Goal: Task Accomplishment & Management: Manage account settings

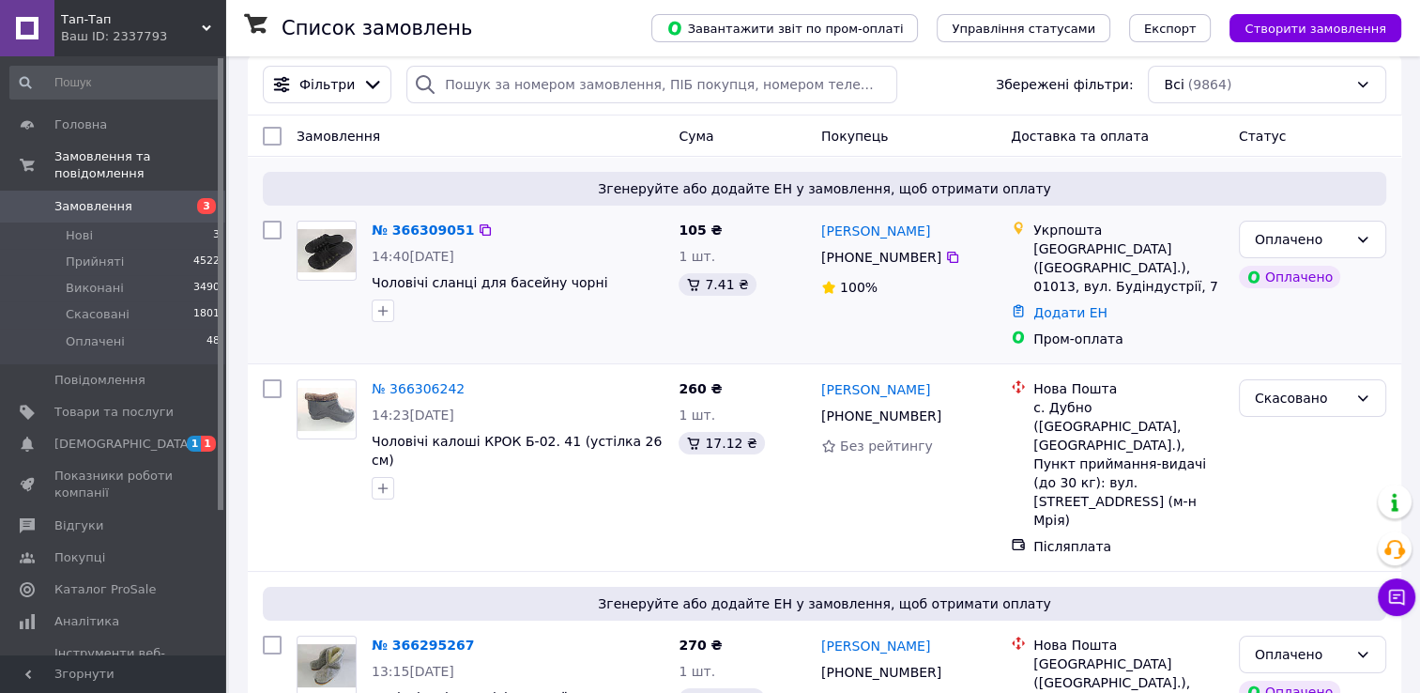
scroll to position [23, 0]
click at [402, 224] on link "№ 366309051" at bounding box center [423, 228] width 102 height 15
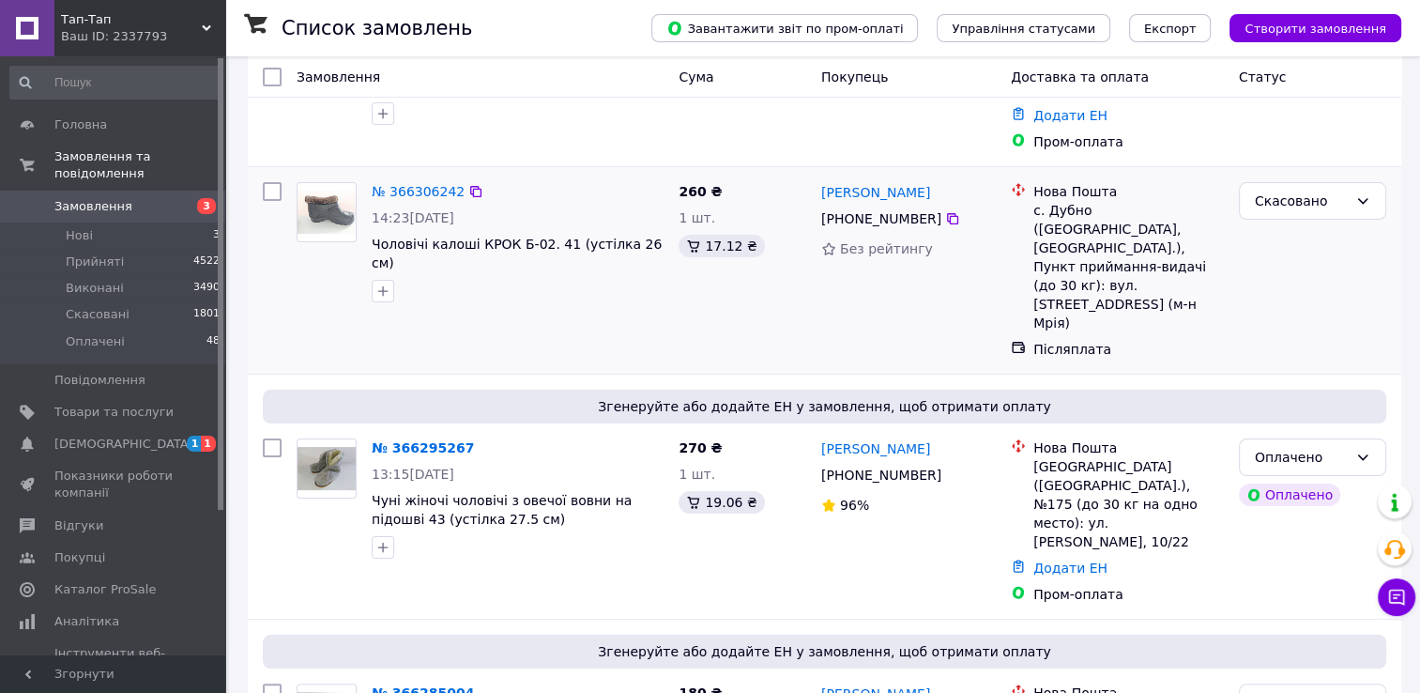
scroll to position [222, 0]
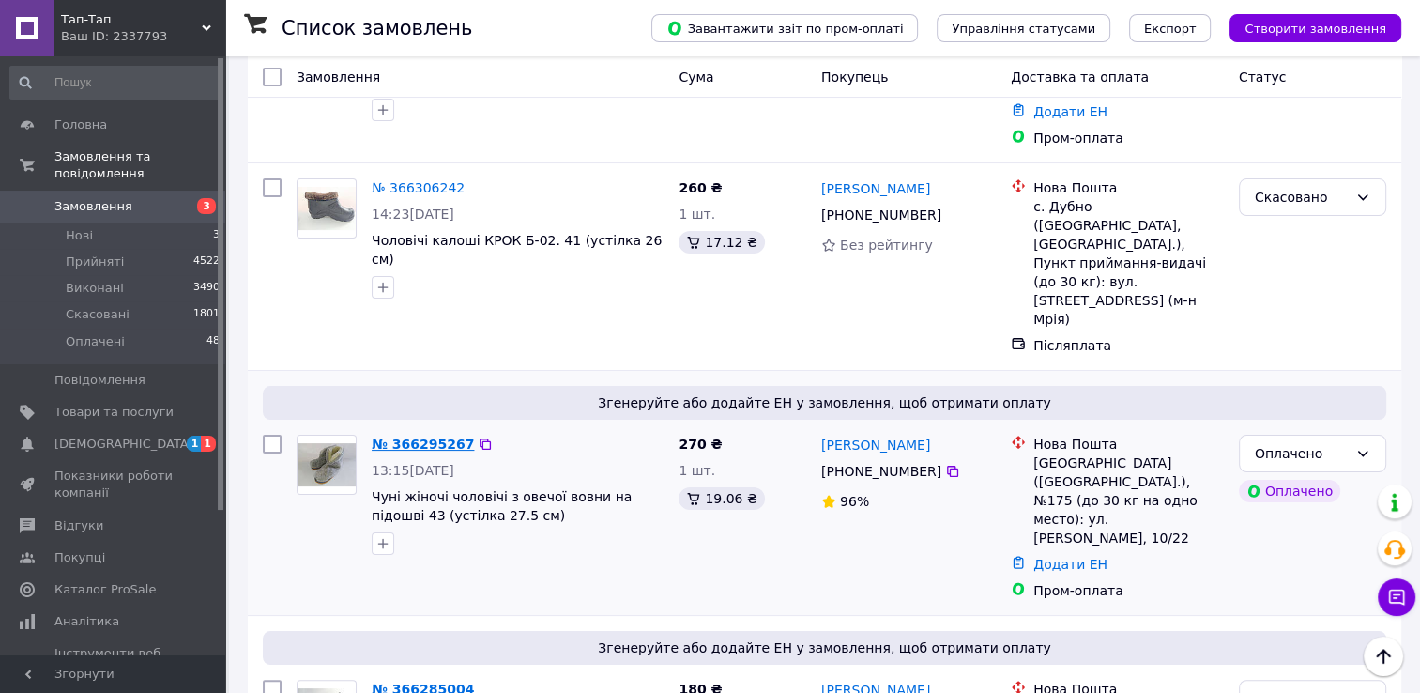
click at [395, 436] on link "№ 366295267" at bounding box center [423, 443] width 102 height 15
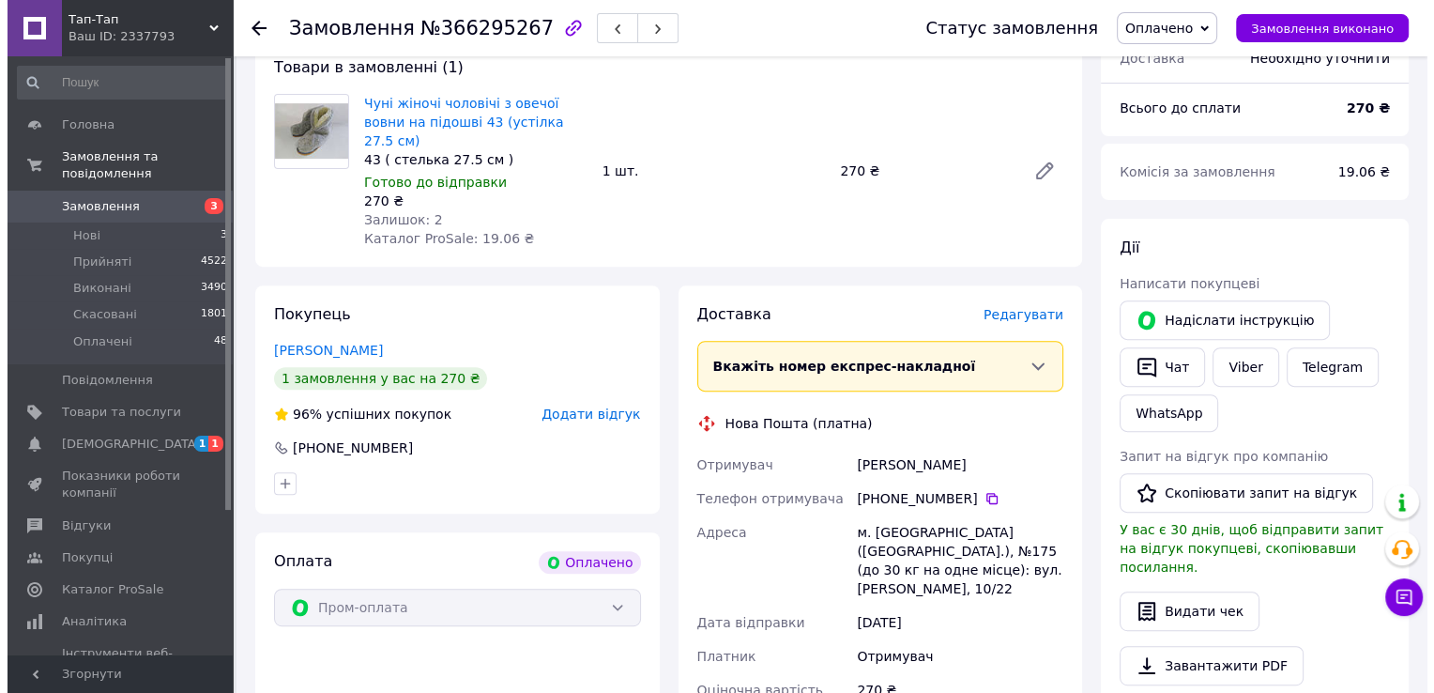
scroll to position [665, 0]
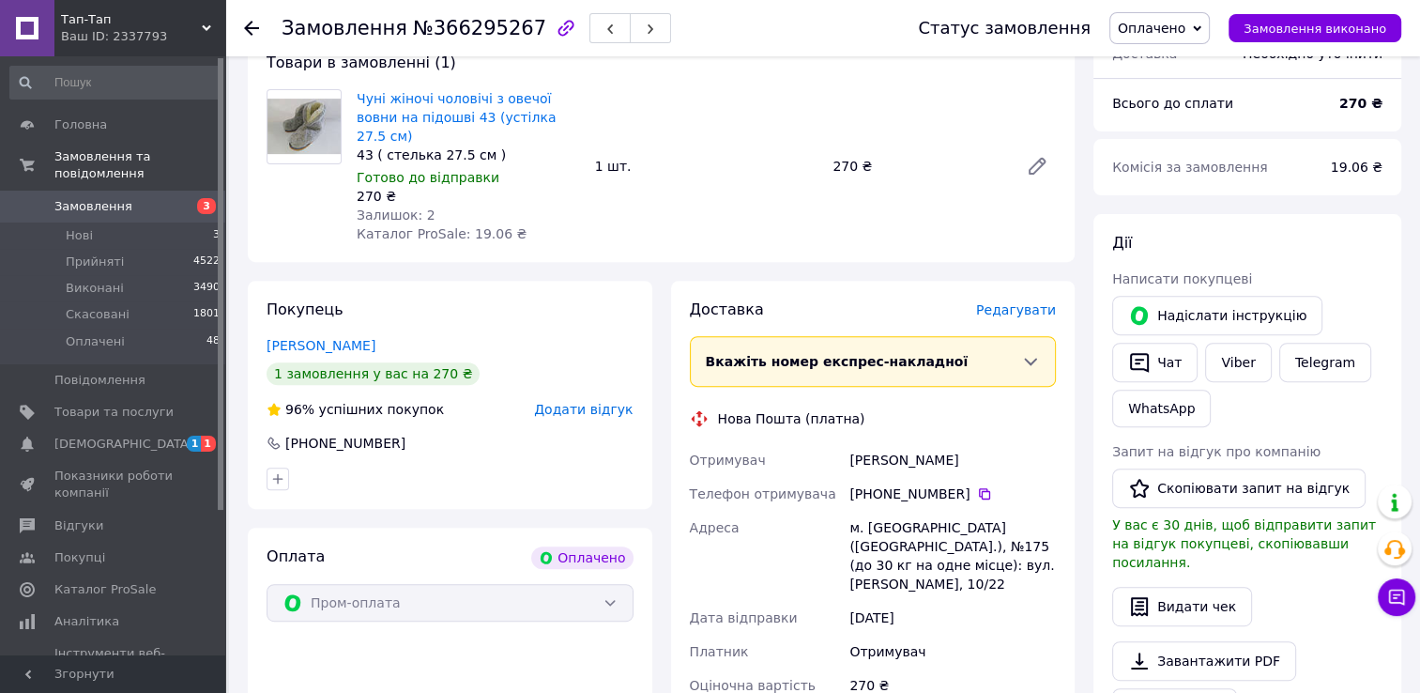
click at [1025, 302] on span "Редагувати" at bounding box center [1016, 309] width 80 height 15
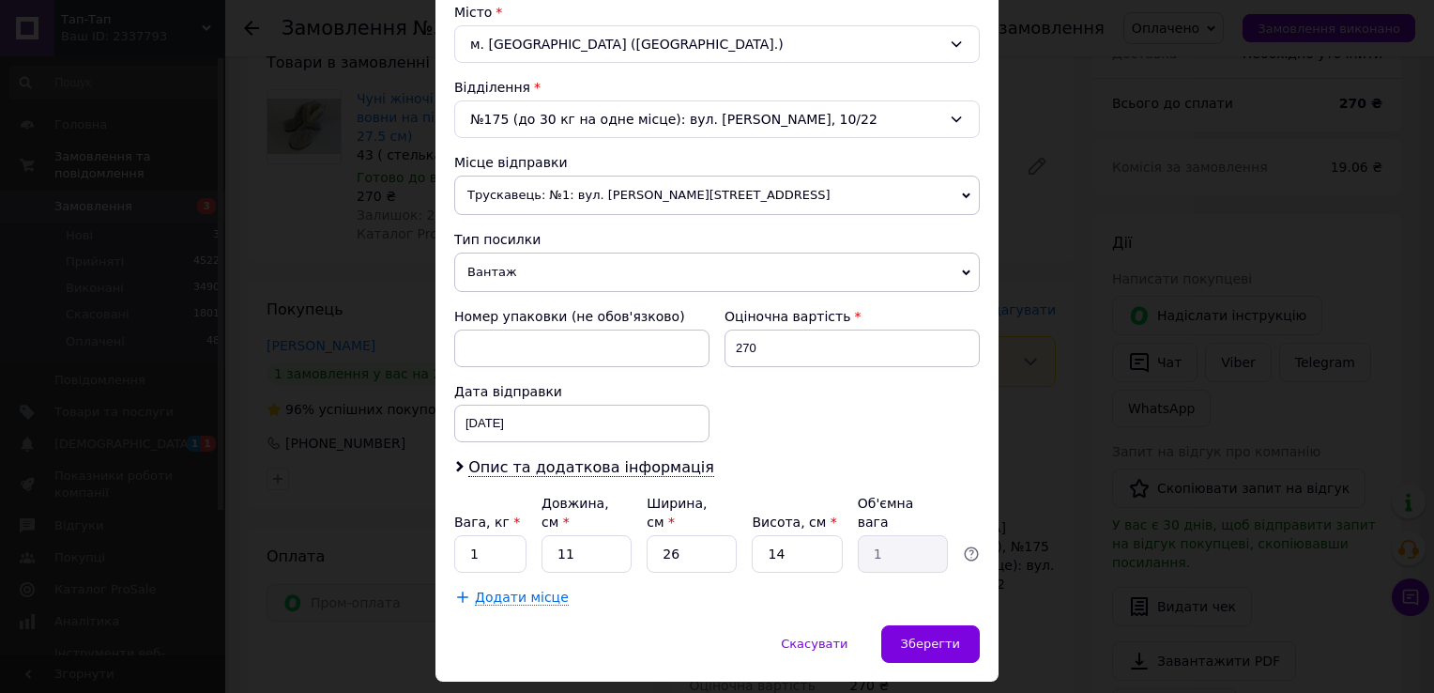
scroll to position [518, 0]
click at [611, 460] on span "Опис та додаткова інформація" at bounding box center [591, 467] width 246 height 19
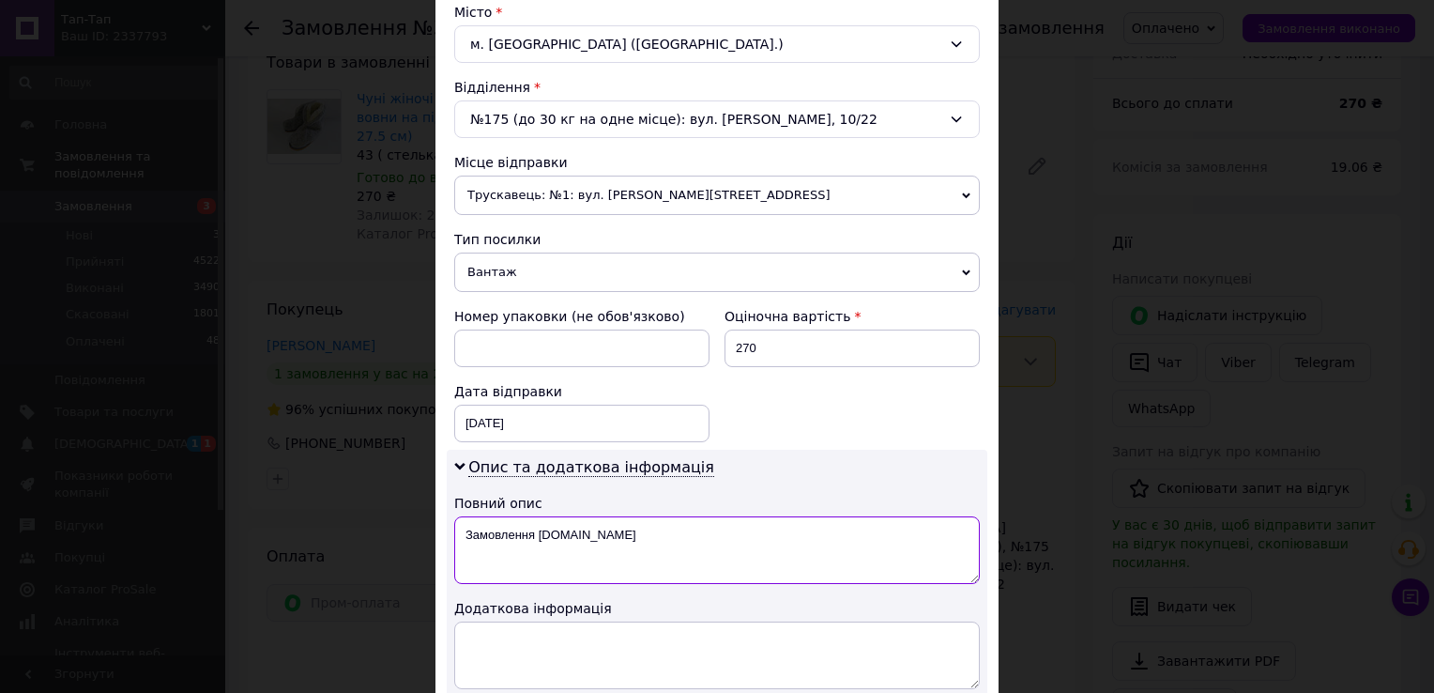
click at [609, 539] on textarea "Замовлення [DOMAIN_NAME]" at bounding box center [717, 550] width 526 height 68
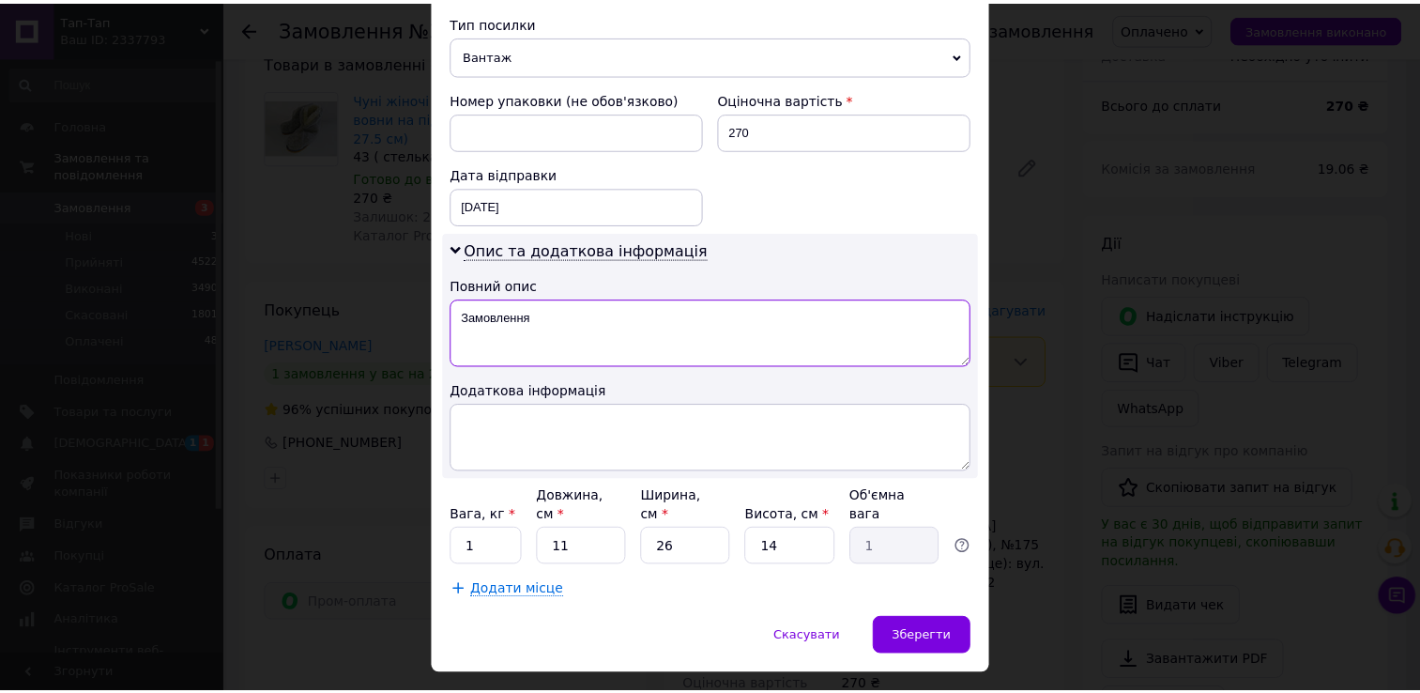
scroll to position [757, 0]
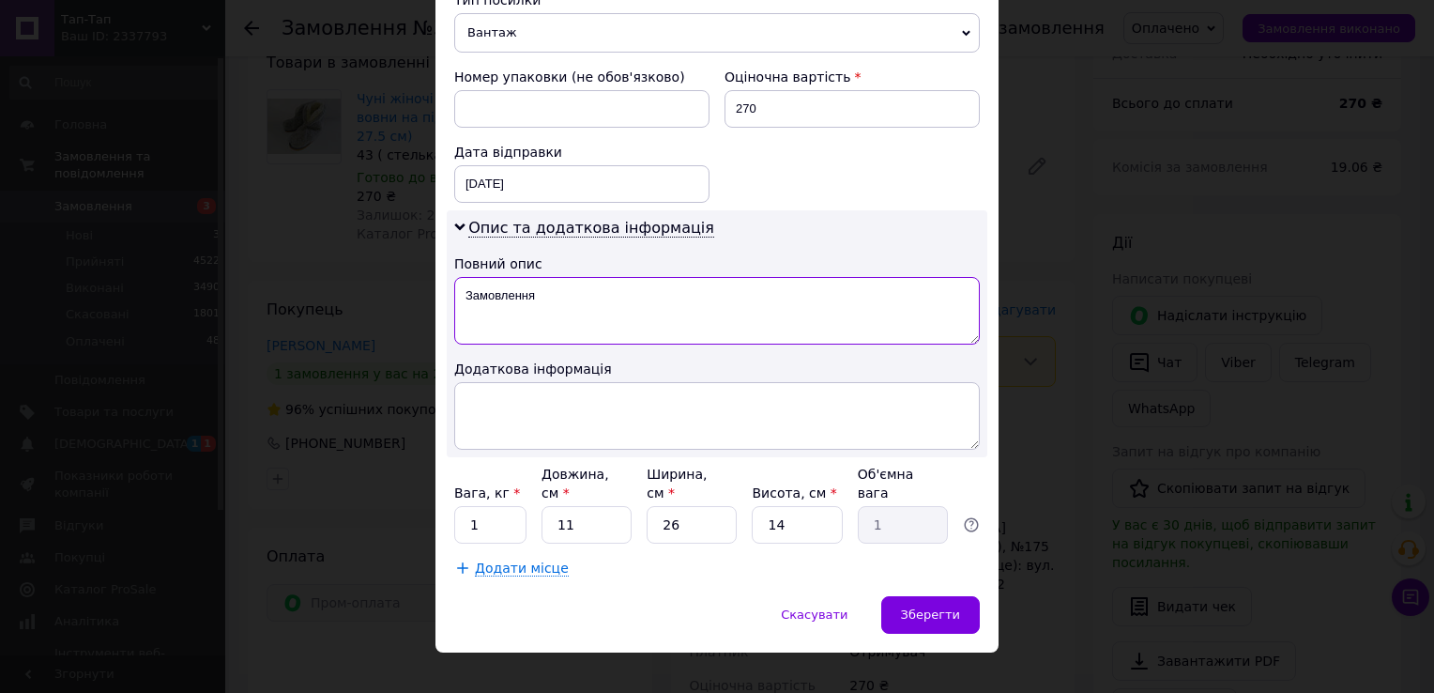
type textarea "Замовлення"
click at [692, 506] on input "26" at bounding box center [692, 525] width 90 height 38
type input "2"
type input "0.1"
type input "3"
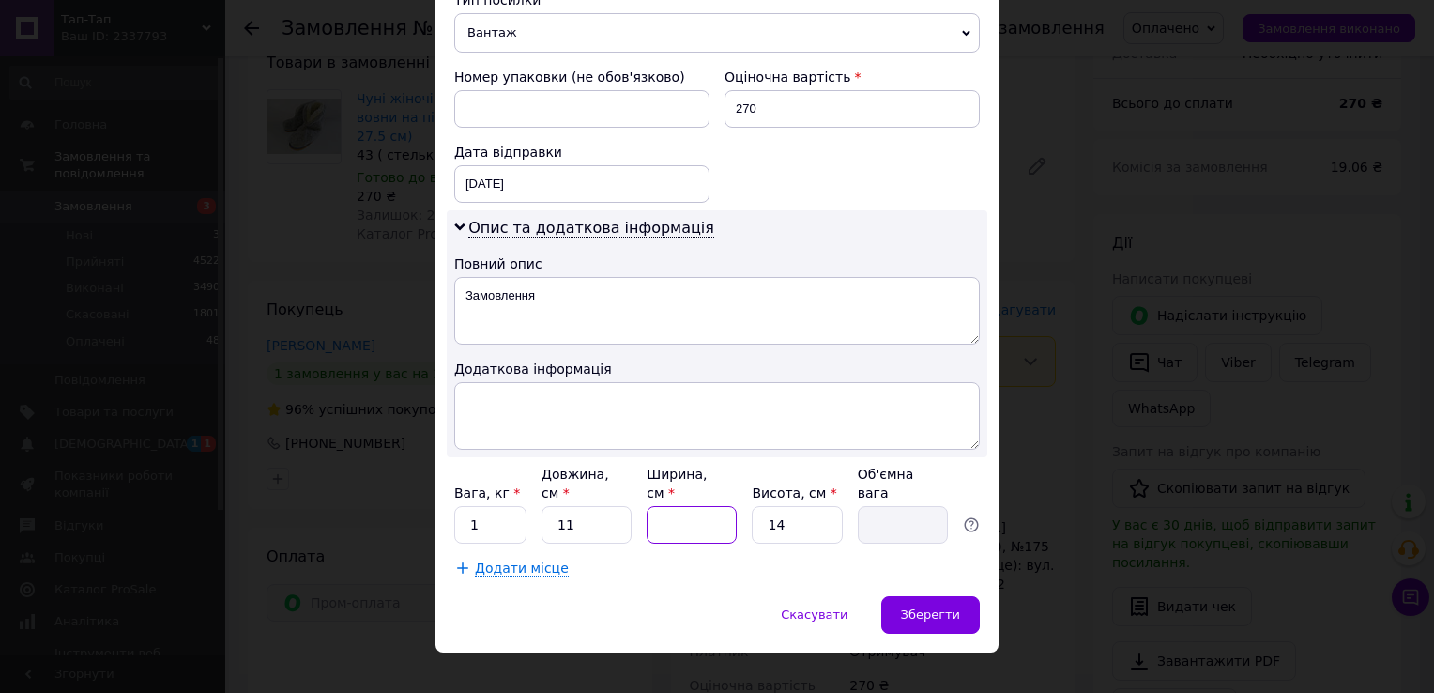
type input "0.12"
type input "32"
type input "1.23"
type input "32"
click at [912, 607] on span "Зберегти" at bounding box center [930, 614] width 59 height 14
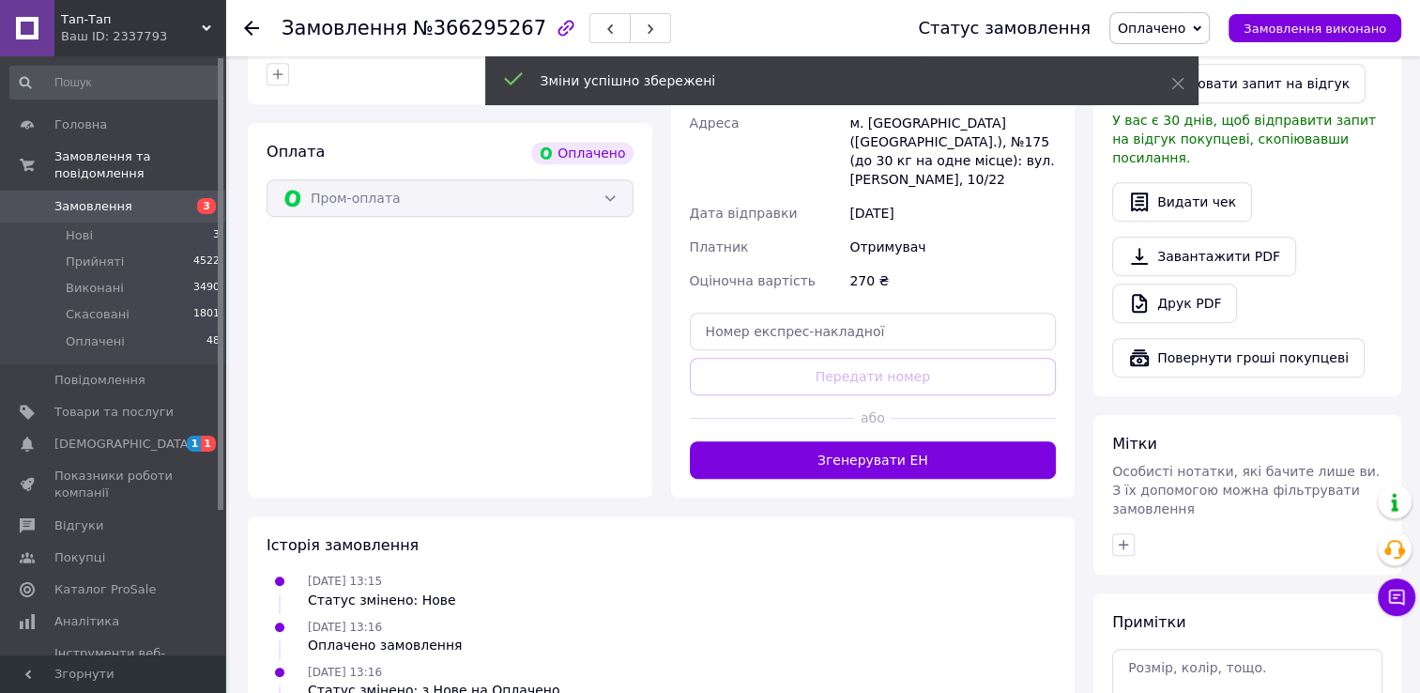
scroll to position [1070, 0]
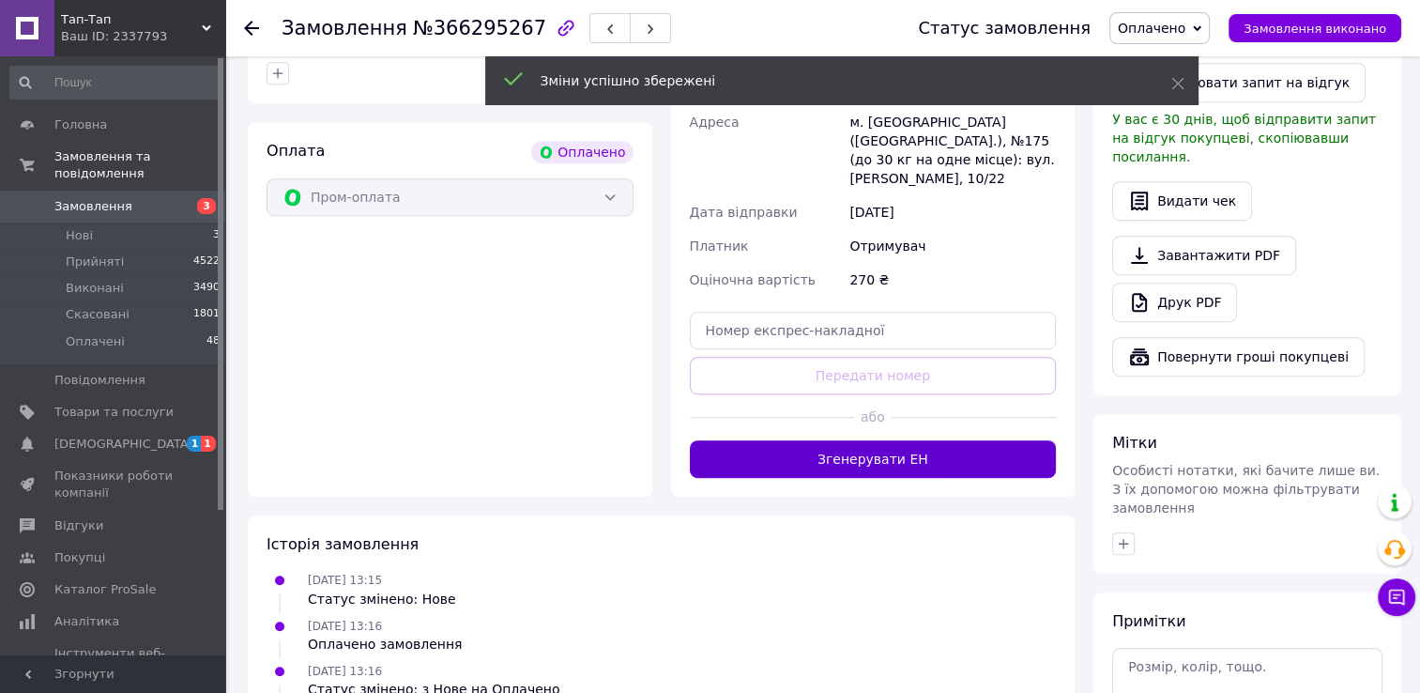
click at [844, 440] on button "Згенерувати ЕН" at bounding box center [873, 459] width 367 height 38
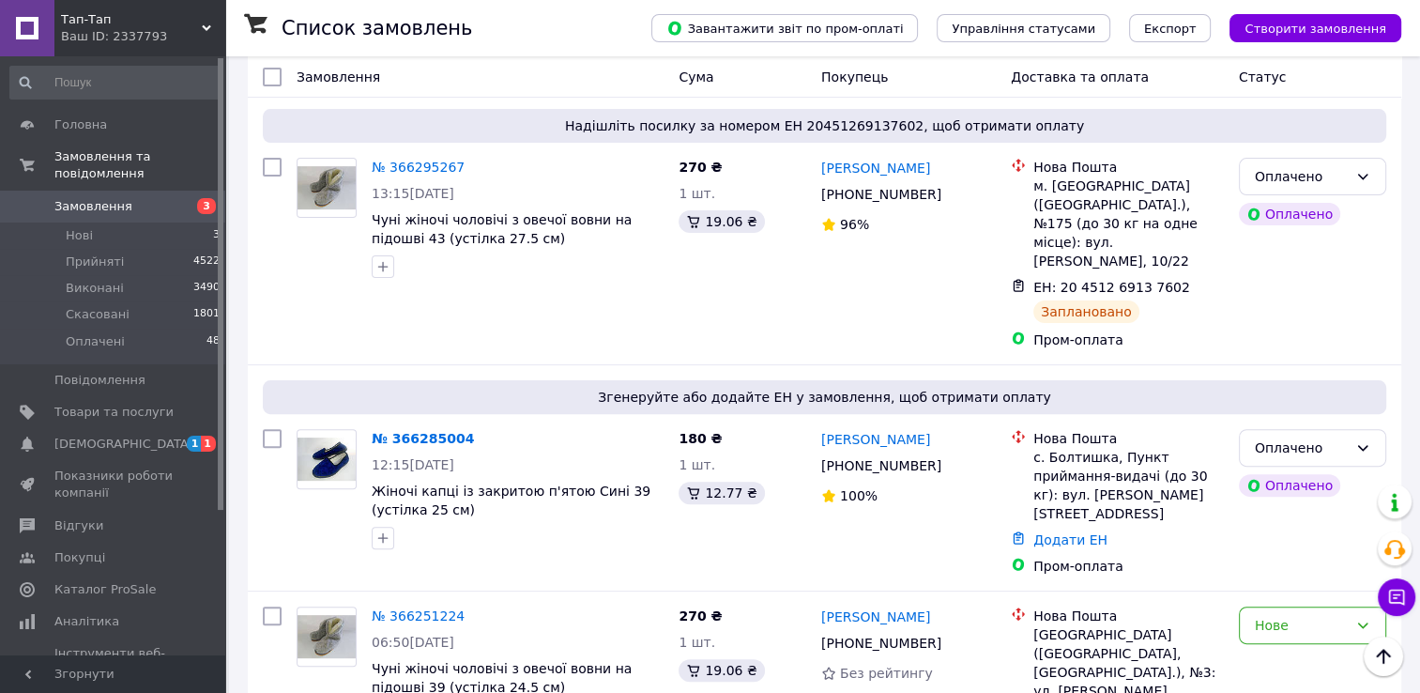
scroll to position [529, 0]
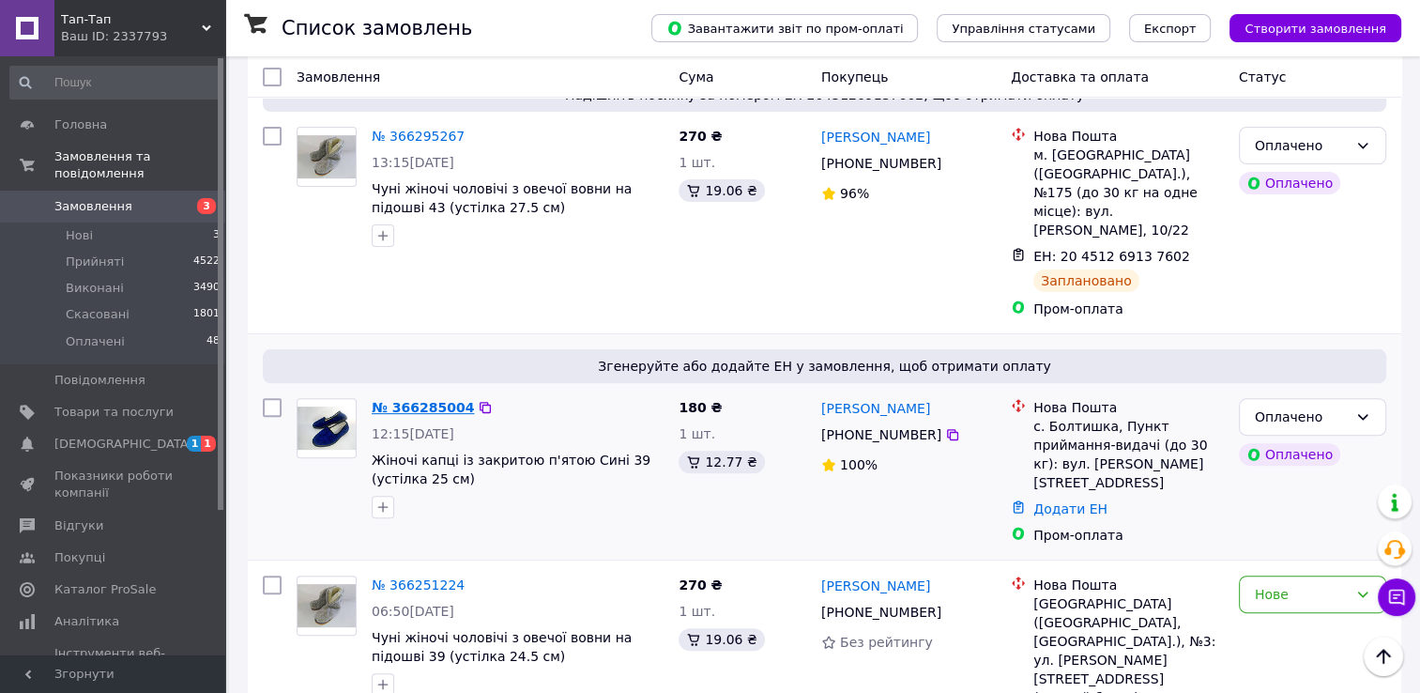
click at [428, 400] on link "№ 366285004" at bounding box center [423, 407] width 102 height 15
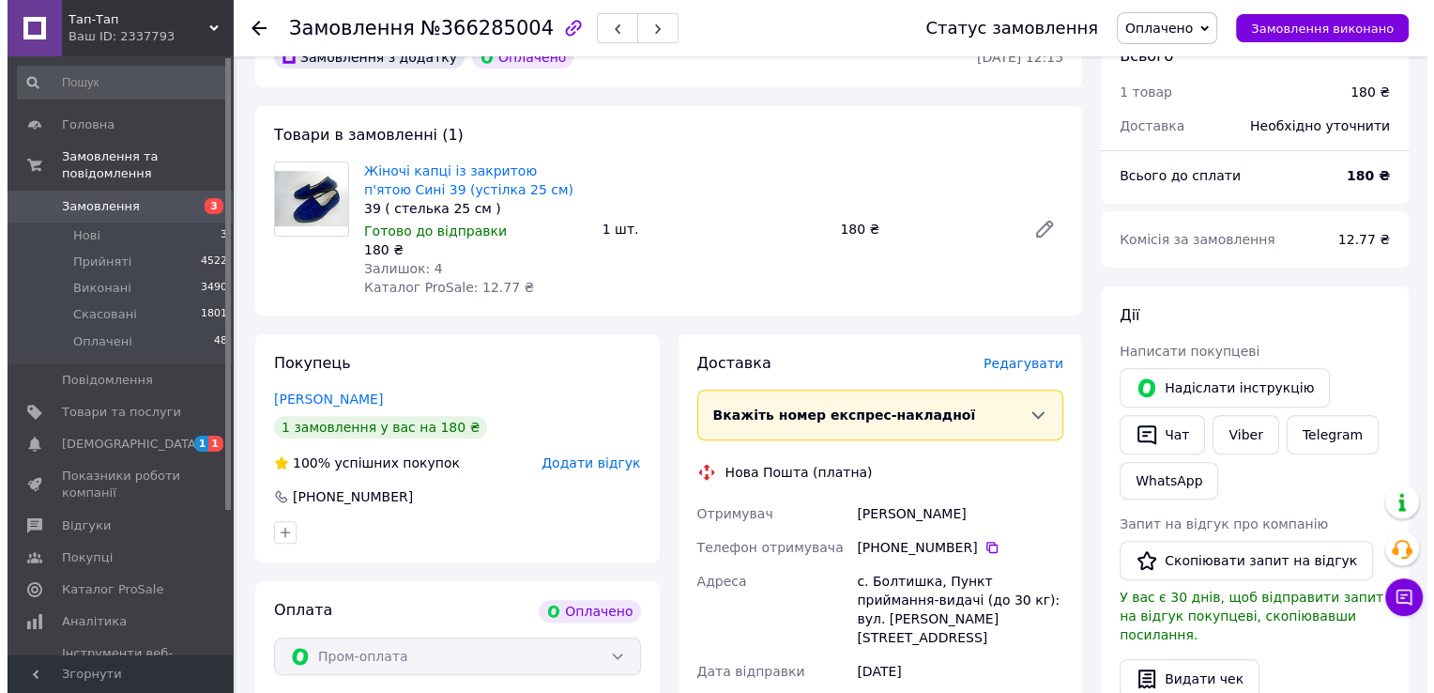
scroll to position [589, 0]
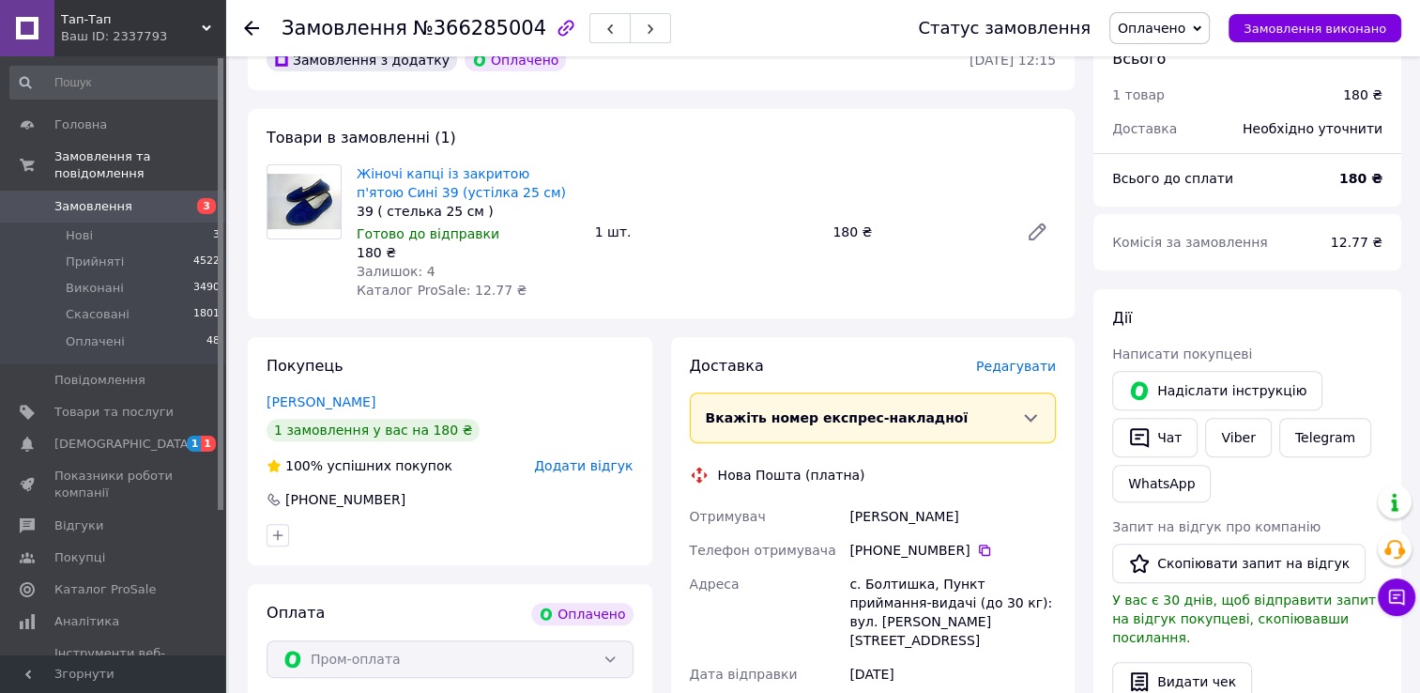
click at [1004, 364] on span "Редагувати" at bounding box center [1016, 366] width 80 height 15
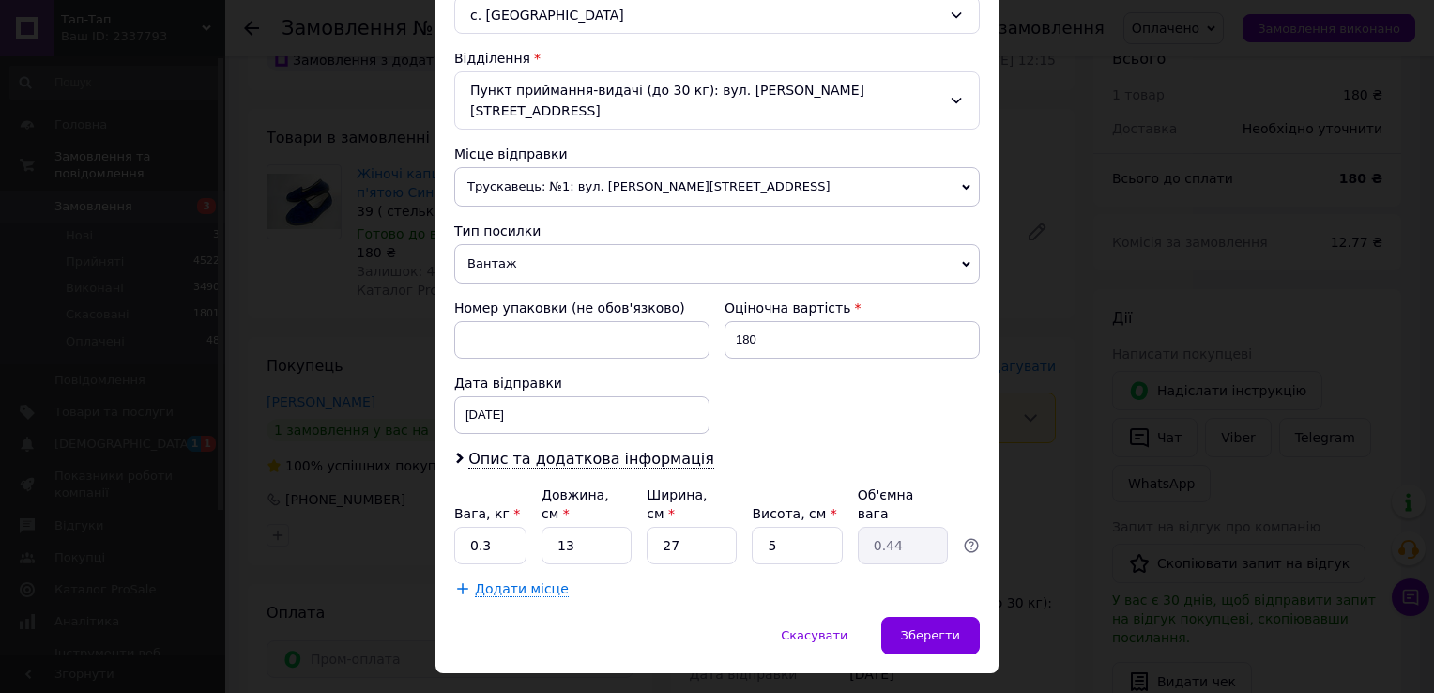
scroll to position [548, 0]
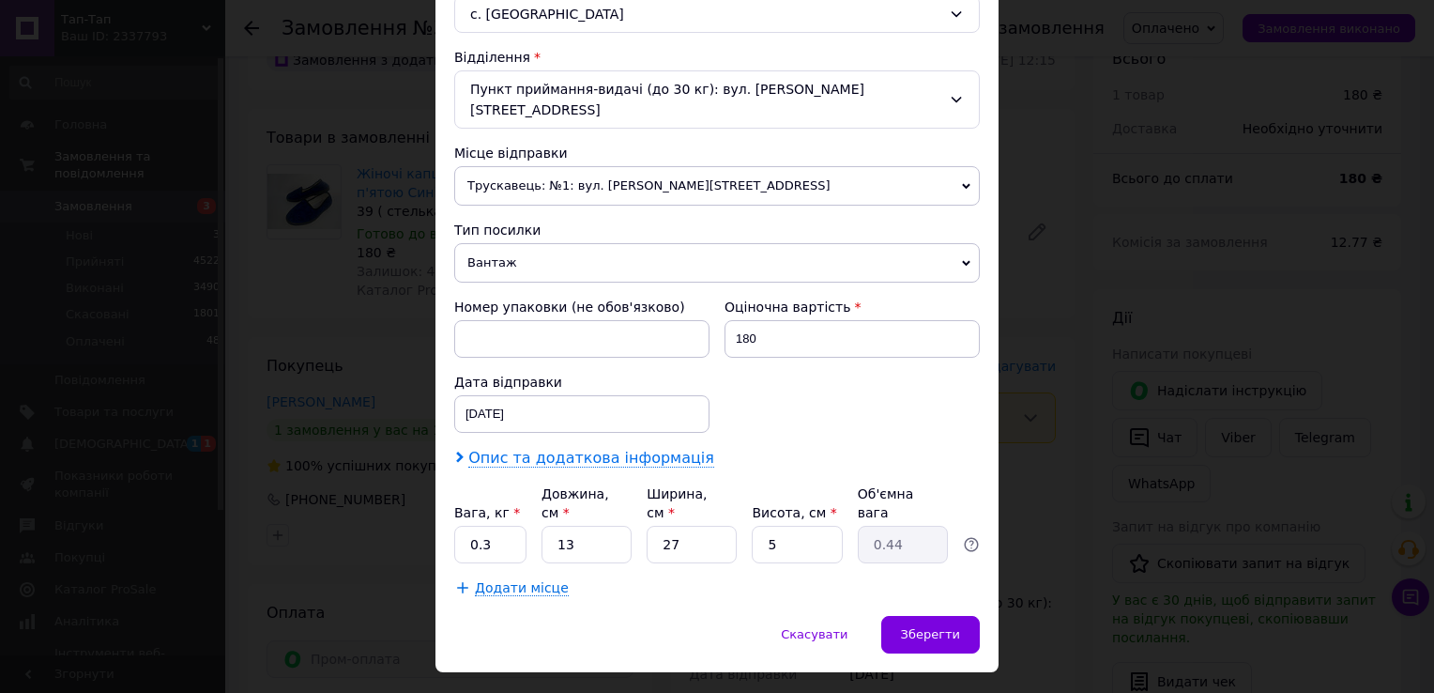
click at [609, 449] on span "Опис та додаткова інформація" at bounding box center [591, 458] width 246 height 19
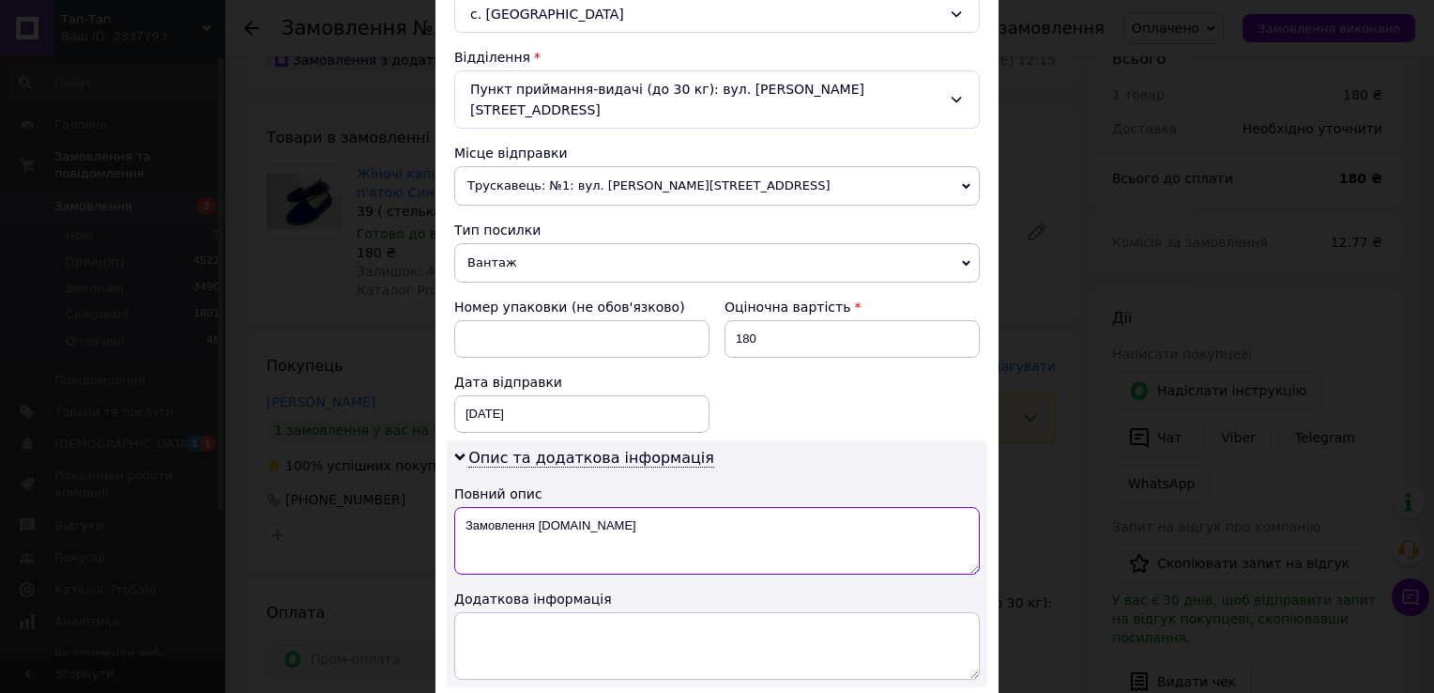
click at [590, 507] on textarea "Замовлення [DOMAIN_NAME]" at bounding box center [717, 541] width 526 height 68
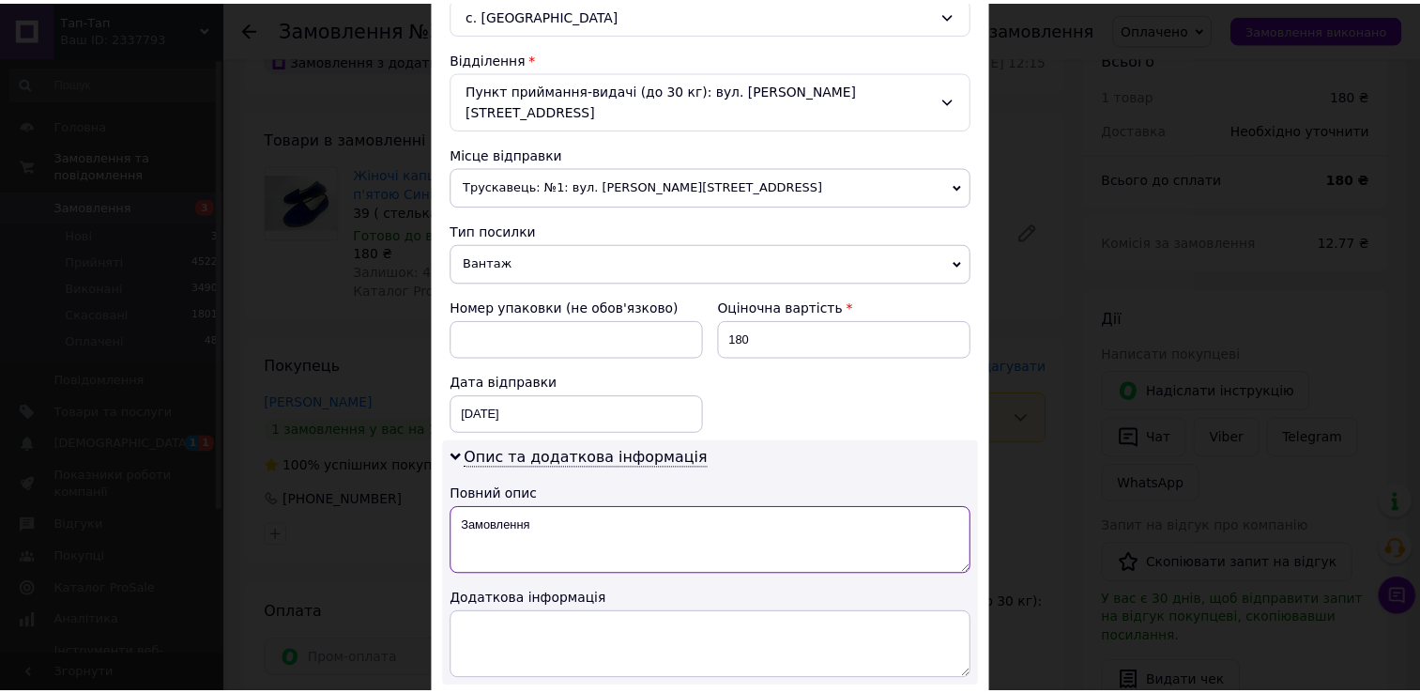
scroll to position [757, 0]
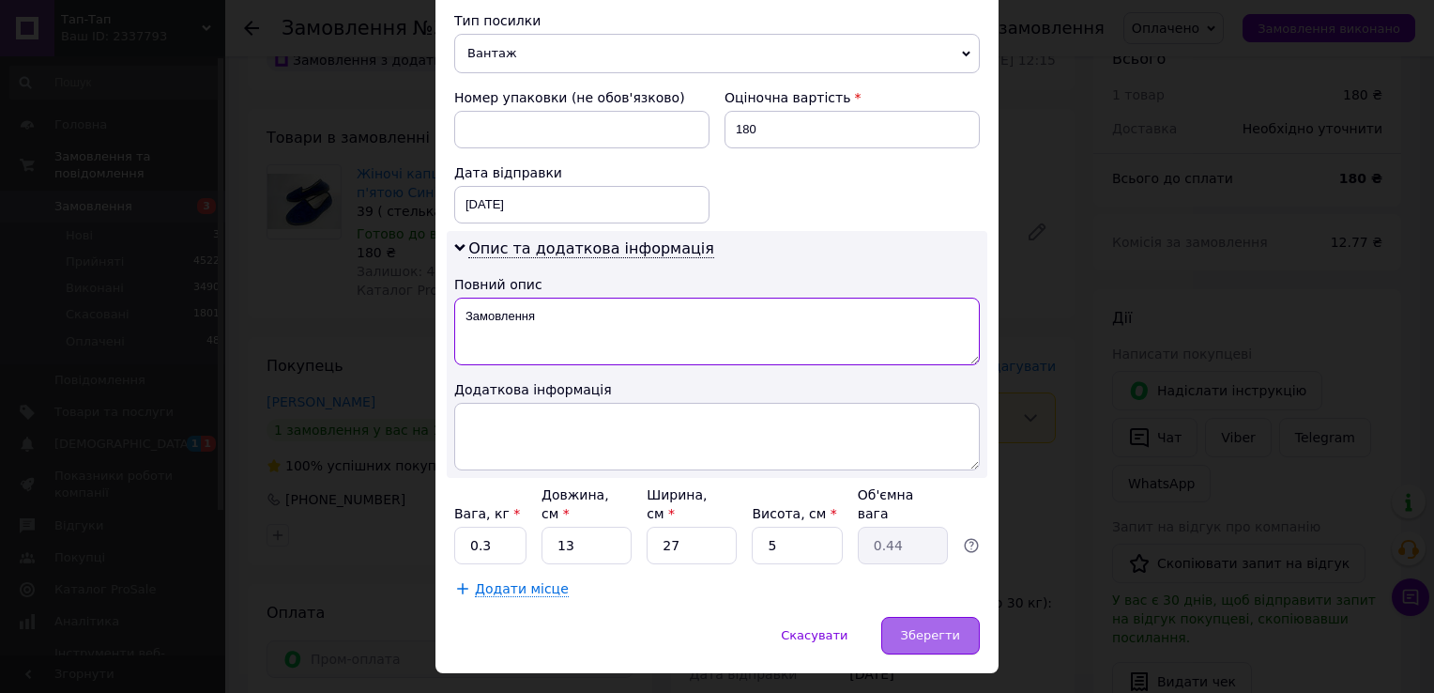
type textarea "Замовлення"
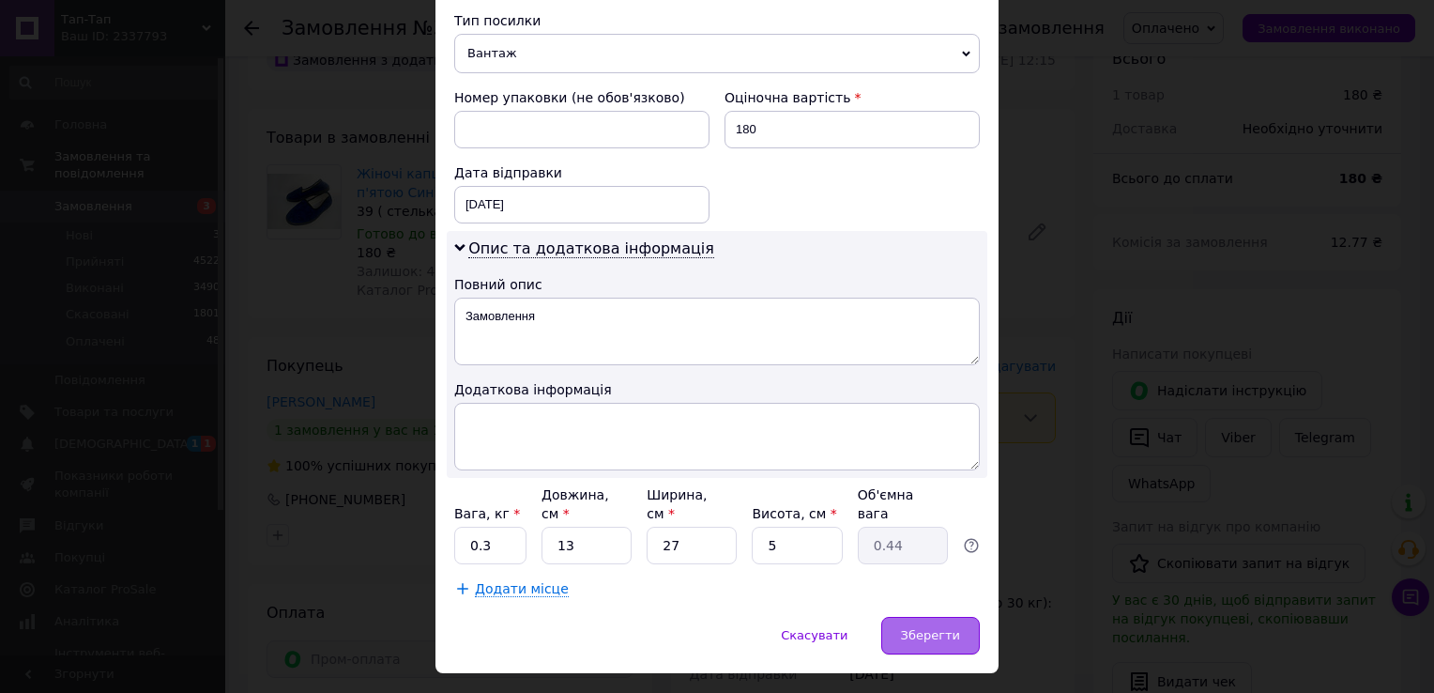
click at [928, 628] on span "Зберегти" at bounding box center [930, 635] width 59 height 14
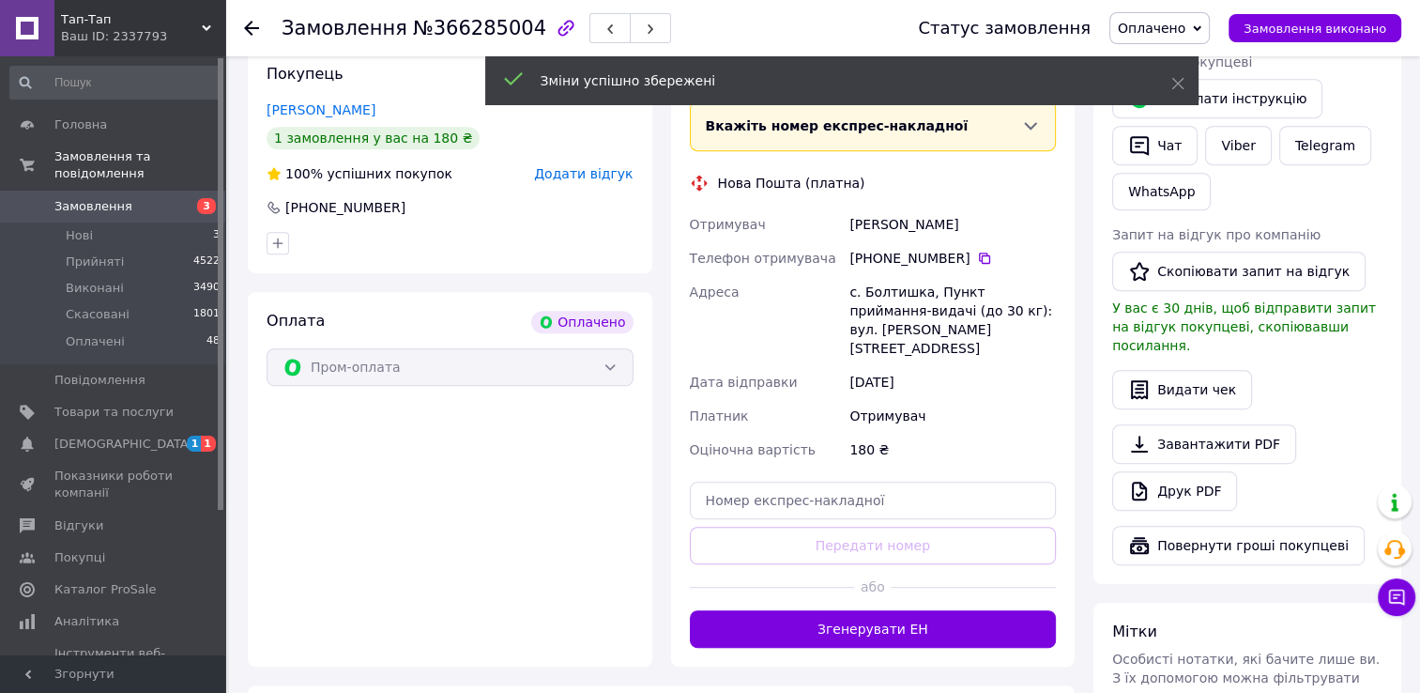
scroll to position [965, 0]
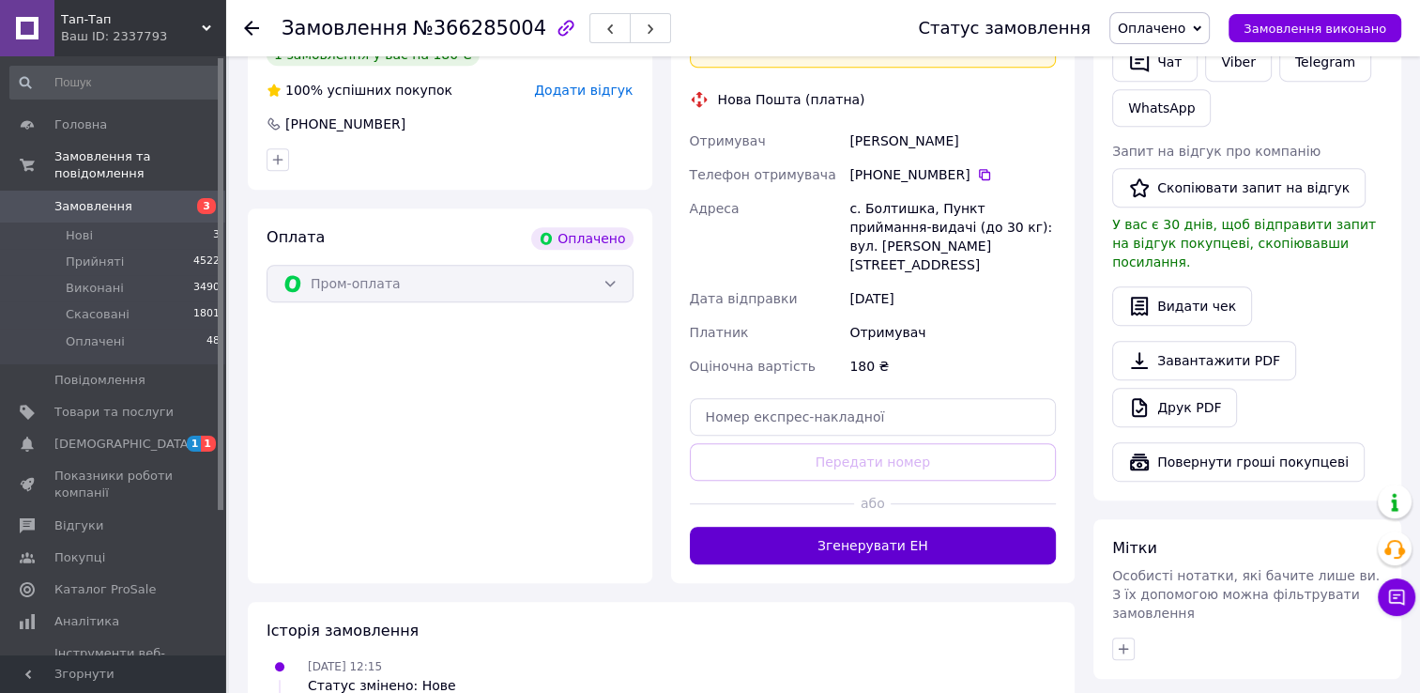
click at [863, 527] on button "Згенерувати ЕН" at bounding box center [873, 546] width 367 height 38
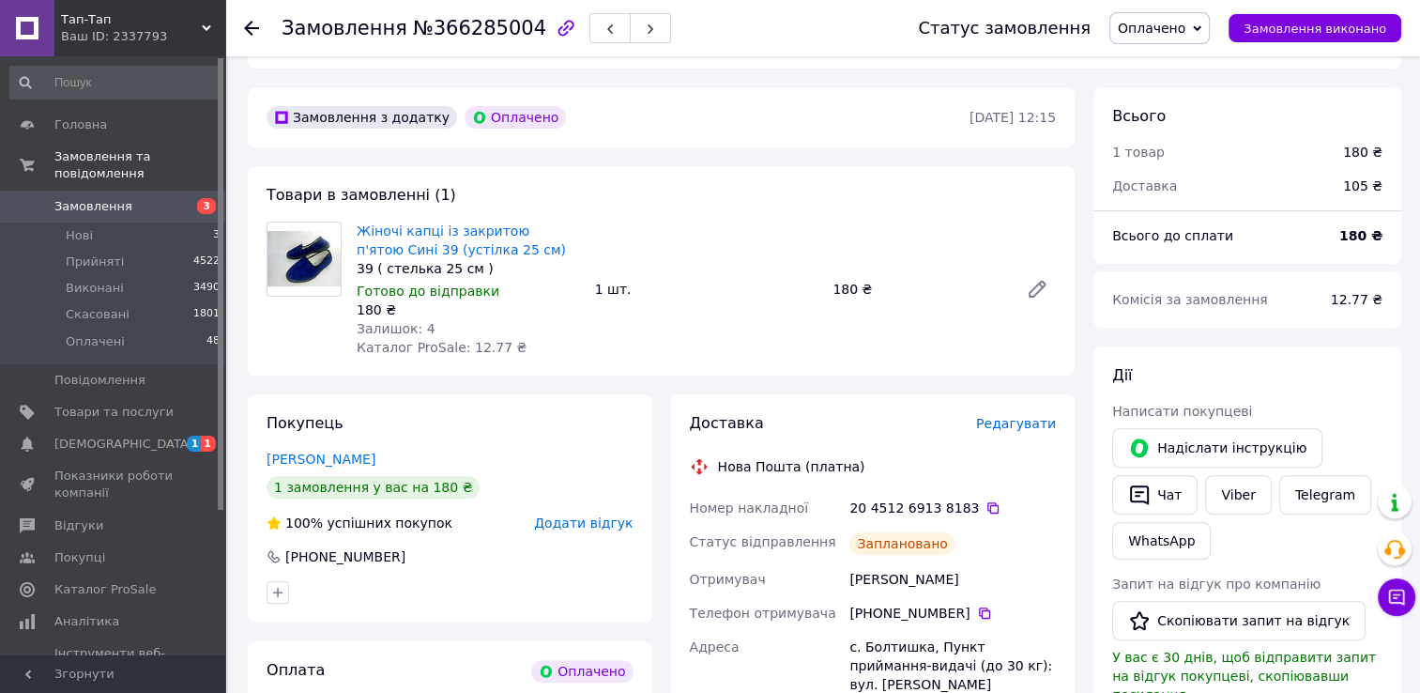
scroll to position [493, 0]
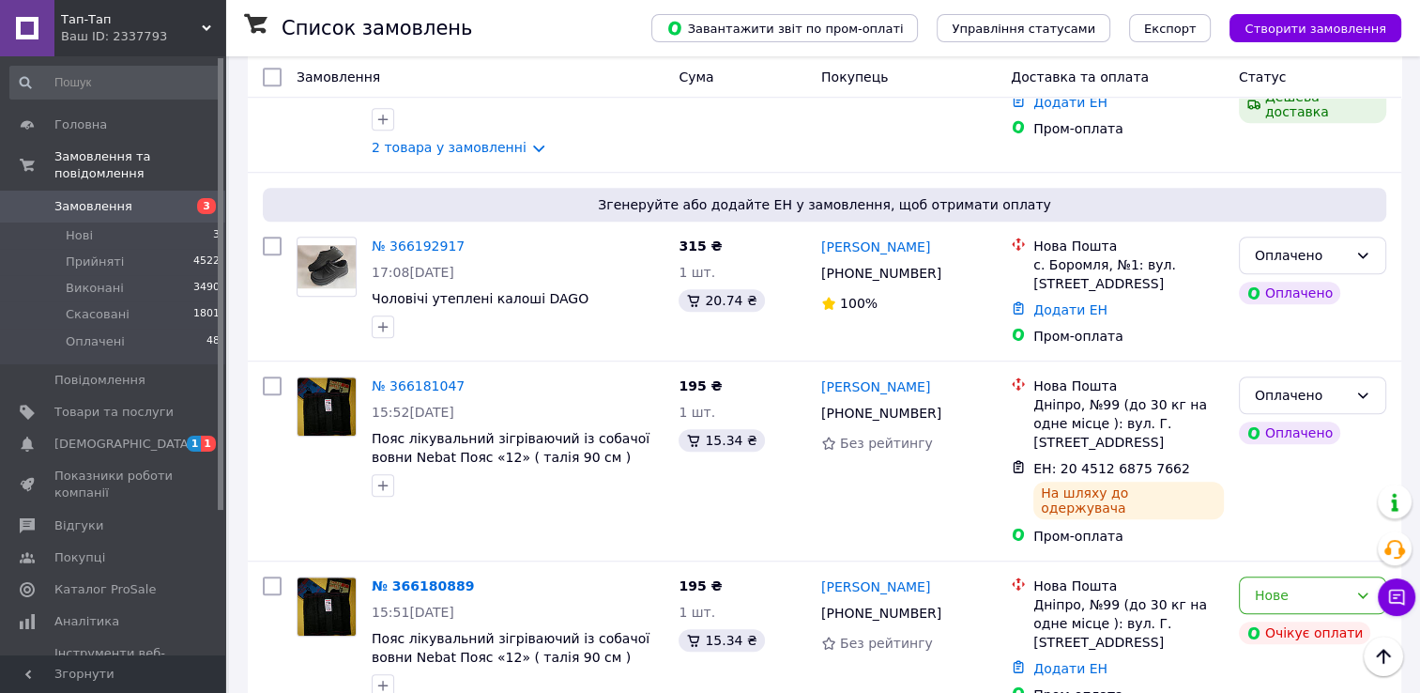
scroll to position [1383, 0]
click at [1311, 586] on div "Нове" at bounding box center [1301, 596] width 93 height 21
click at [1275, 494] on li "Скасовано" at bounding box center [1312, 503] width 145 height 34
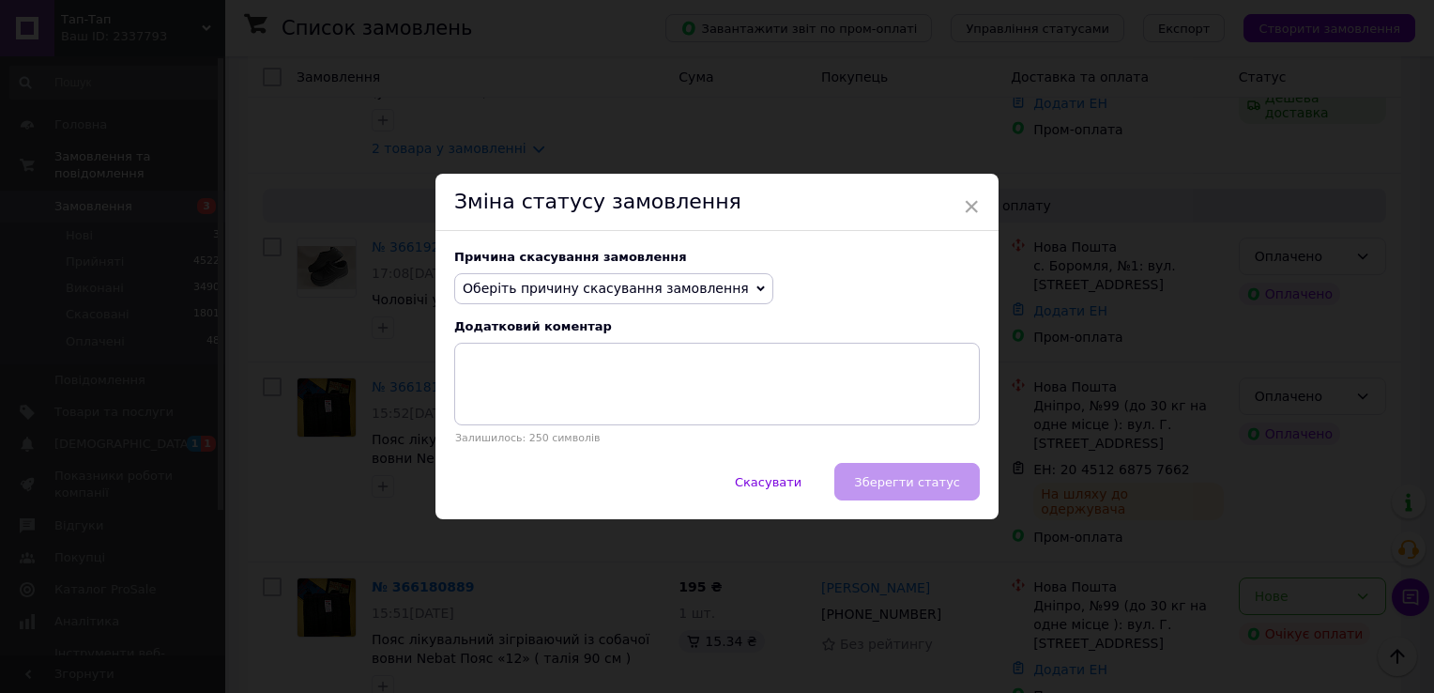
click at [652, 283] on span "Оберіть причину скасування замовлення" at bounding box center [606, 288] width 286 height 15
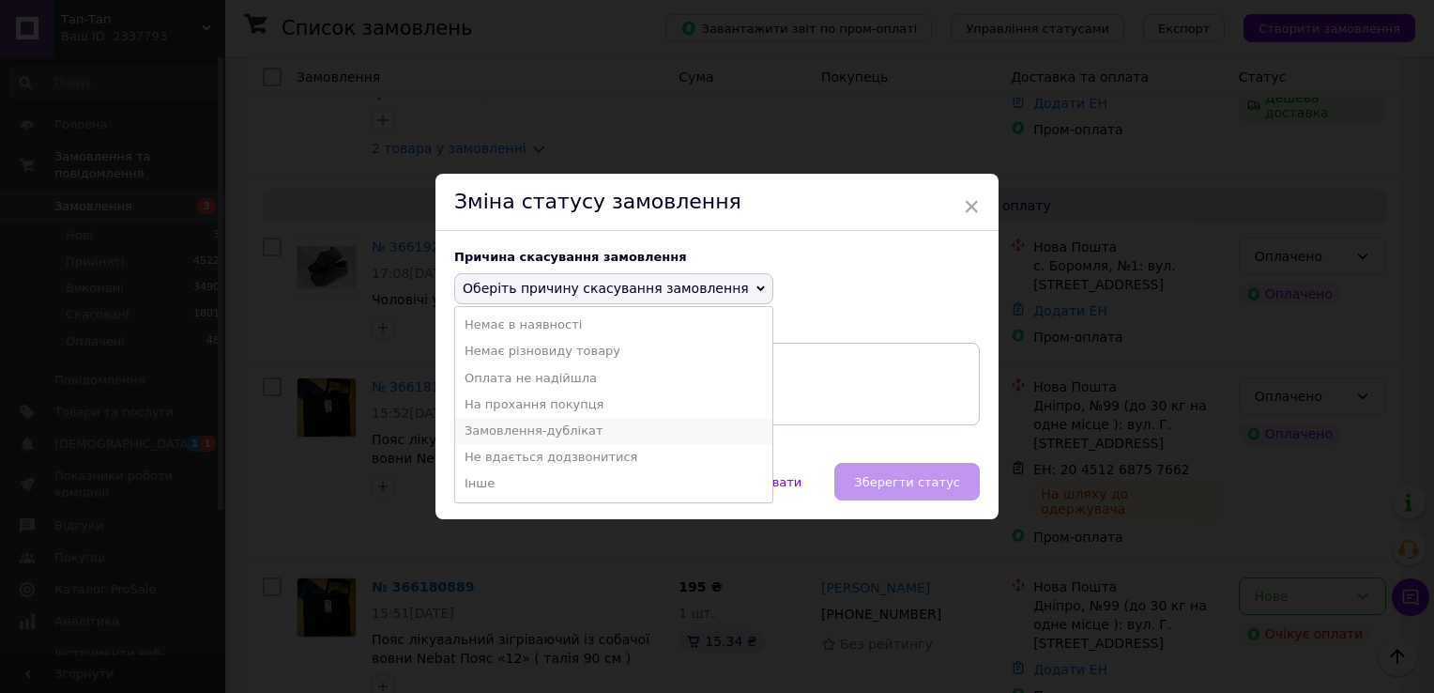
click at [535, 435] on li "Замовлення-дублікат" at bounding box center [613, 431] width 317 height 26
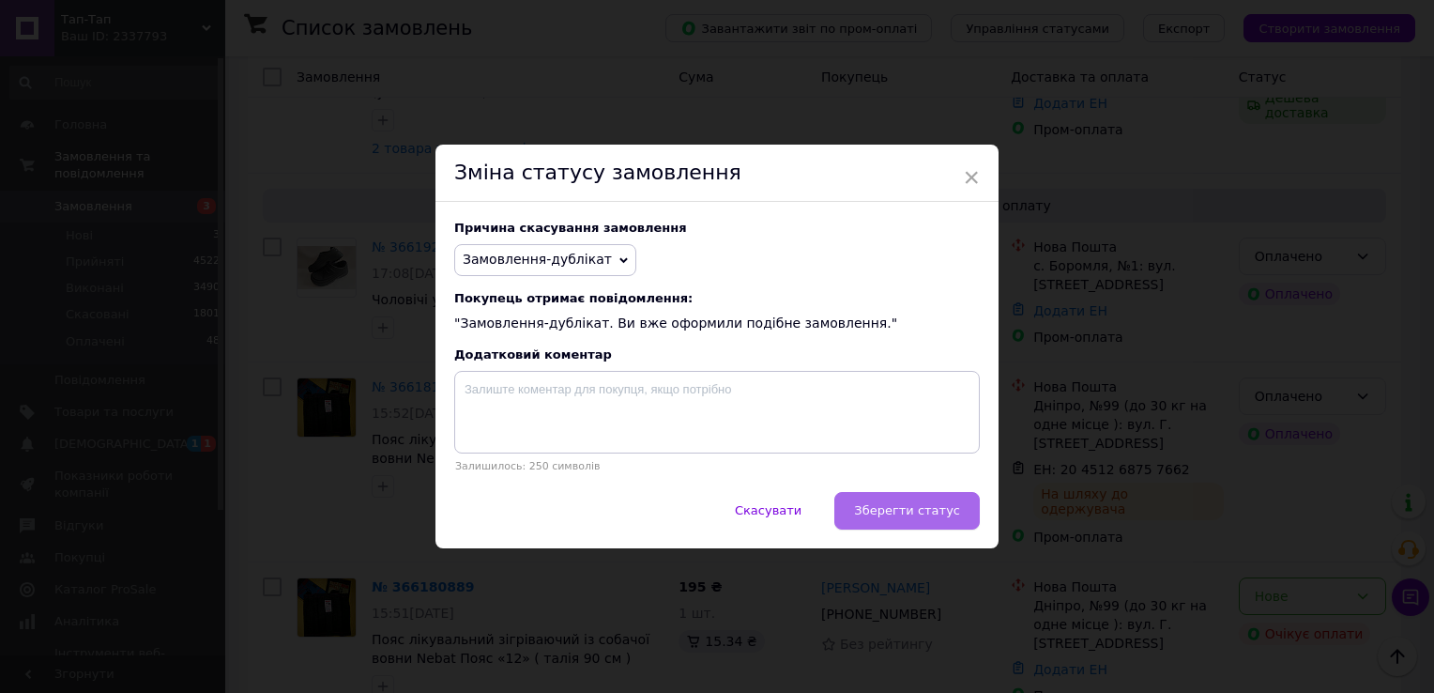
click at [892, 506] on span "Зберегти статус" at bounding box center [907, 510] width 106 height 14
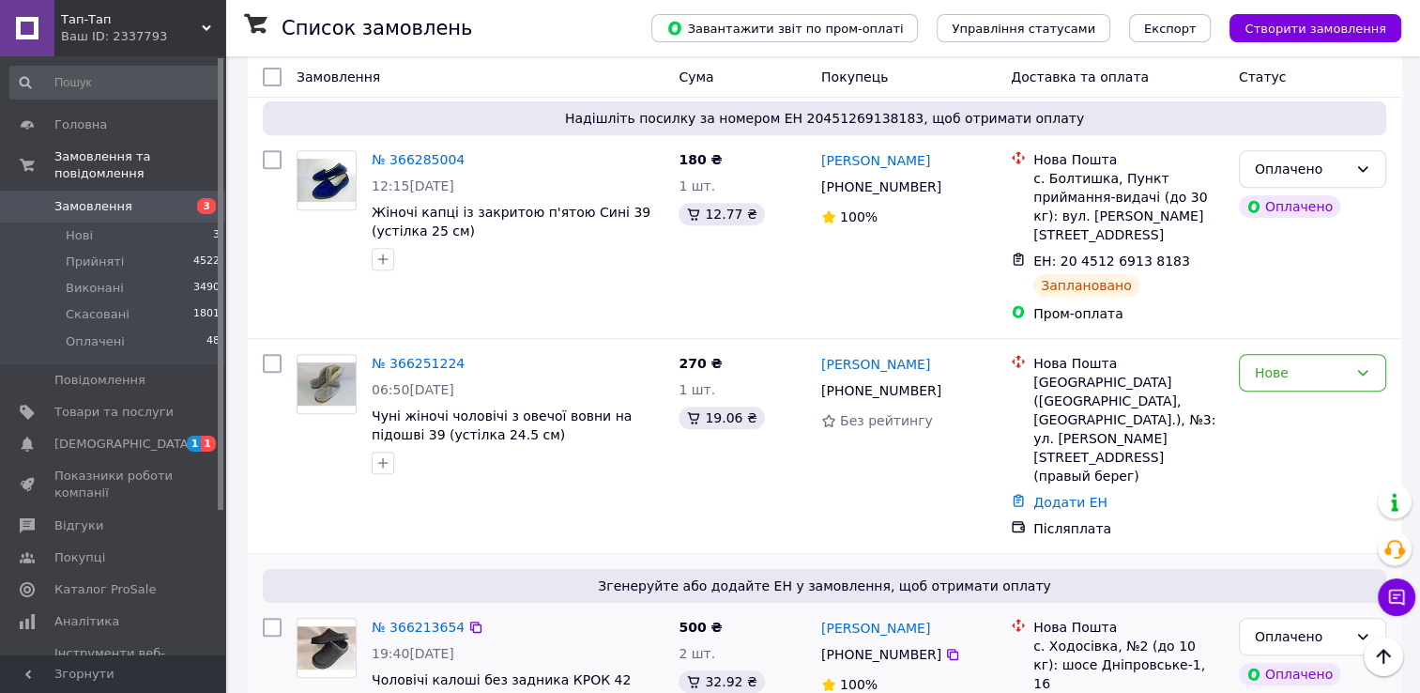
scroll to position [777, 0]
click at [409, 619] on link "№ 366213654" at bounding box center [418, 626] width 93 height 15
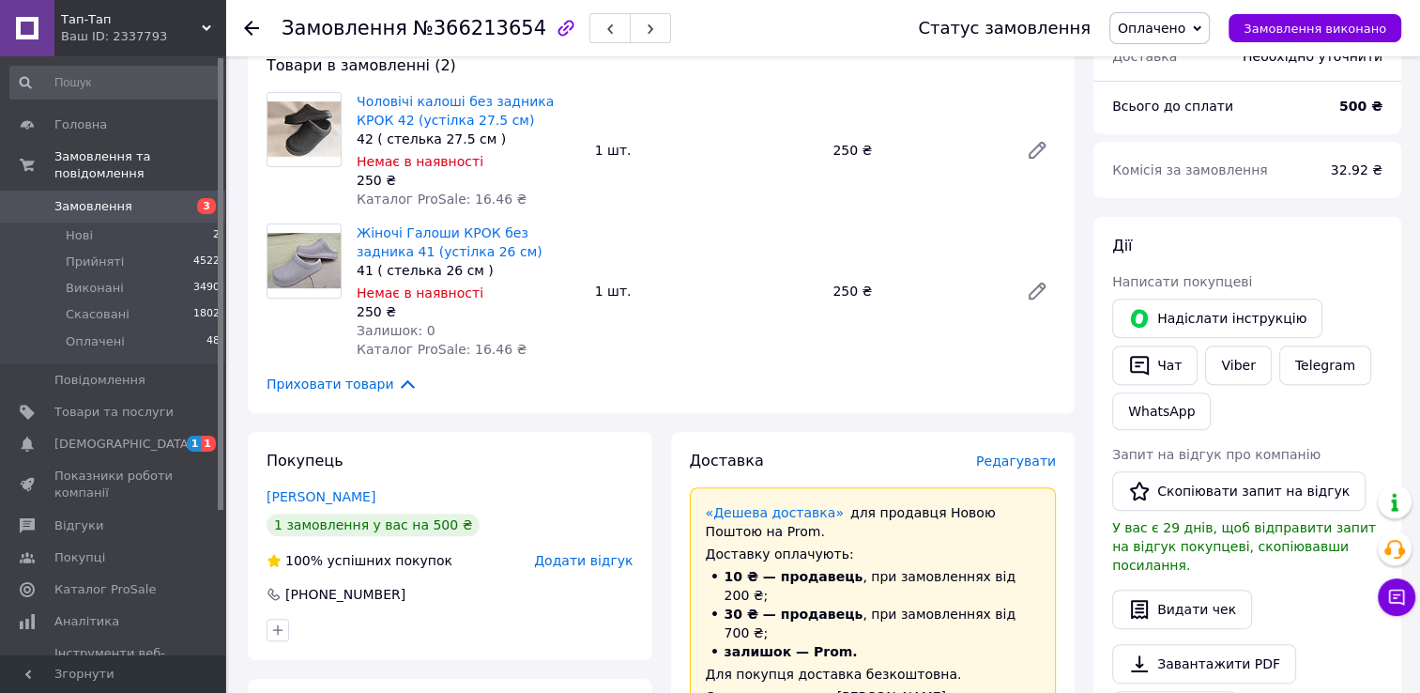
scroll to position [514, 0]
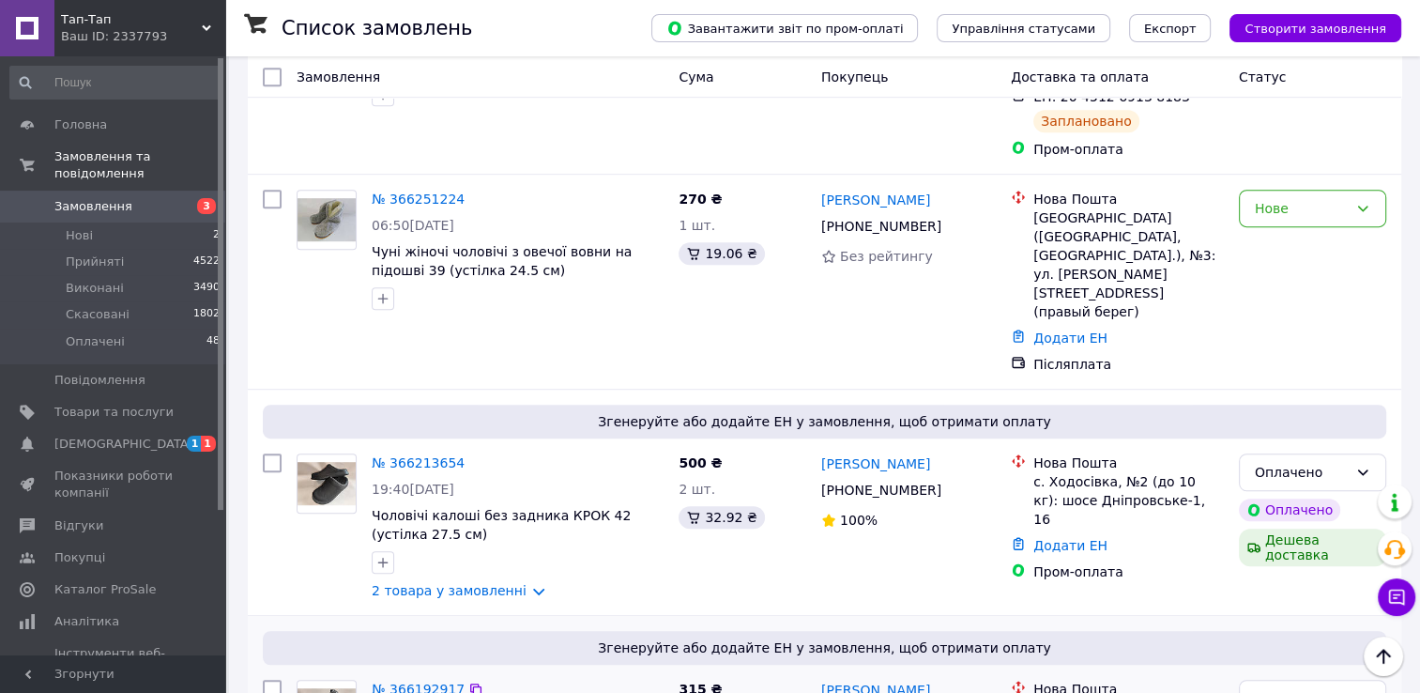
scroll to position [940, 0]
click at [398, 682] on link "№ 366192917" at bounding box center [418, 689] width 93 height 15
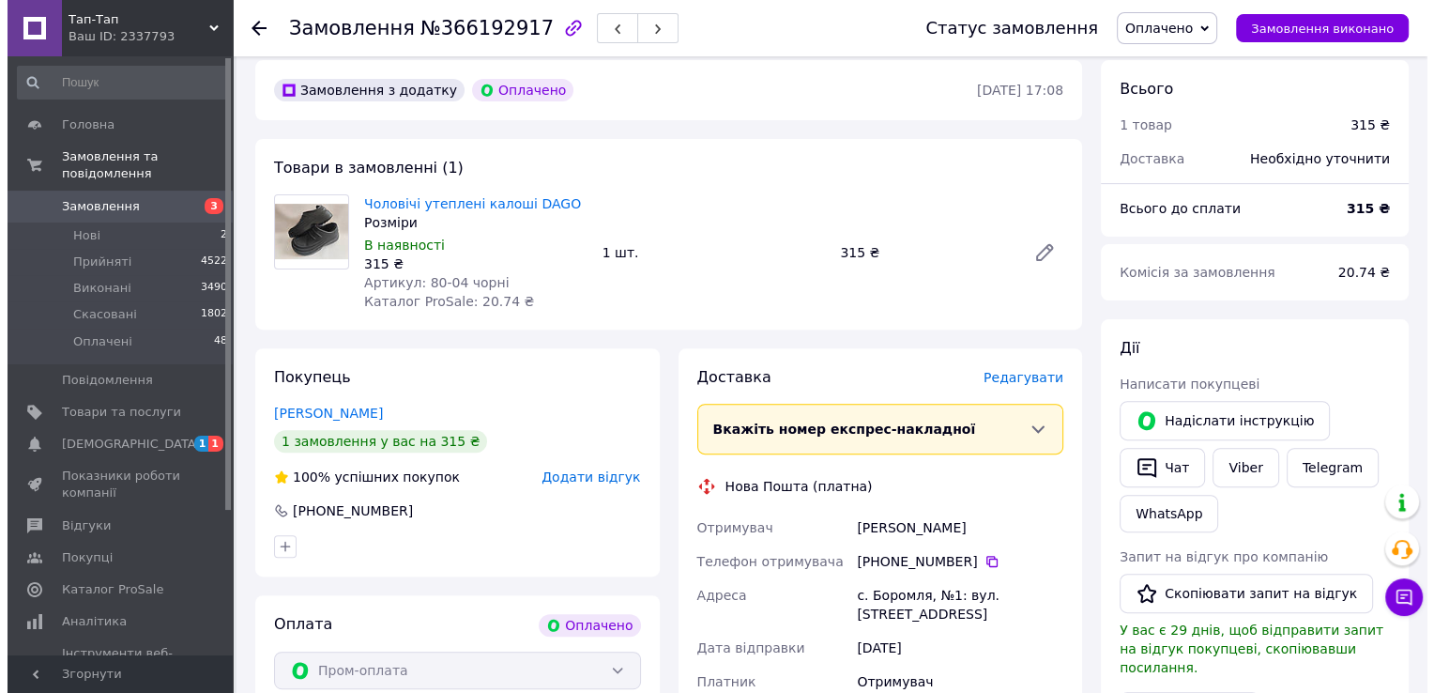
scroll to position [557, 0]
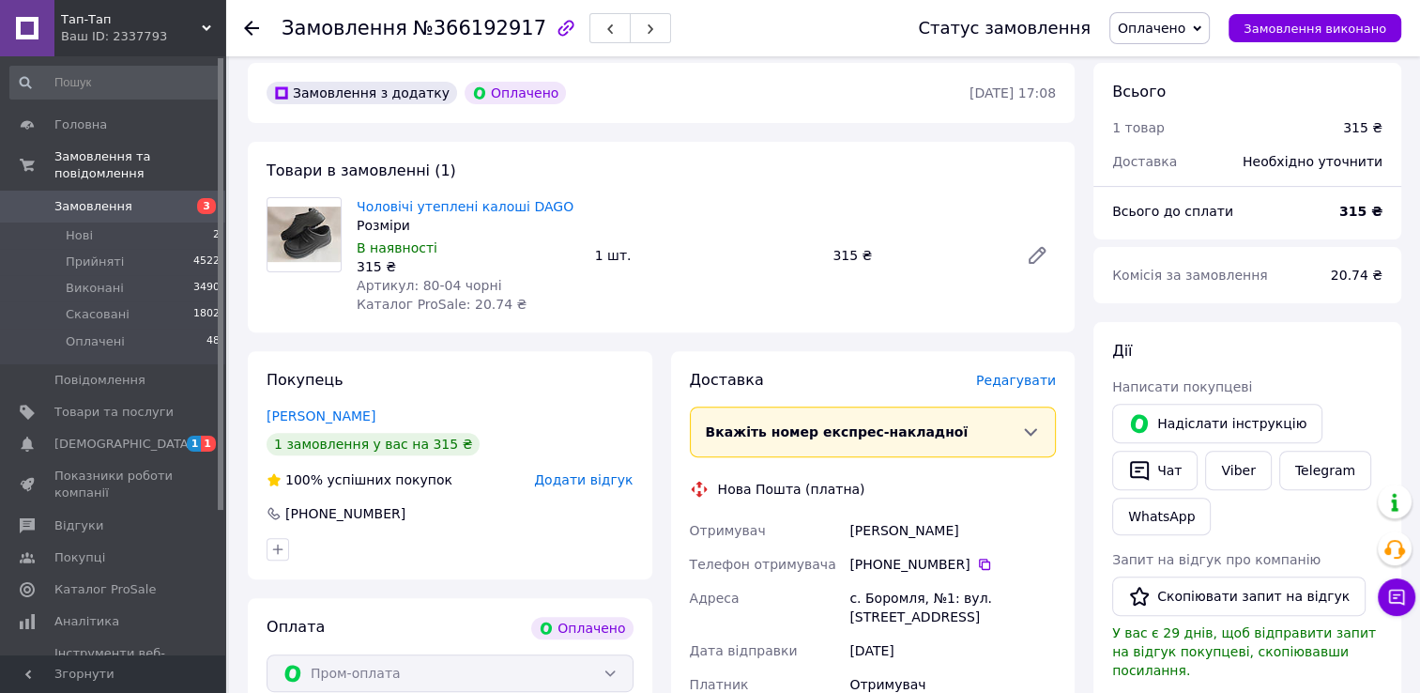
click at [1025, 380] on span "Редагувати" at bounding box center [1016, 380] width 80 height 15
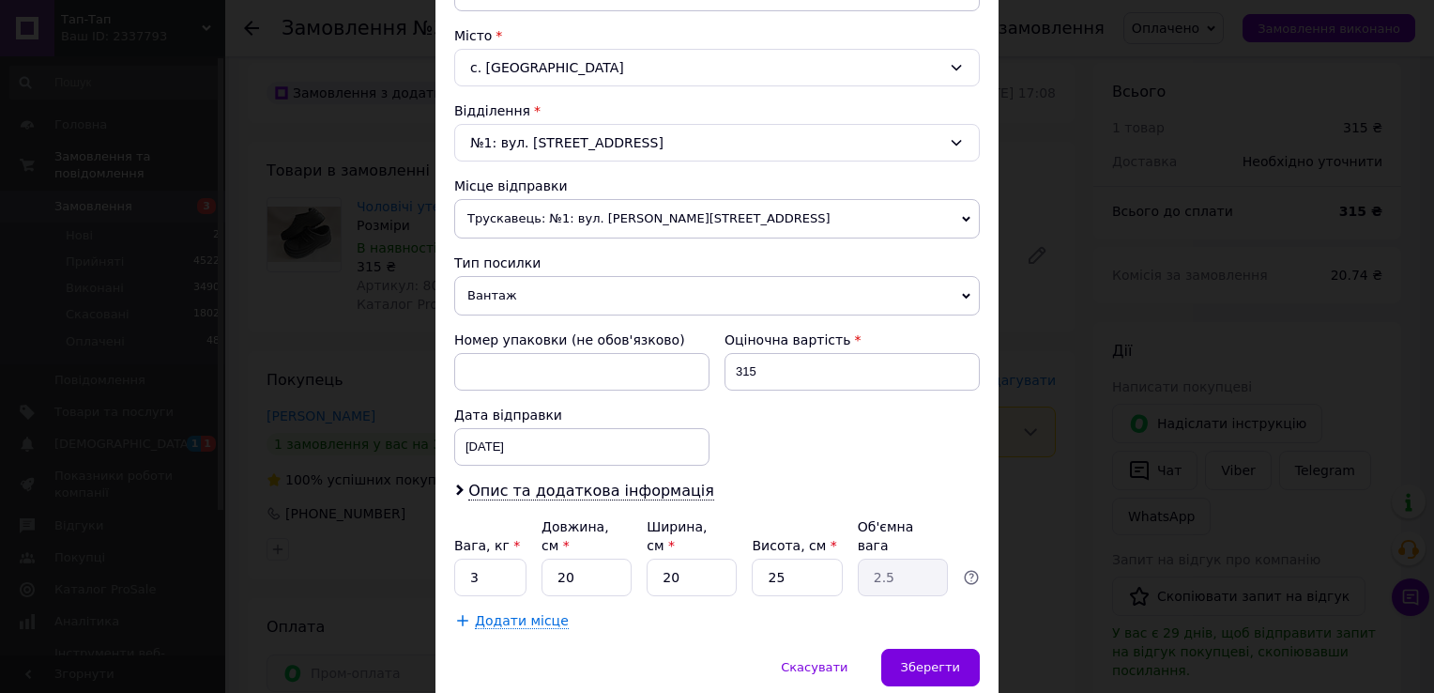
scroll to position [548, 0]
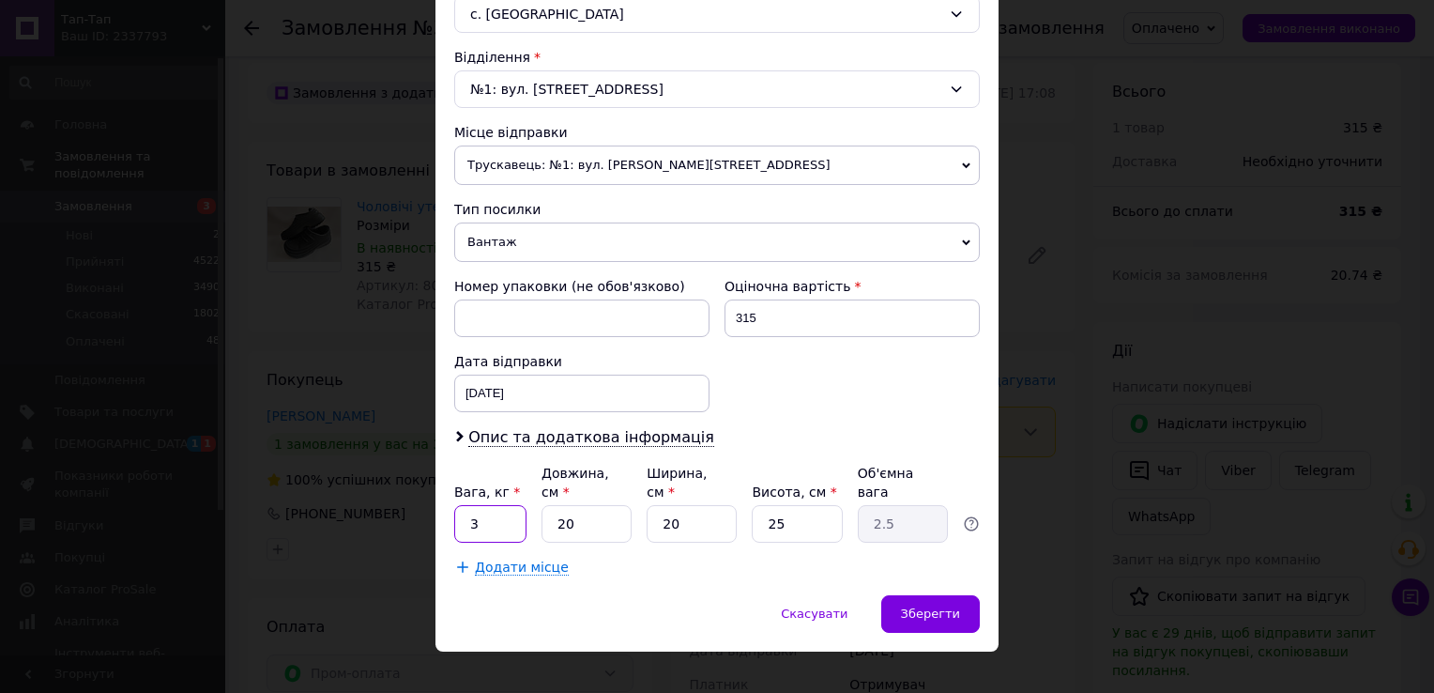
click at [487, 505] on input "3" at bounding box center [490, 524] width 72 height 38
type input "1"
click at [582, 505] on input "20" at bounding box center [587, 524] width 90 height 38
type input "2"
type input "0.25"
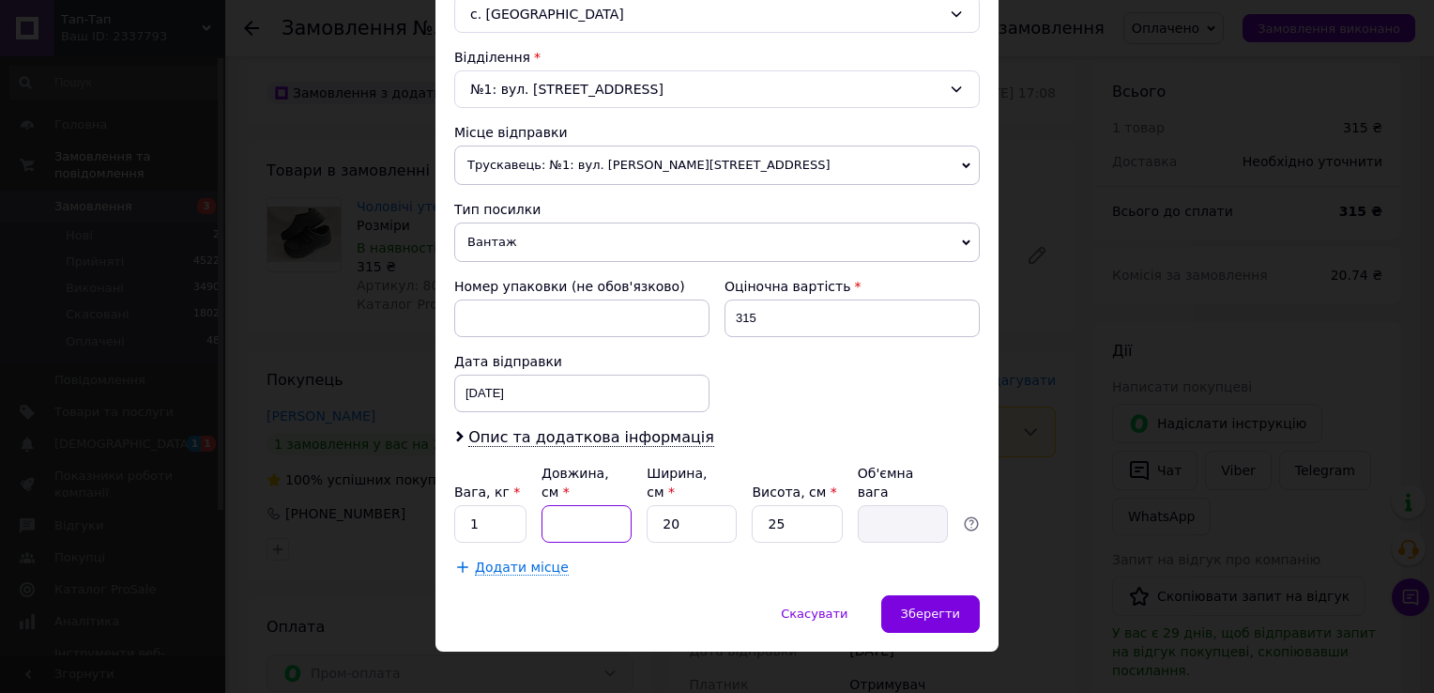
type input "3"
type input "0.38"
type input "32"
type input "4"
type input "32"
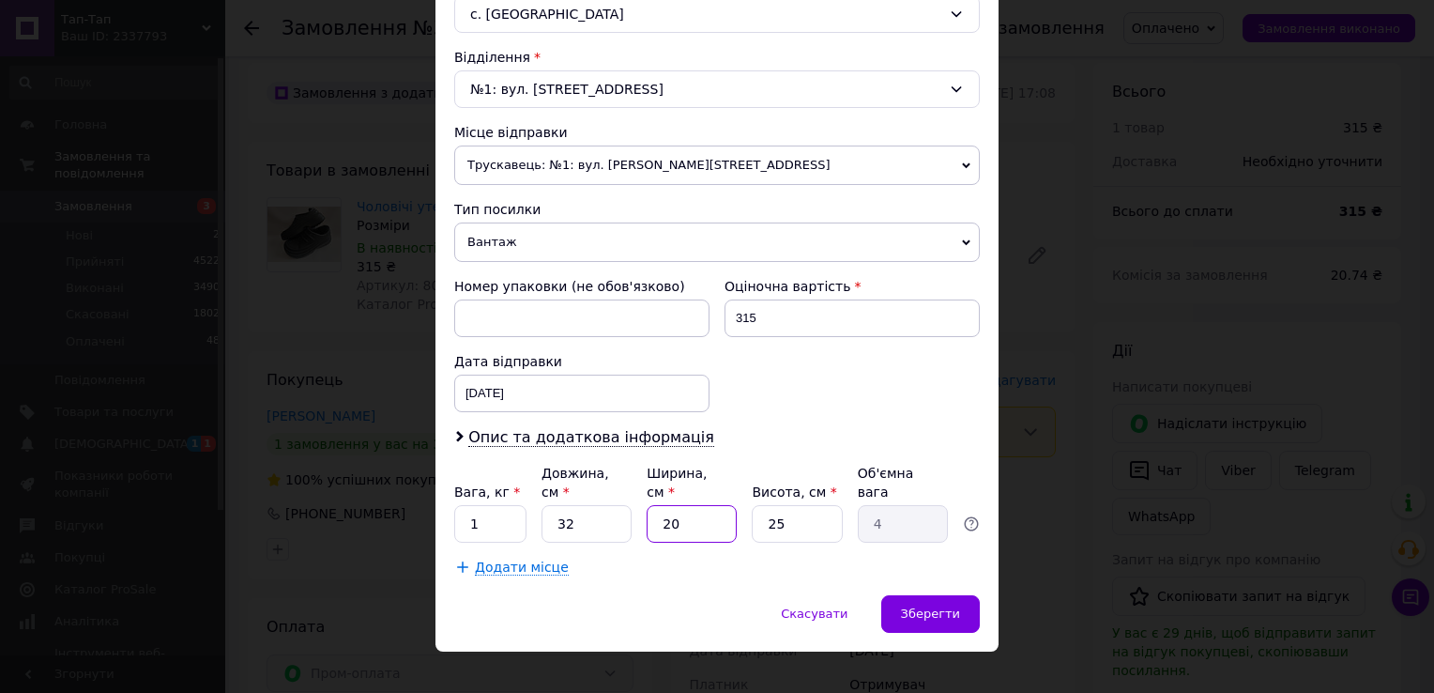
click at [681, 505] on input "20" at bounding box center [692, 524] width 90 height 38
type input "2"
type input "0.4"
type input "1"
type input "0.2"
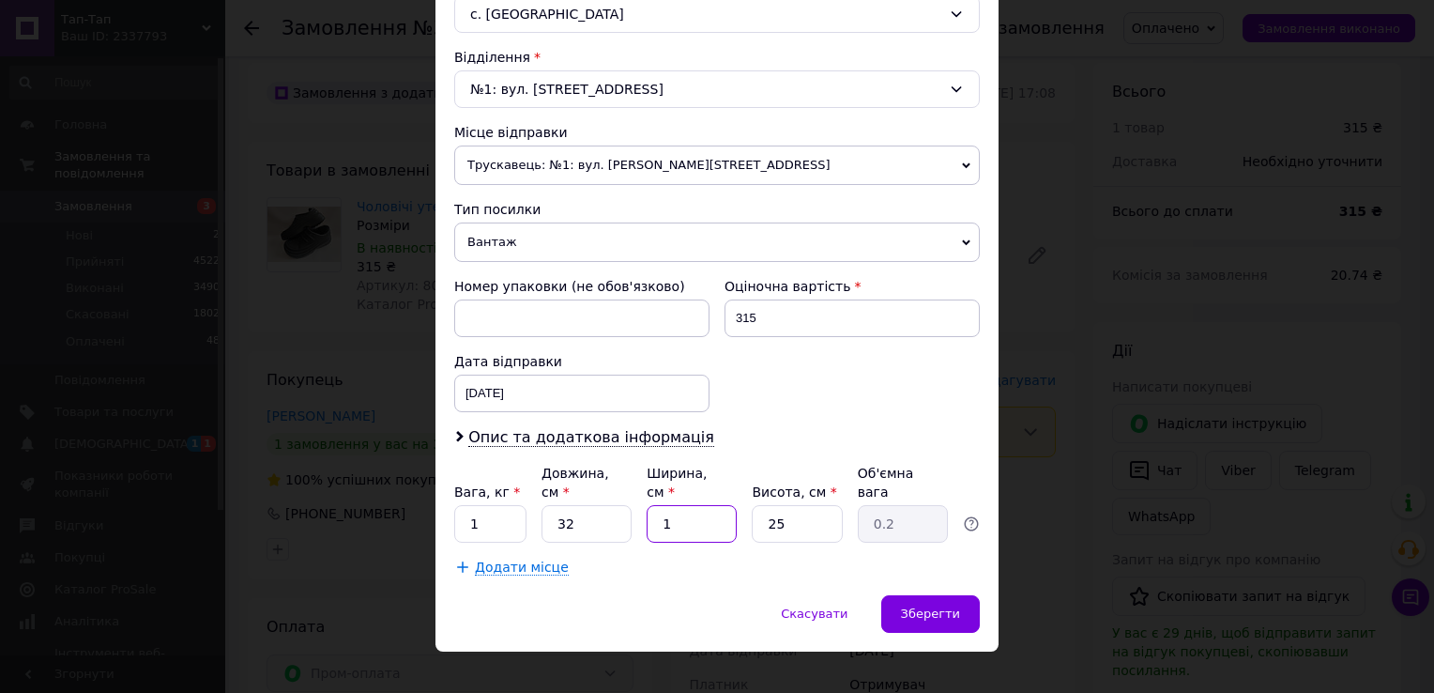
type input "18"
type input "3.6"
type input "18"
click at [788, 506] on input "25" at bounding box center [797, 524] width 90 height 38
type input "2"
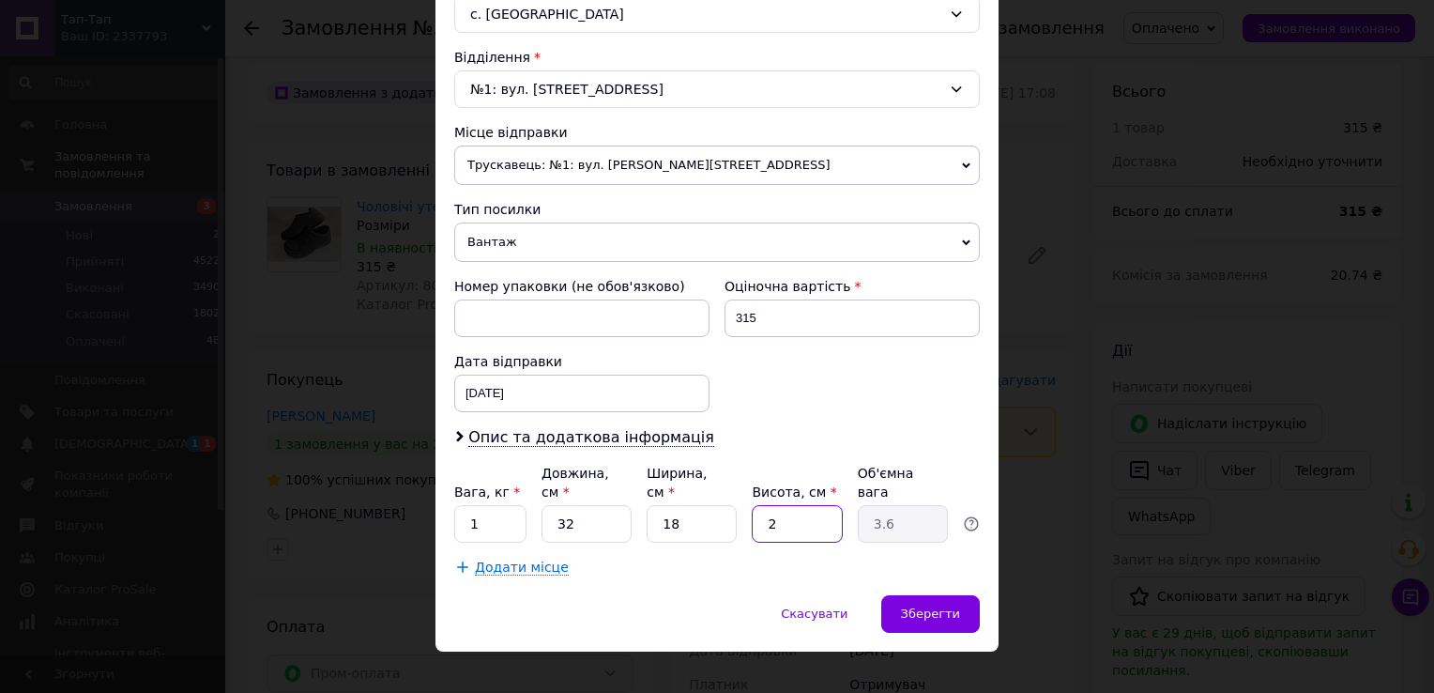
type input "0.29"
type input "1"
type input "0.14"
type input "12"
type input "1.73"
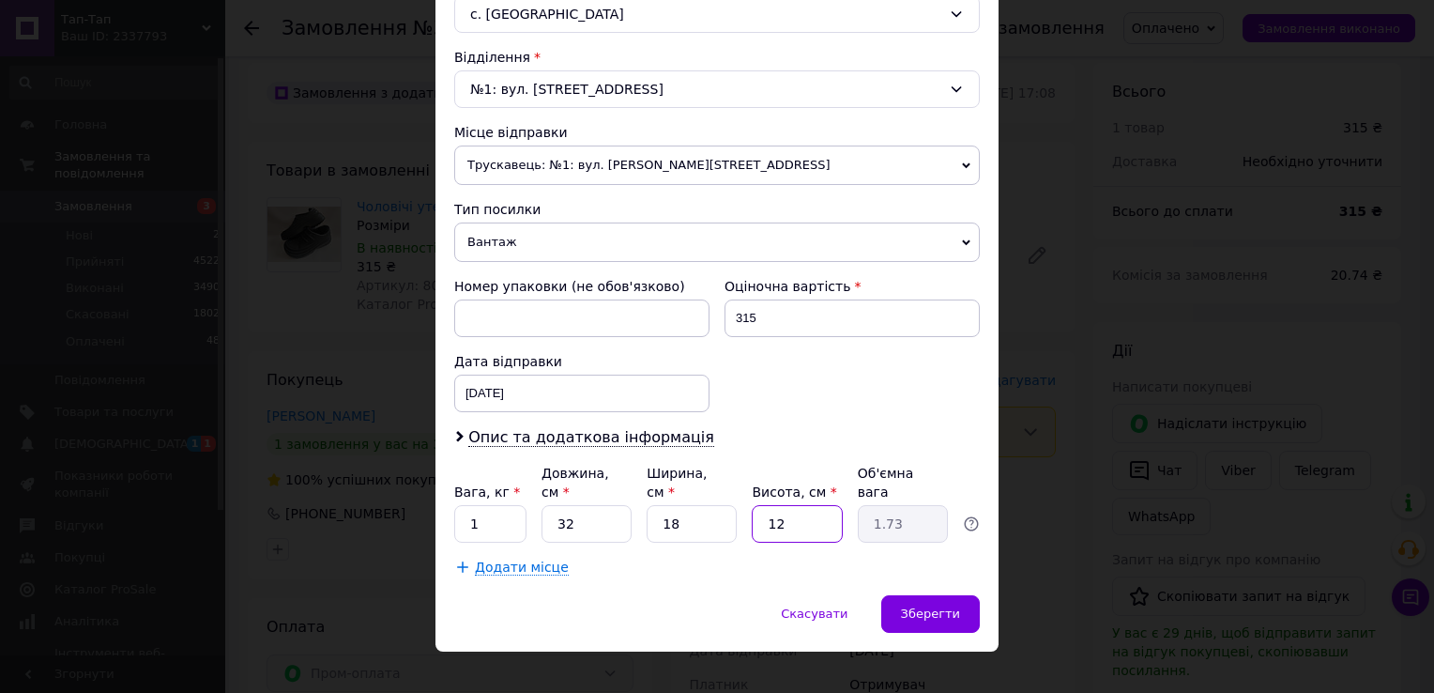
type input "1"
type input "0.14"
type input "14"
type input "2.02"
type input "1"
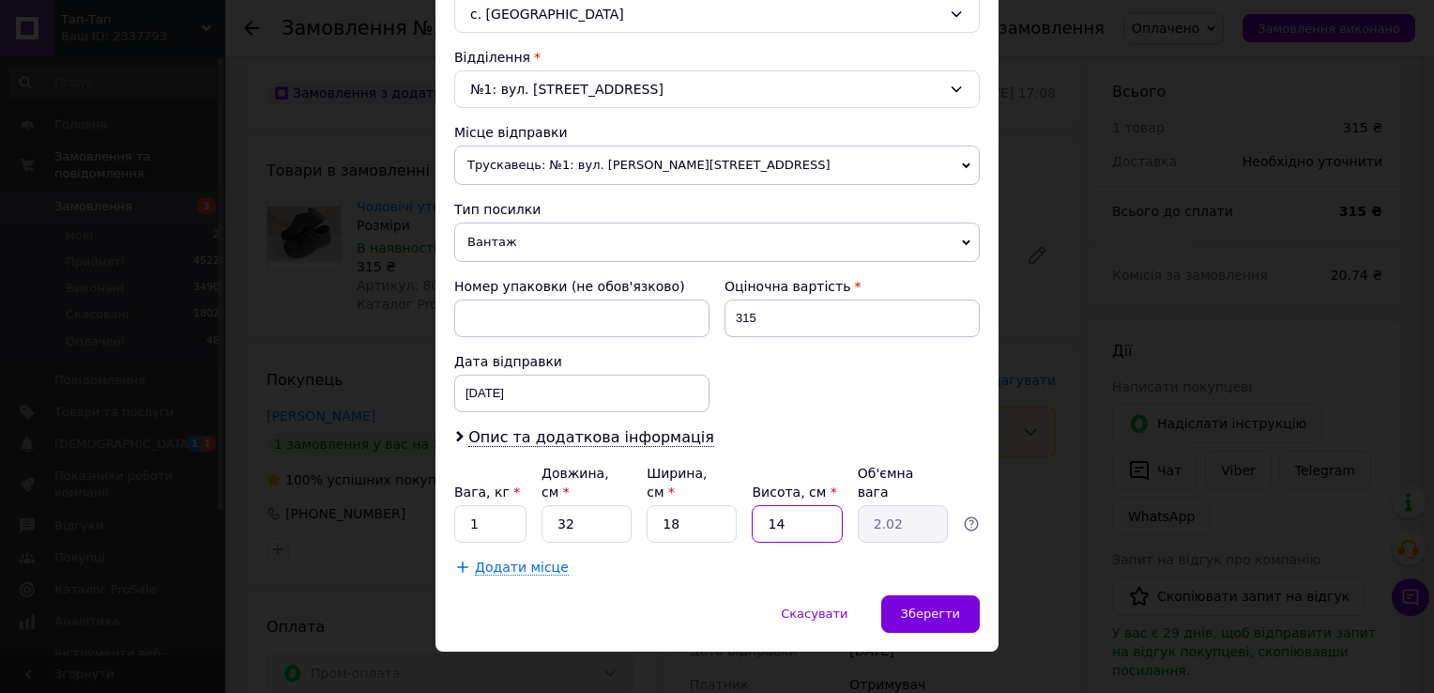
type input "0.14"
type input "13"
type input "1.87"
type input "13"
click at [597, 434] on span "Опис та додаткова інформація" at bounding box center [591, 437] width 246 height 19
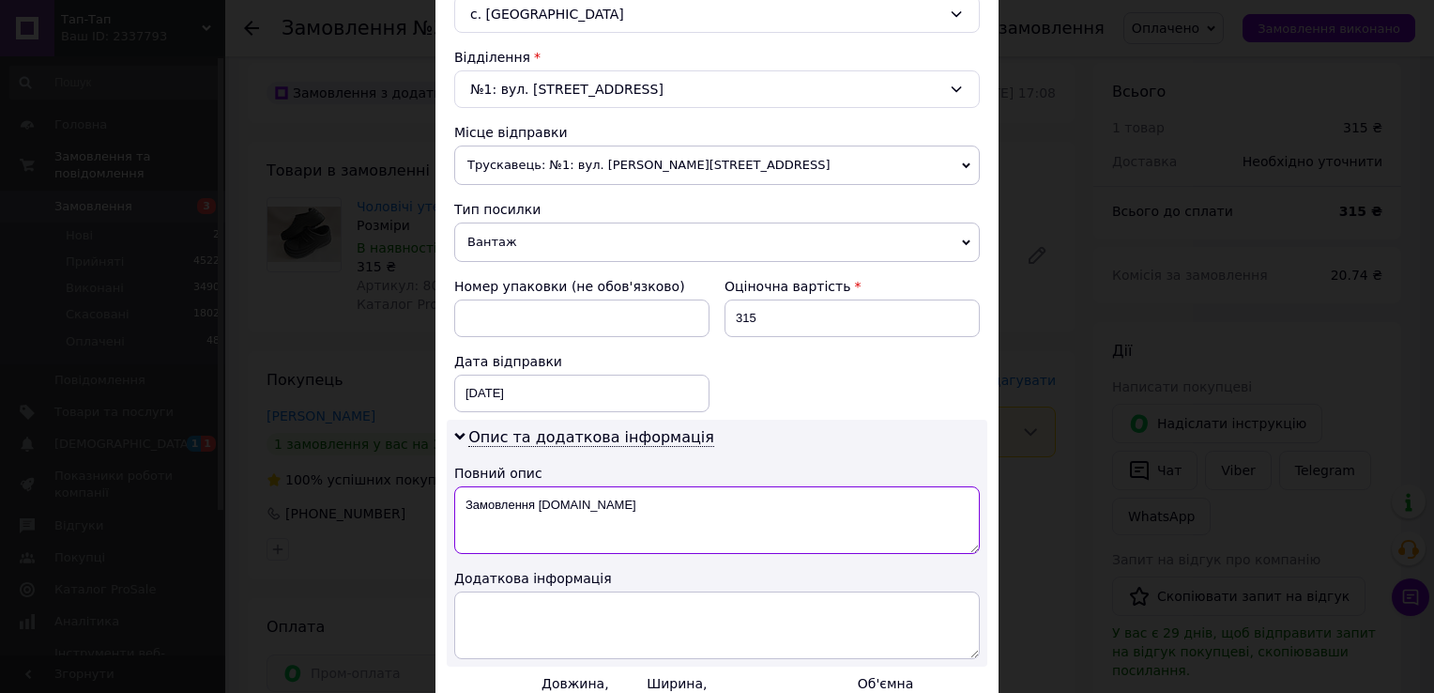
click at [603, 493] on textarea "Замовлення [DOMAIN_NAME]" at bounding box center [717, 520] width 526 height 68
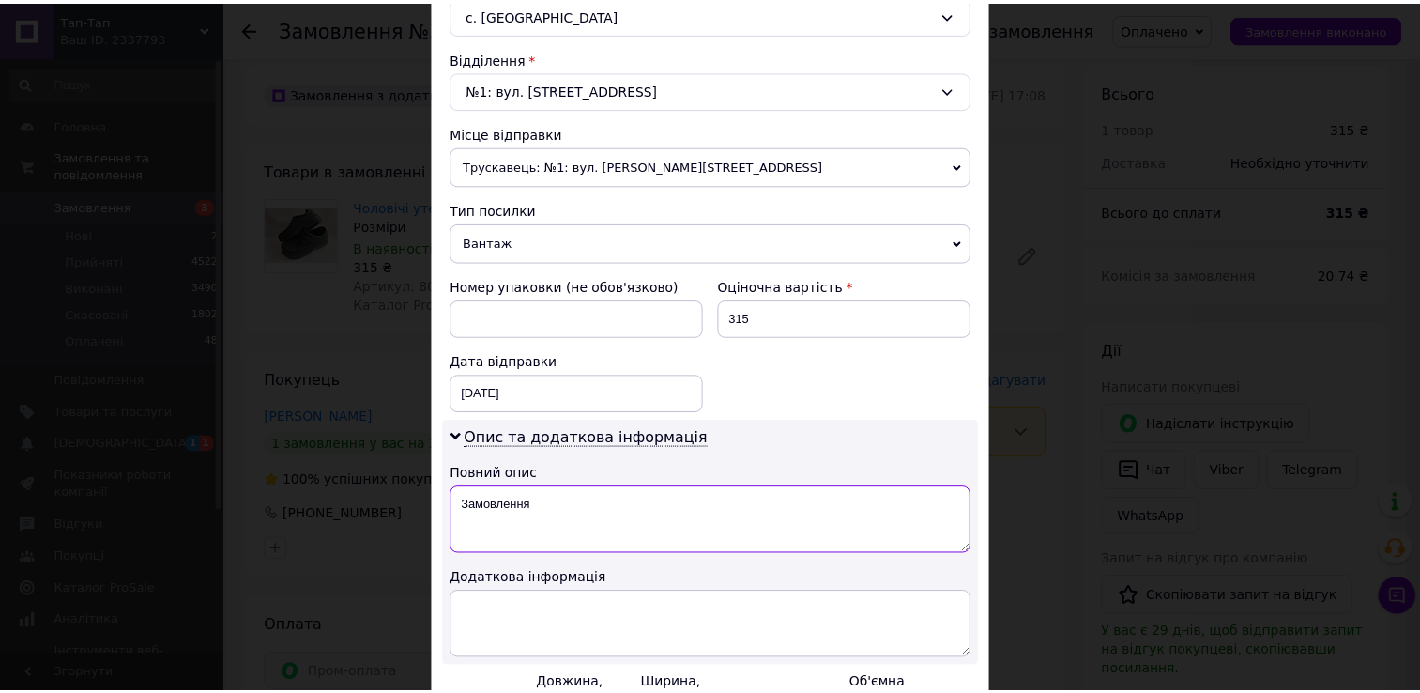
scroll to position [757, 0]
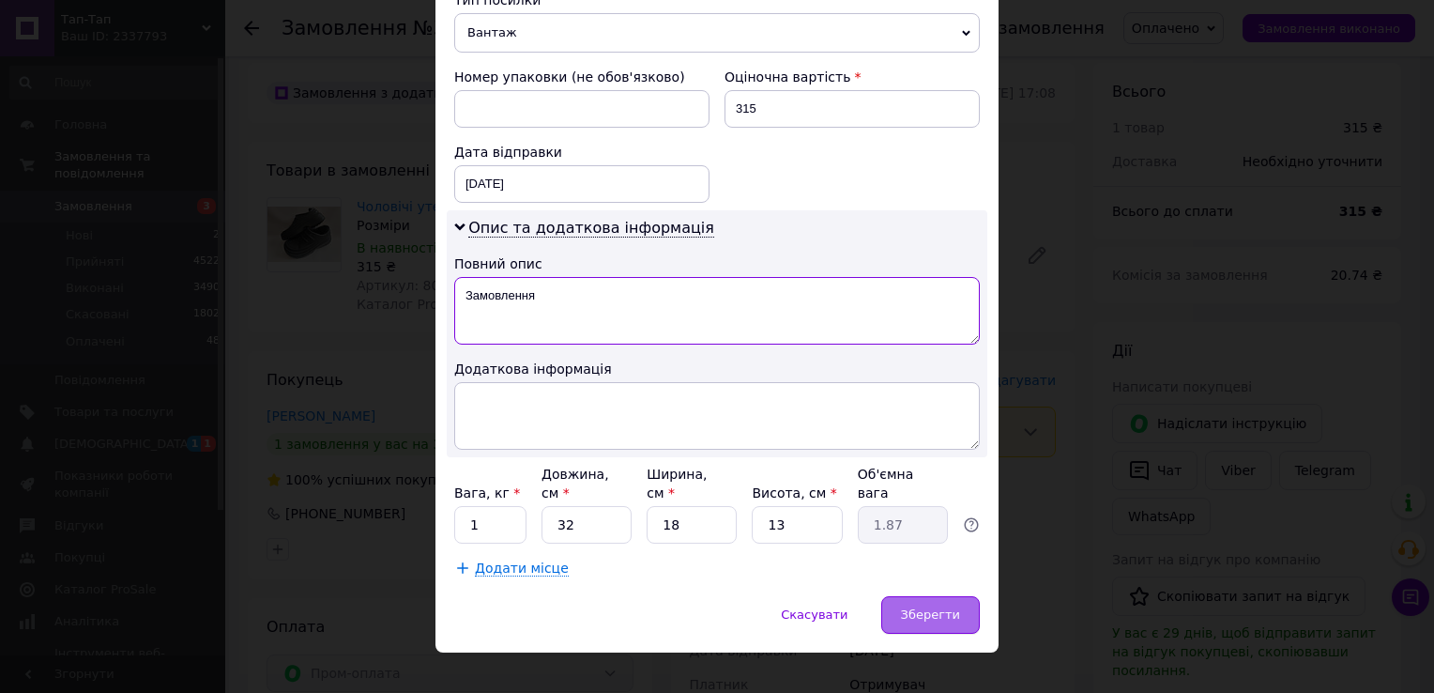
type textarea "Замовлення"
click at [942, 607] on span "Зберегти" at bounding box center [930, 614] width 59 height 14
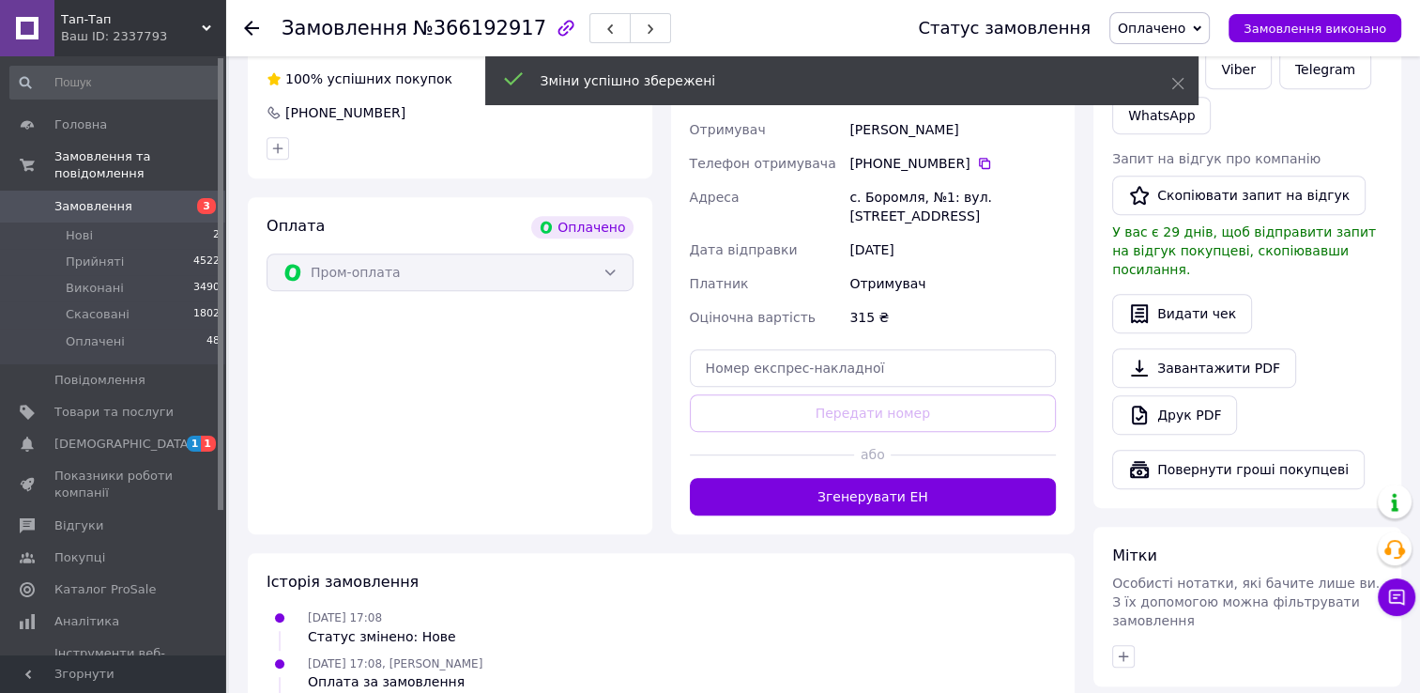
scroll to position [958, 0]
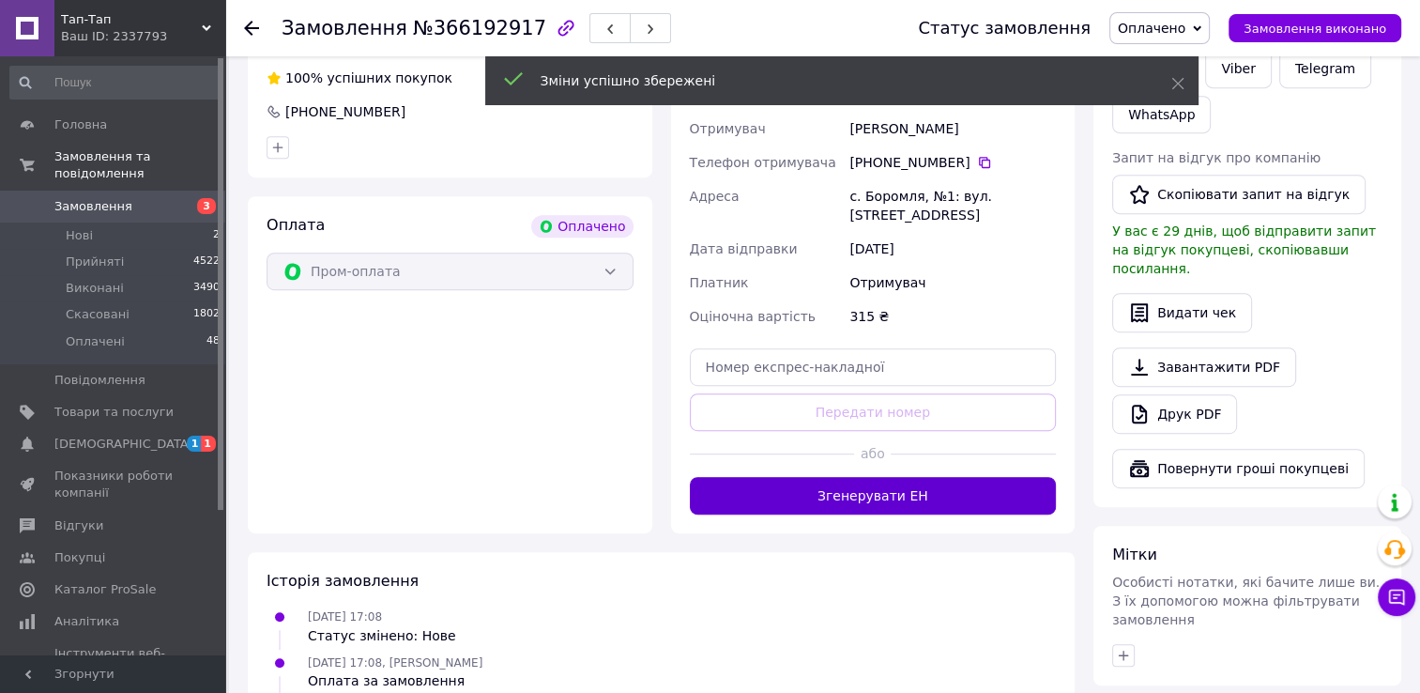
click at [898, 488] on button "Згенерувати ЕН" at bounding box center [873, 496] width 367 height 38
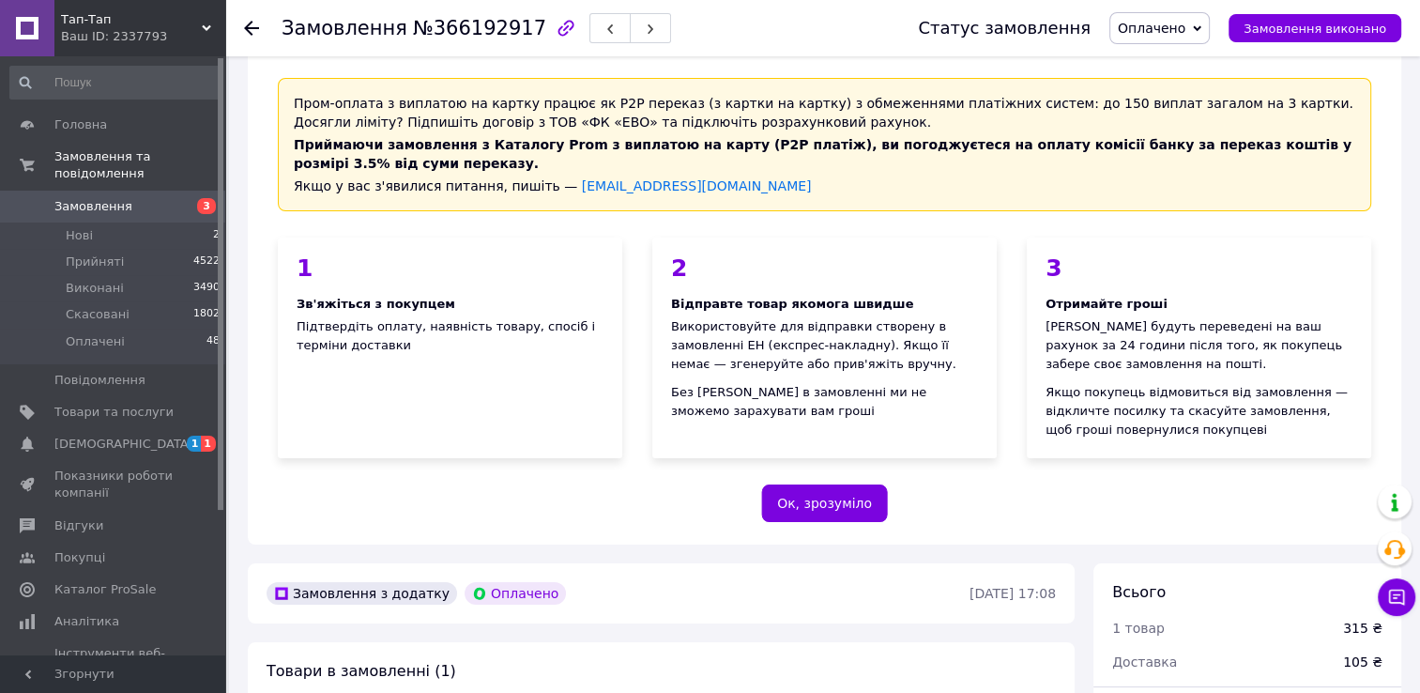
scroll to position [0, 0]
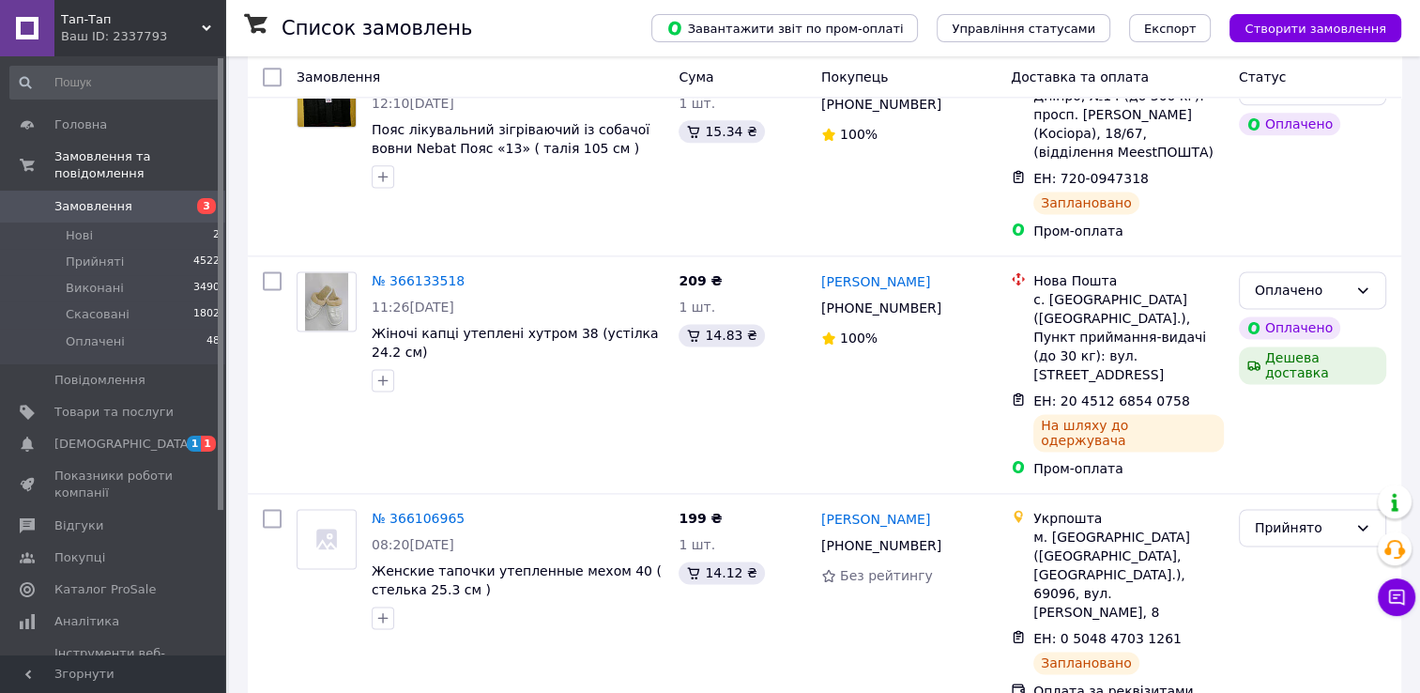
scroll to position [2487, 0]
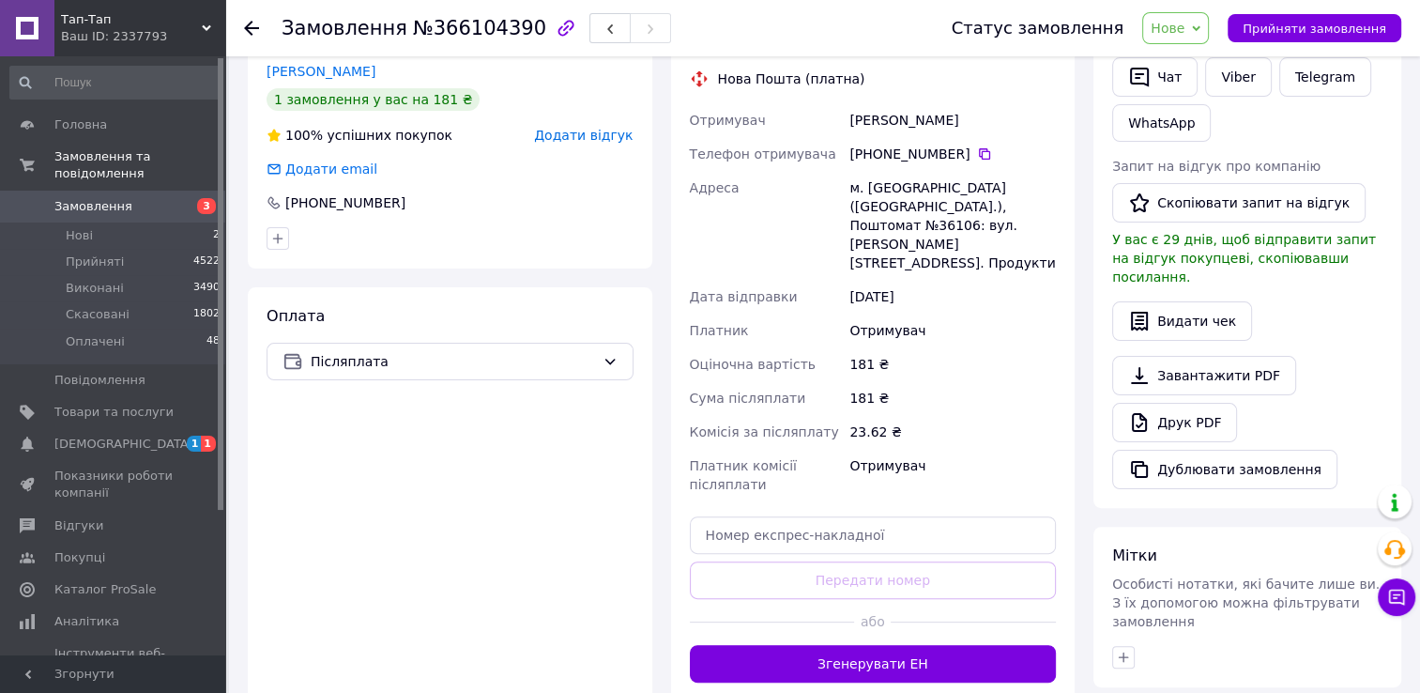
scroll to position [393, 0]
click at [499, 364] on span "Післяплата" at bounding box center [453, 360] width 284 height 21
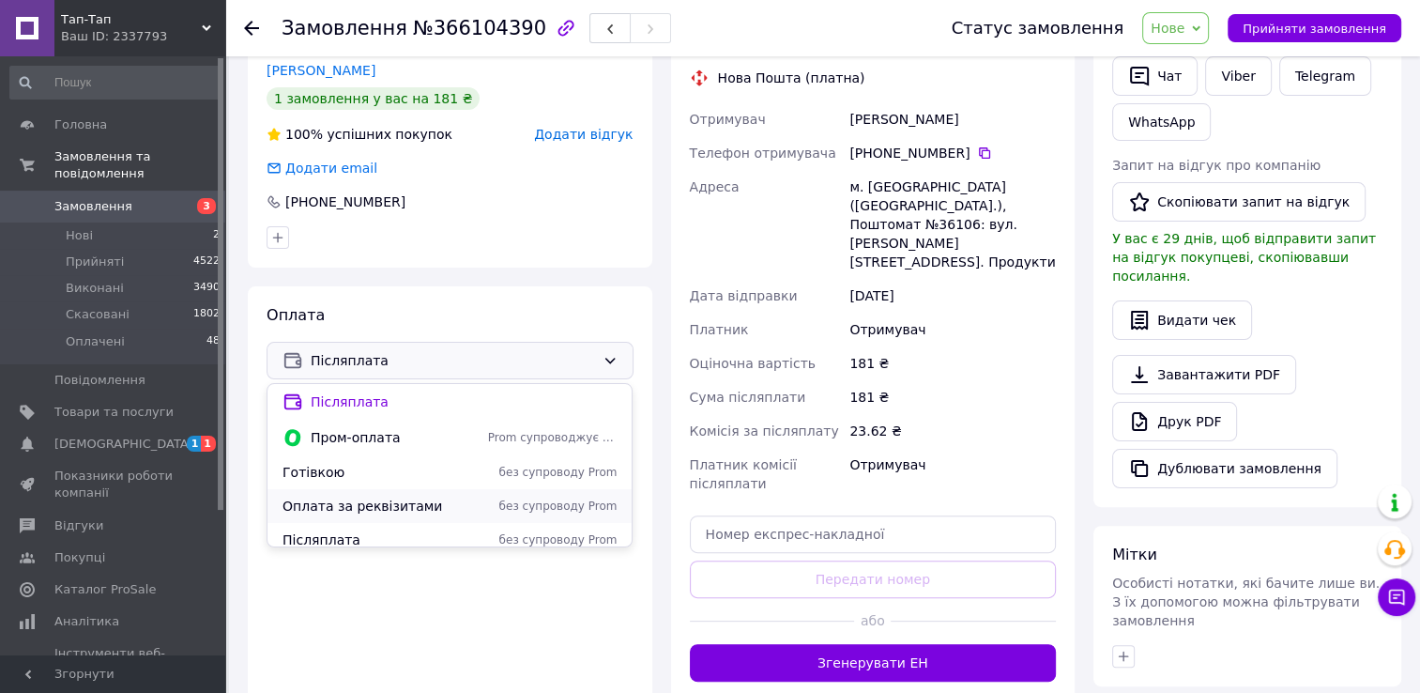
click at [326, 511] on span "Оплата за реквізитами" at bounding box center [382, 506] width 198 height 19
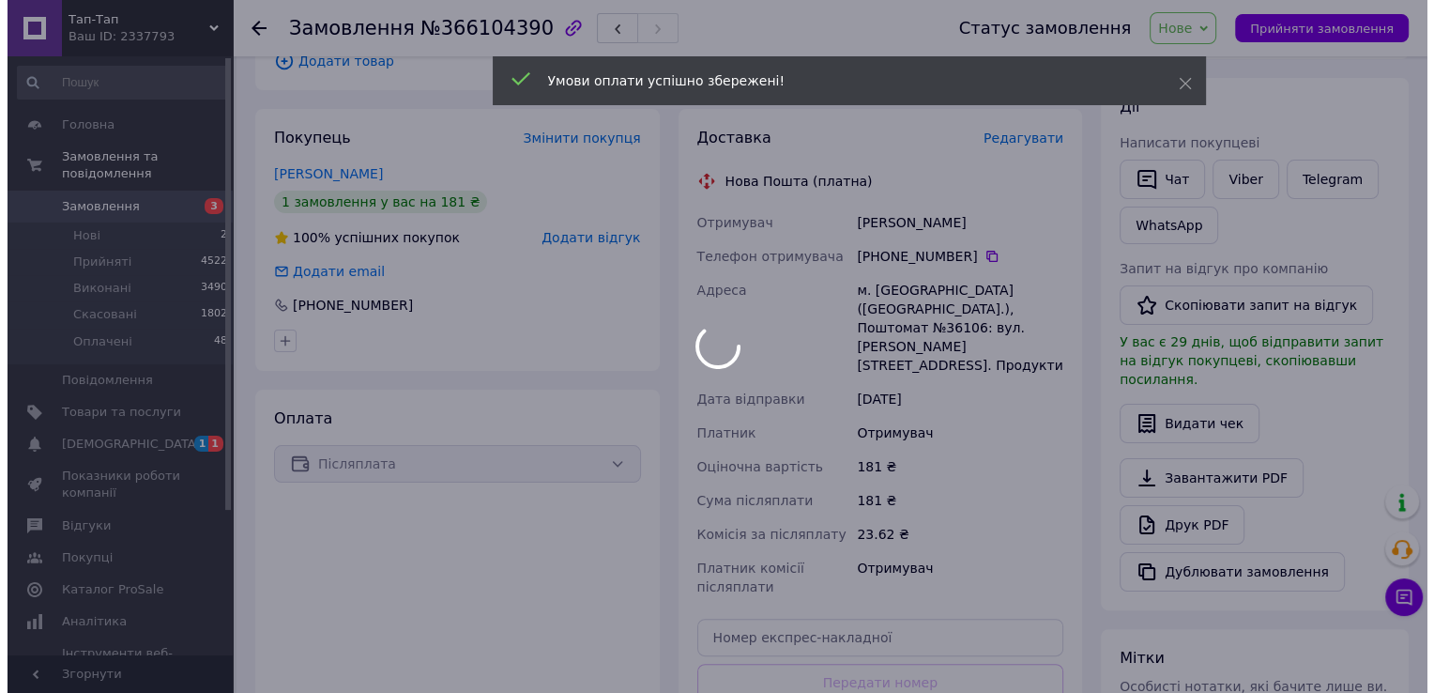
scroll to position [289, 0]
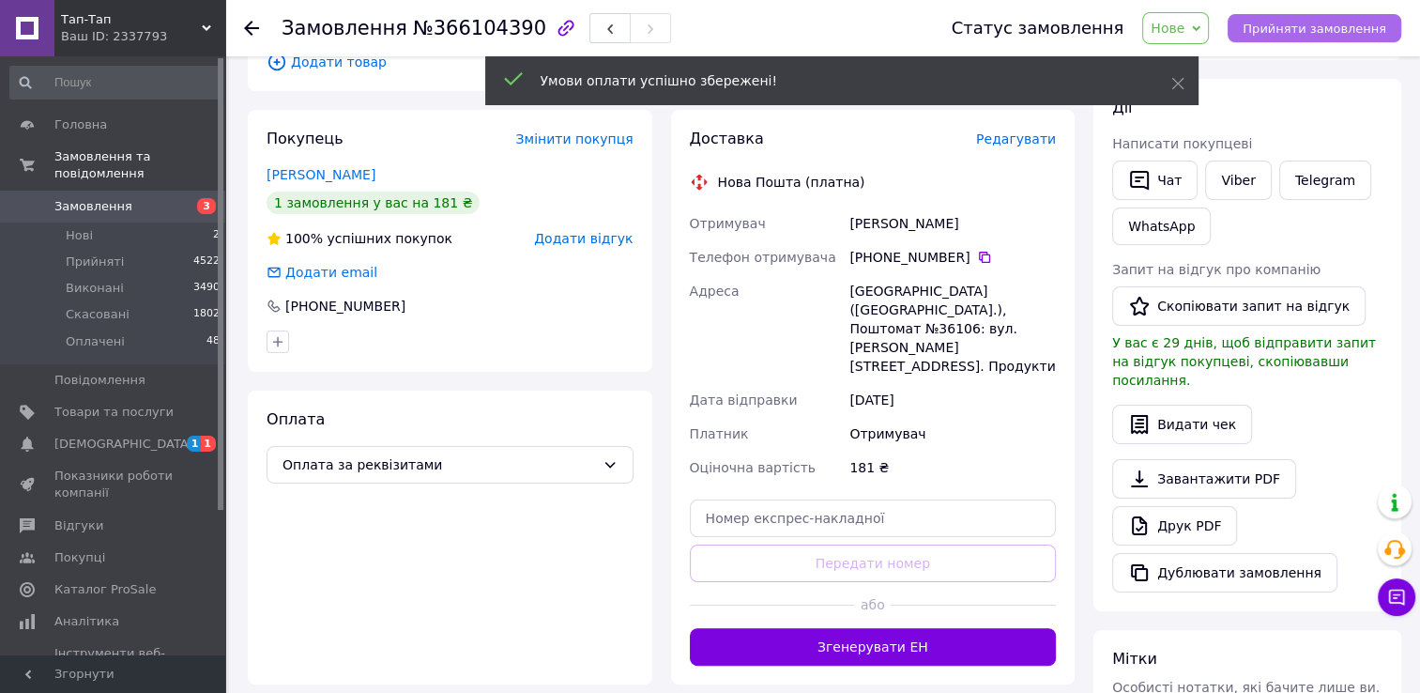
click at [1322, 22] on span "Прийняти замовлення" at bounding box center [1315, 29] width 144 height 14
click at [1016, 134] on span "Редагувати" at bounding box center [1016, 138] width 80 height 15
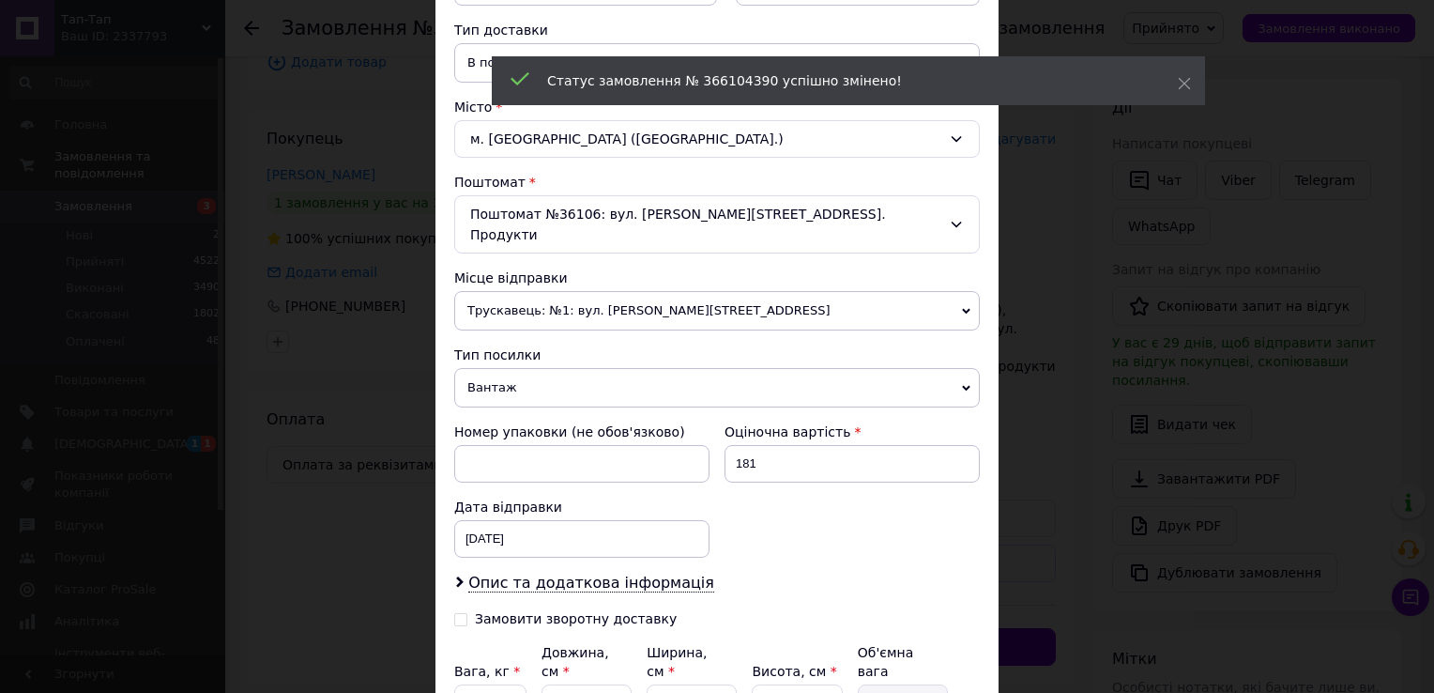
scroll to position [431, 0]
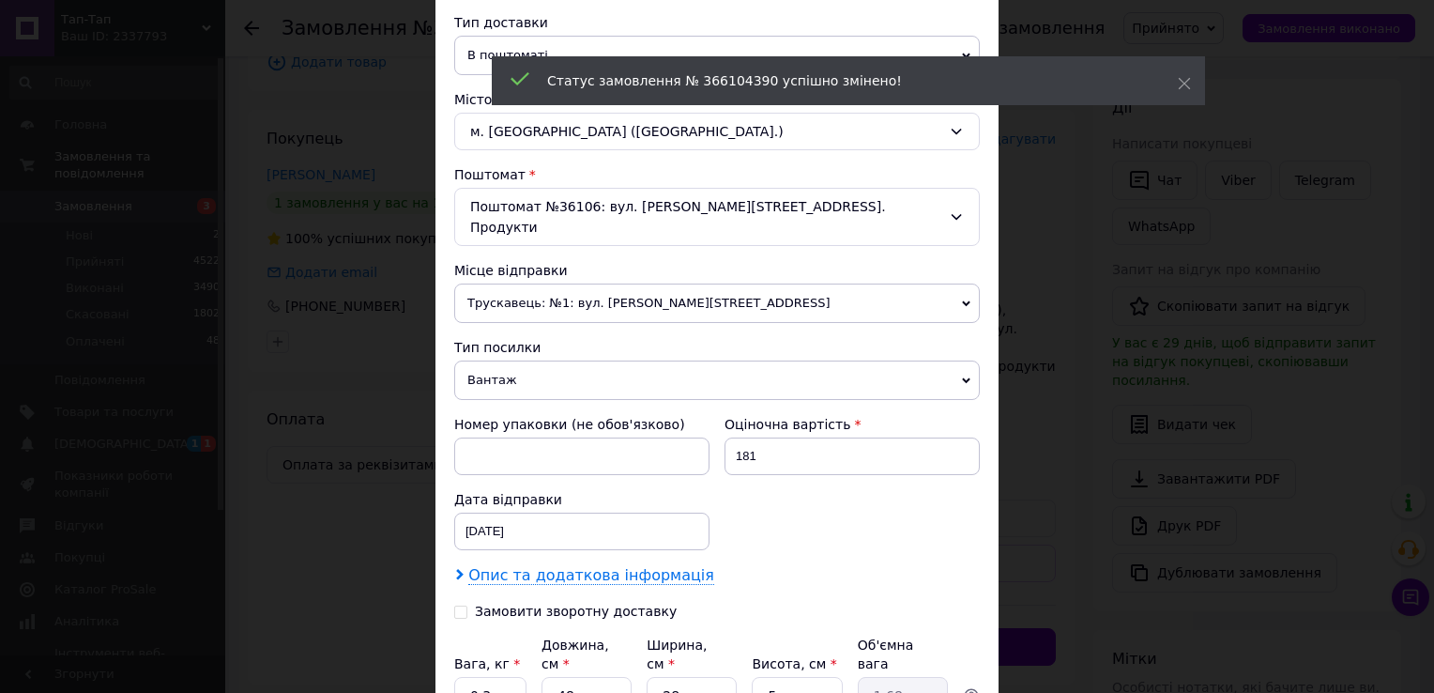
click at [593, 566] on span "Опис та додаткова інформація" at bounding box center [591, 575] width 246 height 19
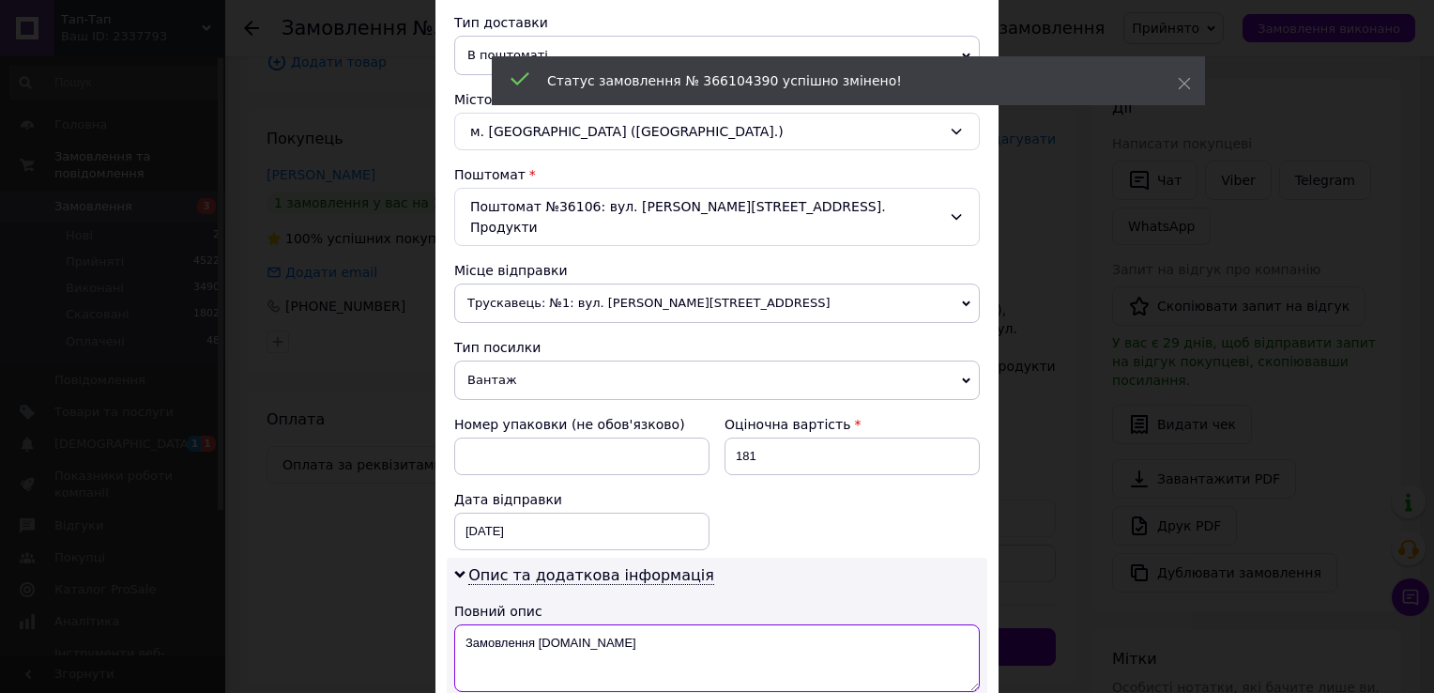
click at [604, 624] on textarea "Замовлення [DOMAIN_NAME]" at bounding box center [717, 658] width 526 height 68
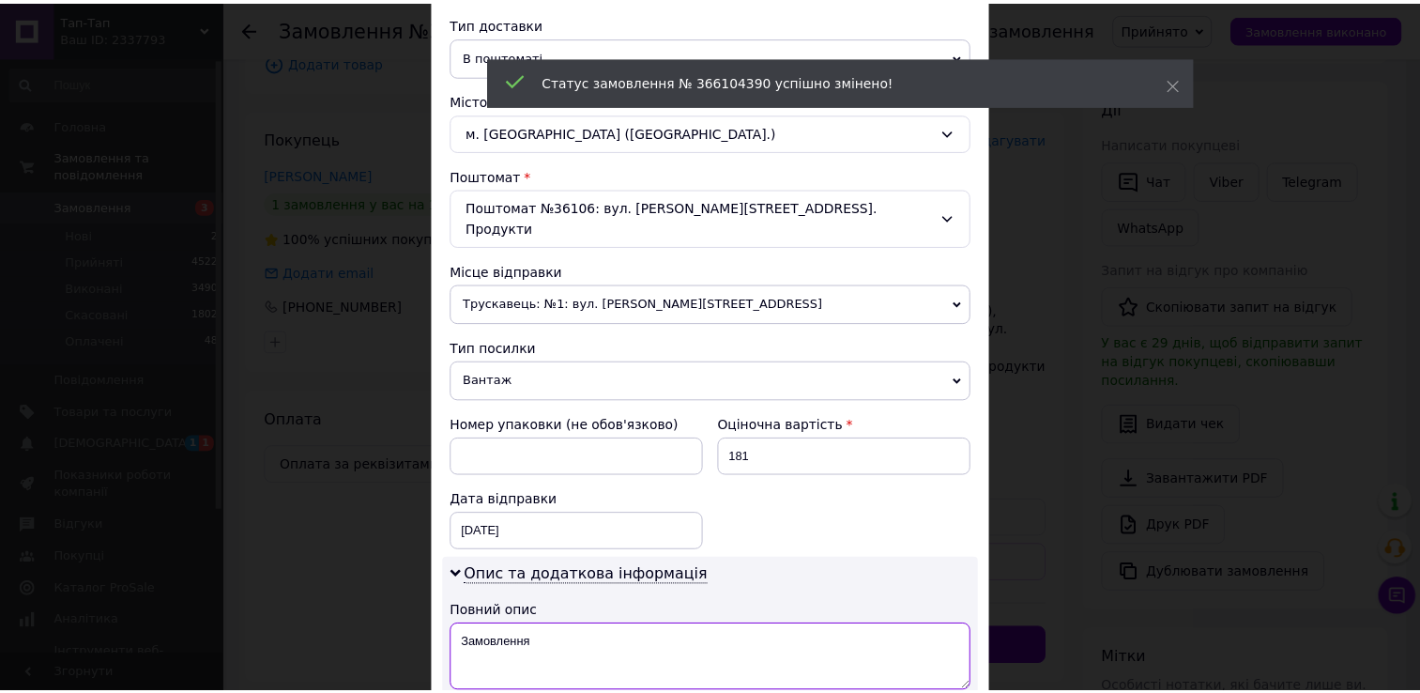
scroll to position [791, 0]
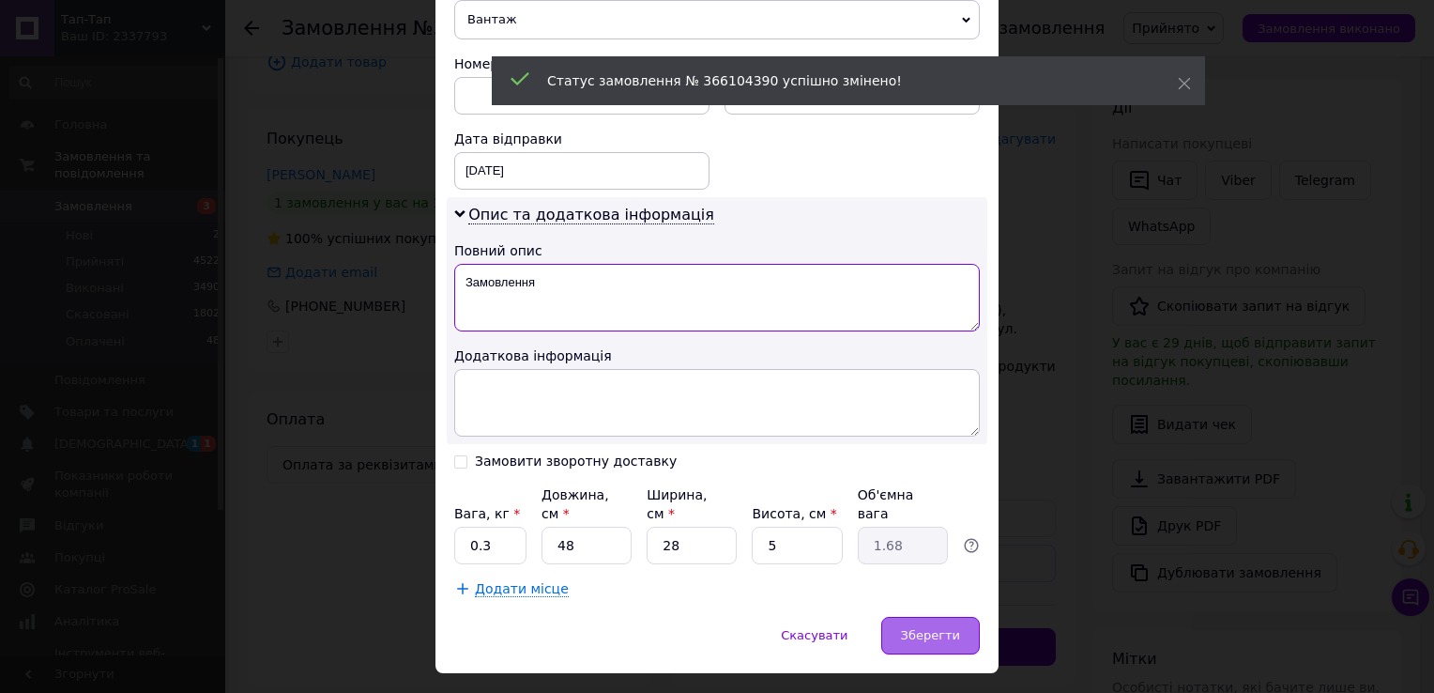
type textarea "Замовлення"
click at [942, 628] on span "Зберегти" at bounding box center [930, 635] width 59 height 14
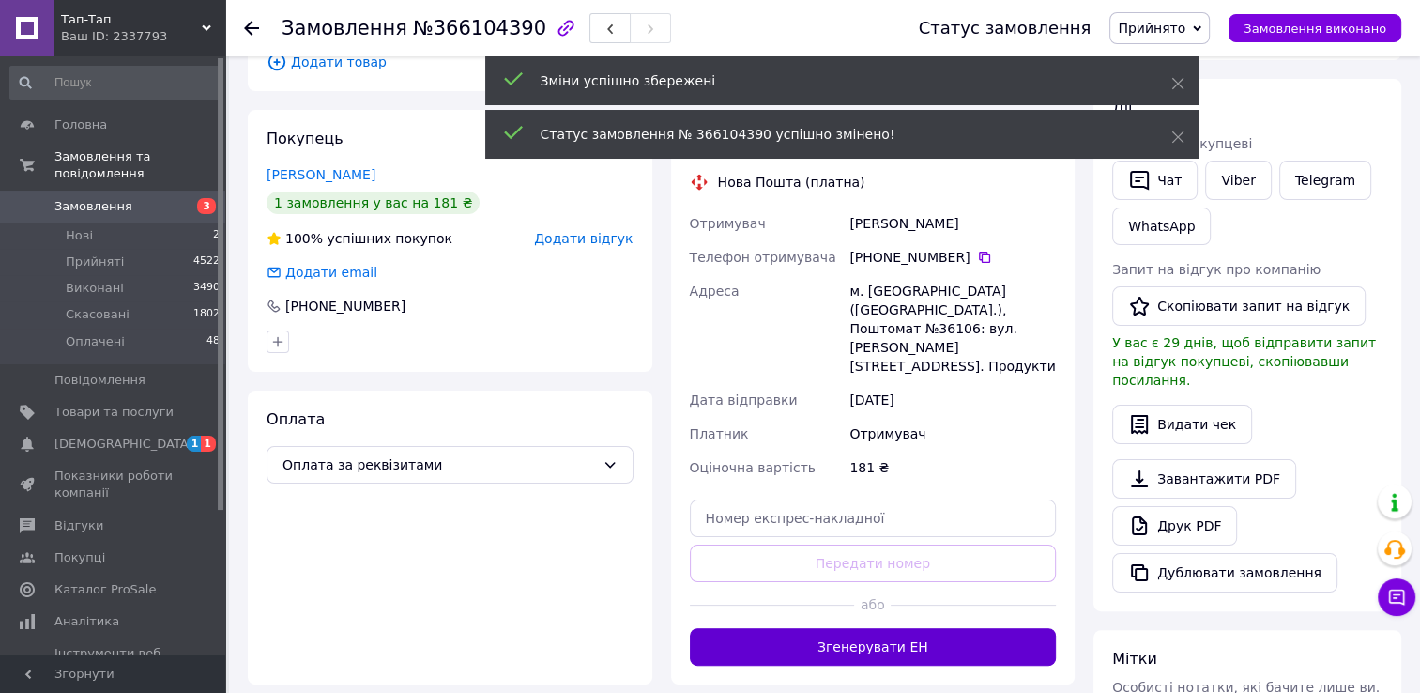
click at [910, 628] on button "Згенерувати ЕН" at bounding box center [873, 647] width 367 height 38
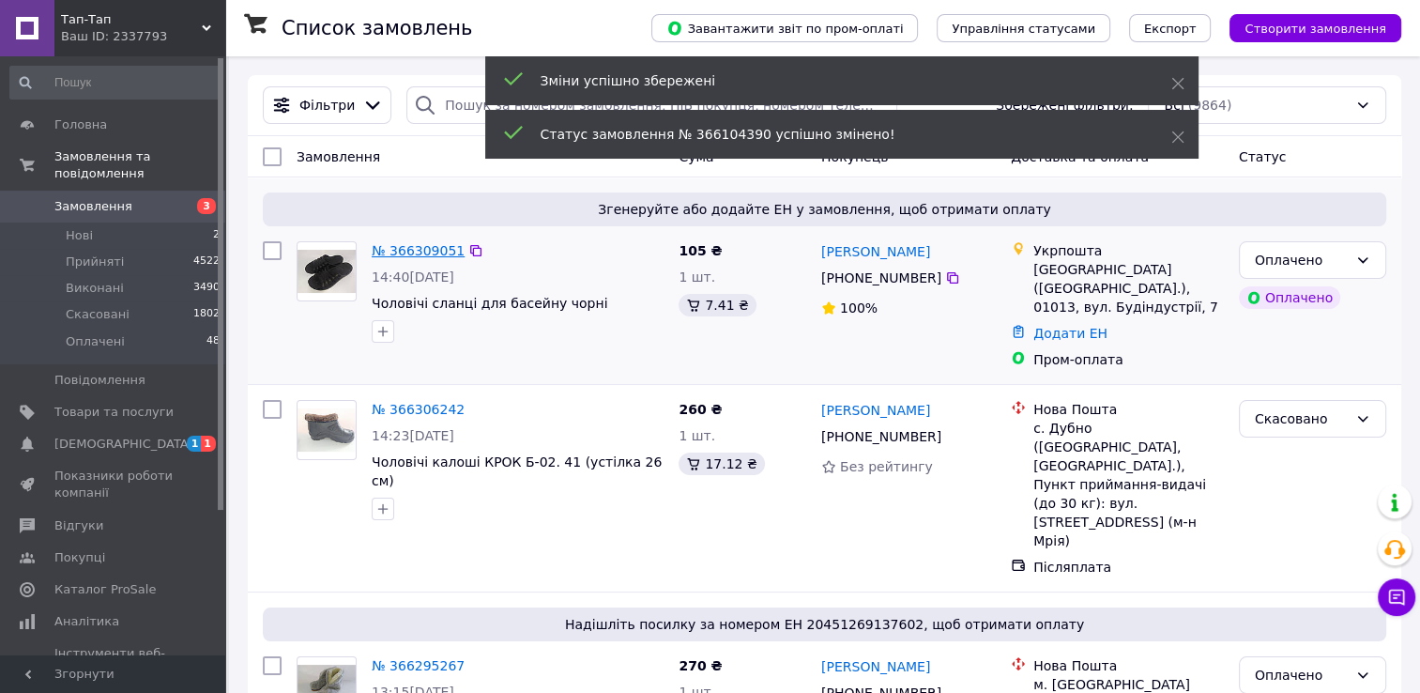
click at [419, 250] on link "№ 366309051" at bounding box center [418, 250] width 93 height 15
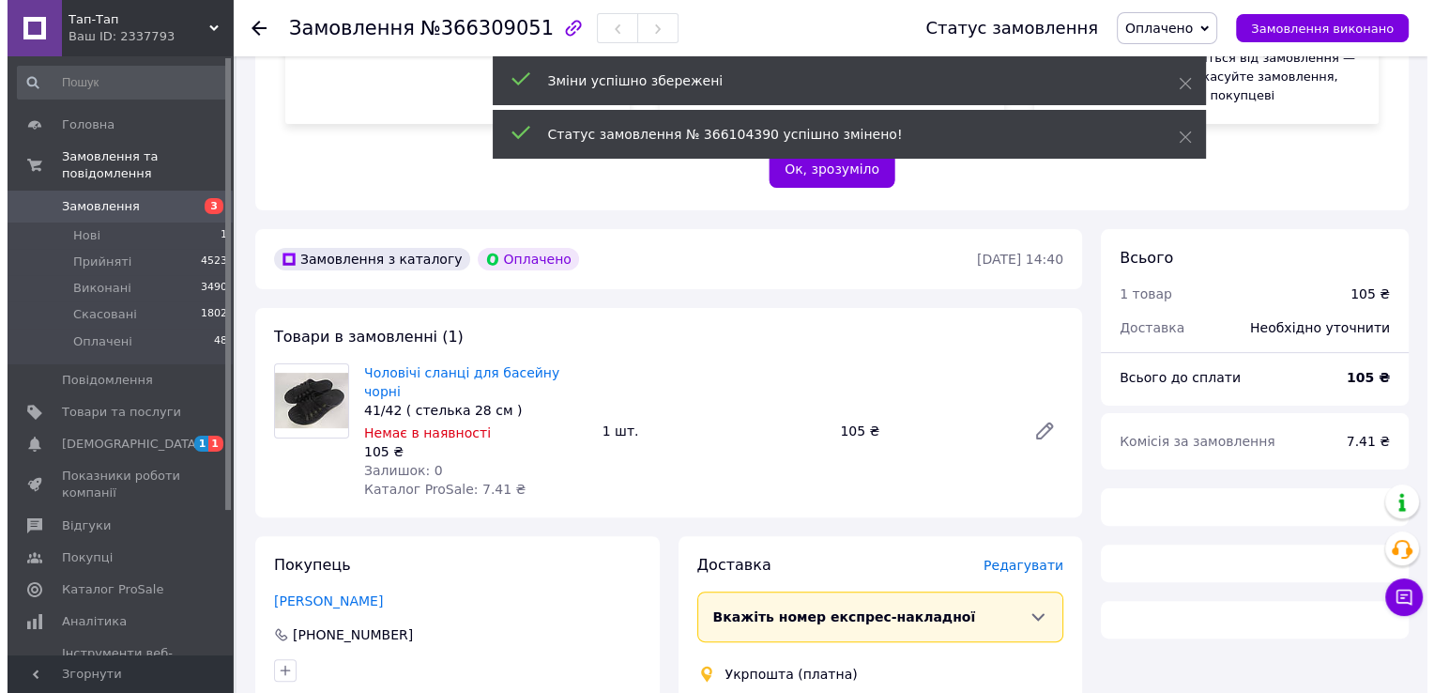
scroll to position [394, 0]
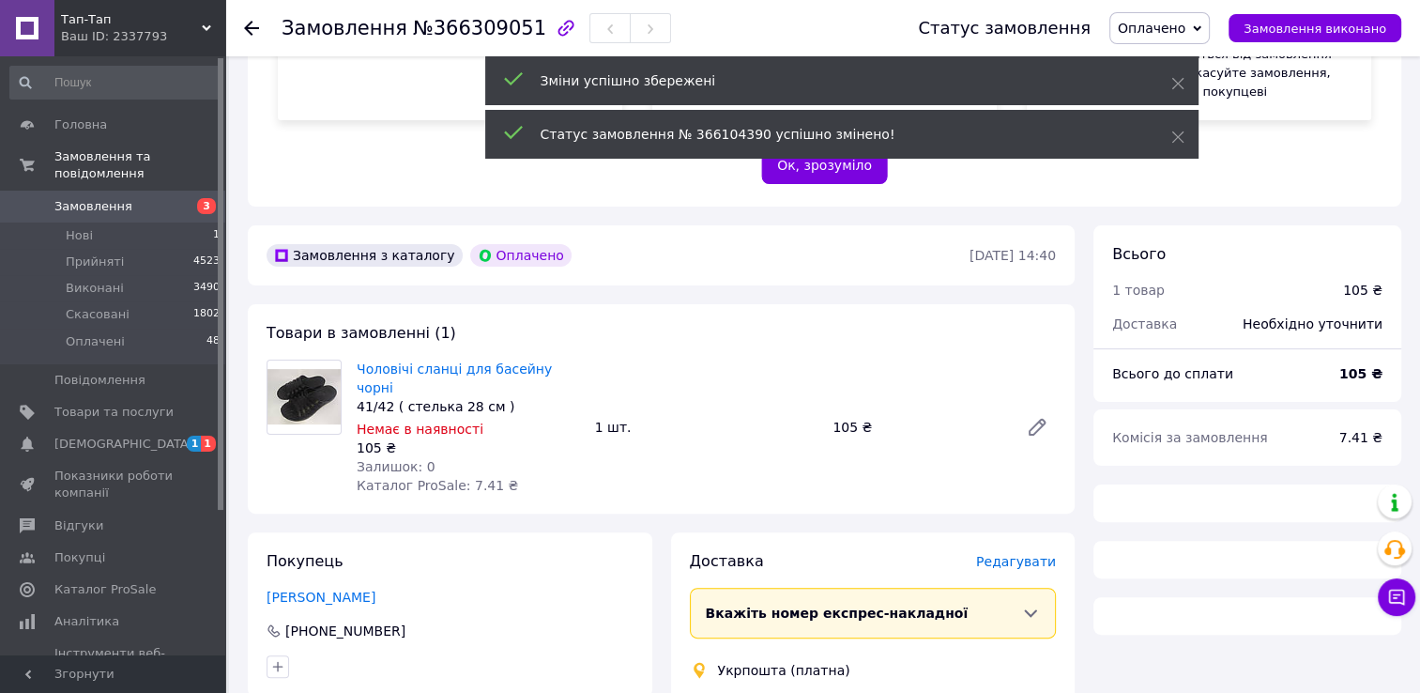
click at [1021, 554] on span "Редагувати" at bounding box center [1016, 561] width 80 height 15
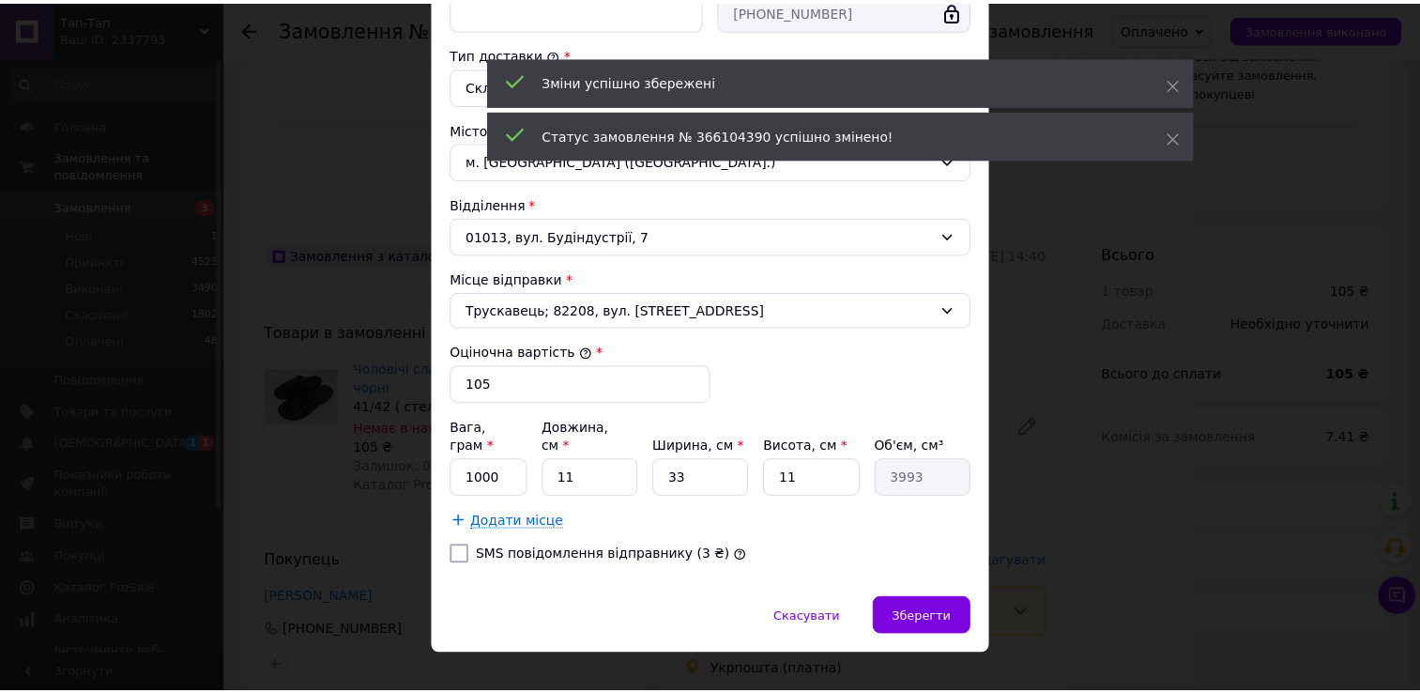
scroll to position [477, 0]
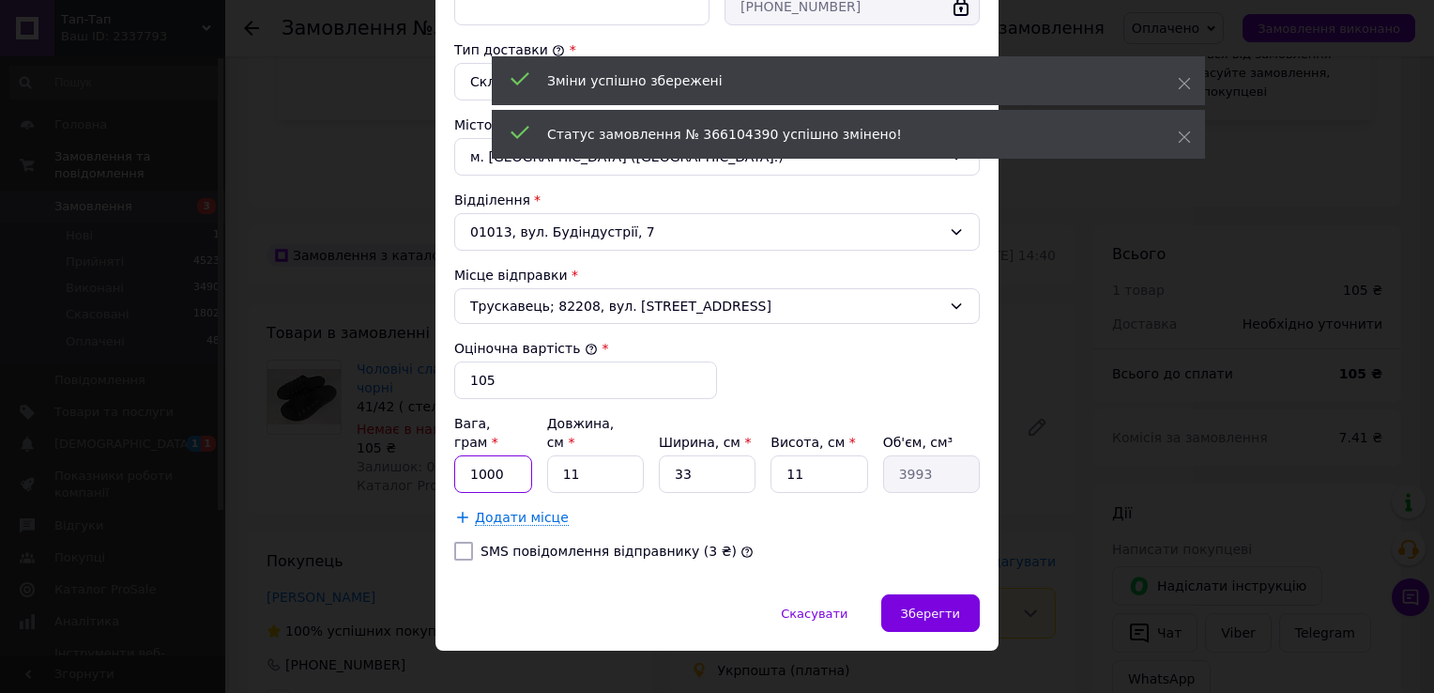
click at [504, 455] on input "1000" at bounding box center [493, 474] width 78 height 38
type input "1"
type input "200"
click at [924, 606] on span "Зберегти" at bounding box center [930, 613] width 59 height 14
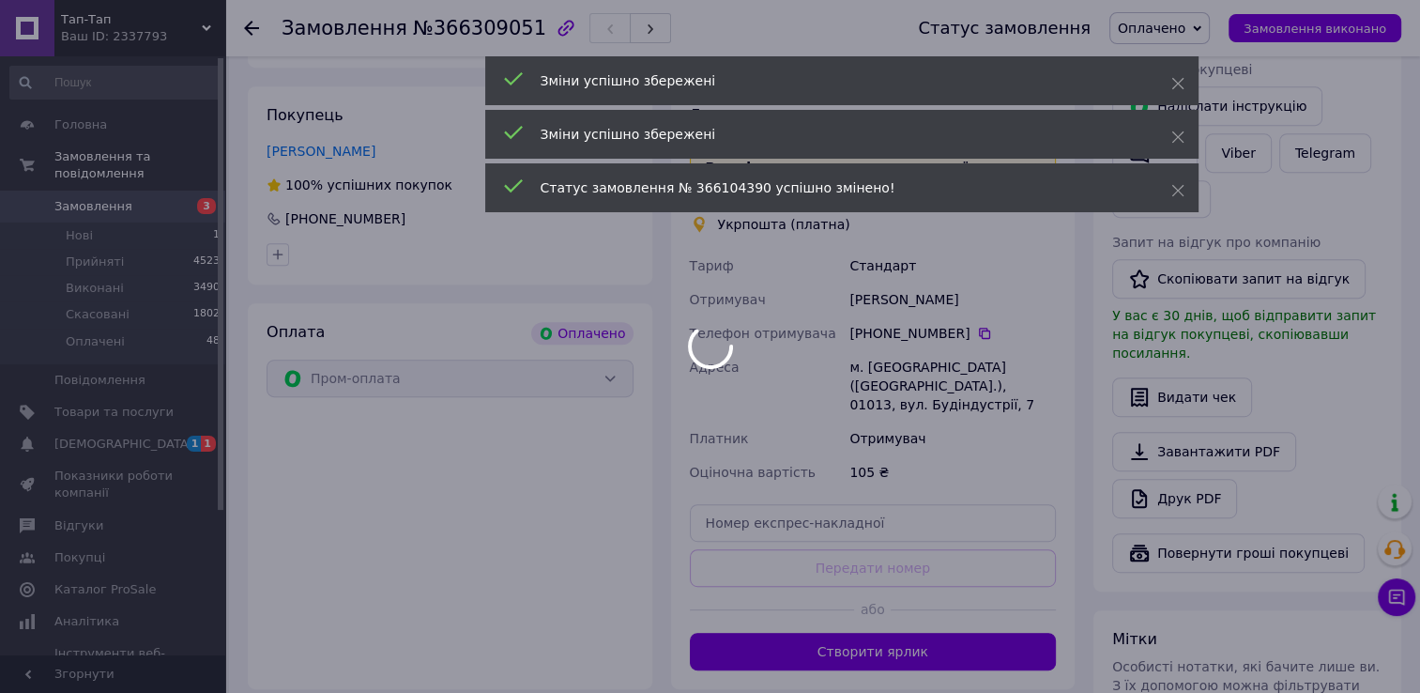
scroll to position [841, 0]
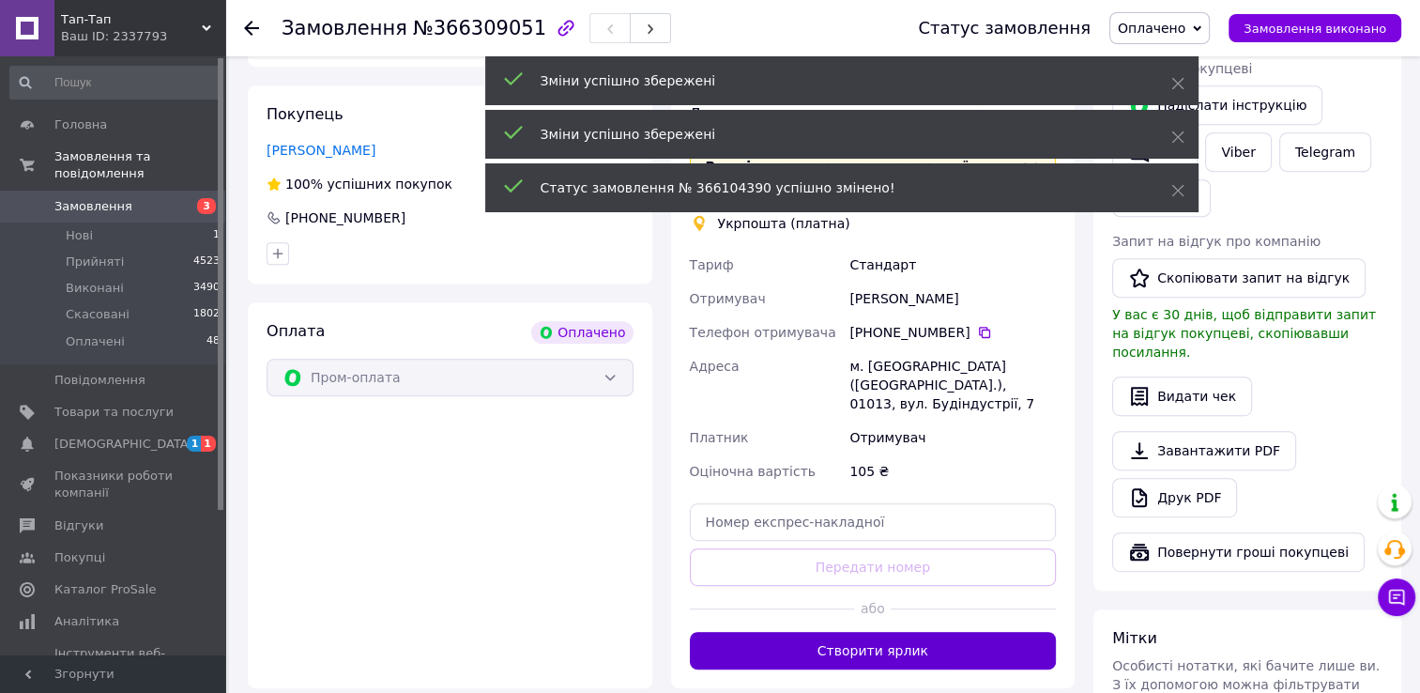
click at [877, 632] on button "Створити ярлик" at bounding box center [873, 651] width 367 height 38
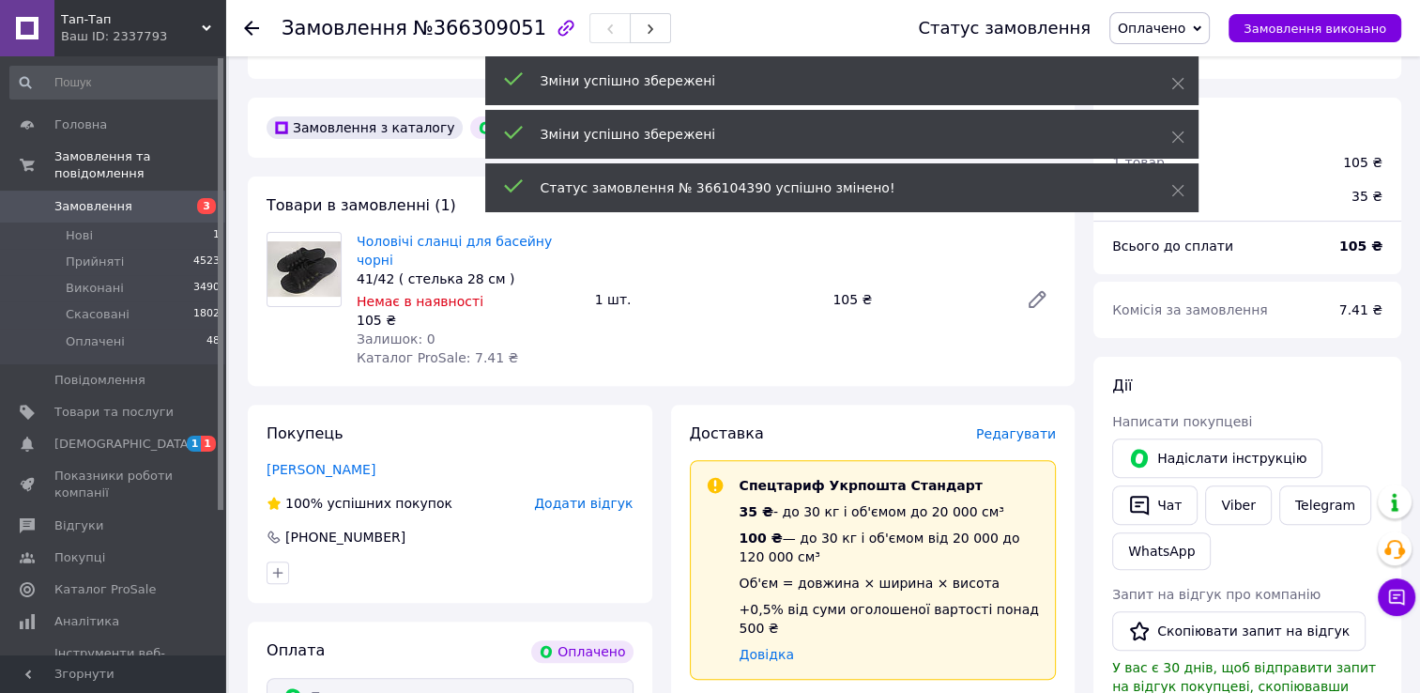
scroll to position [496, 0]
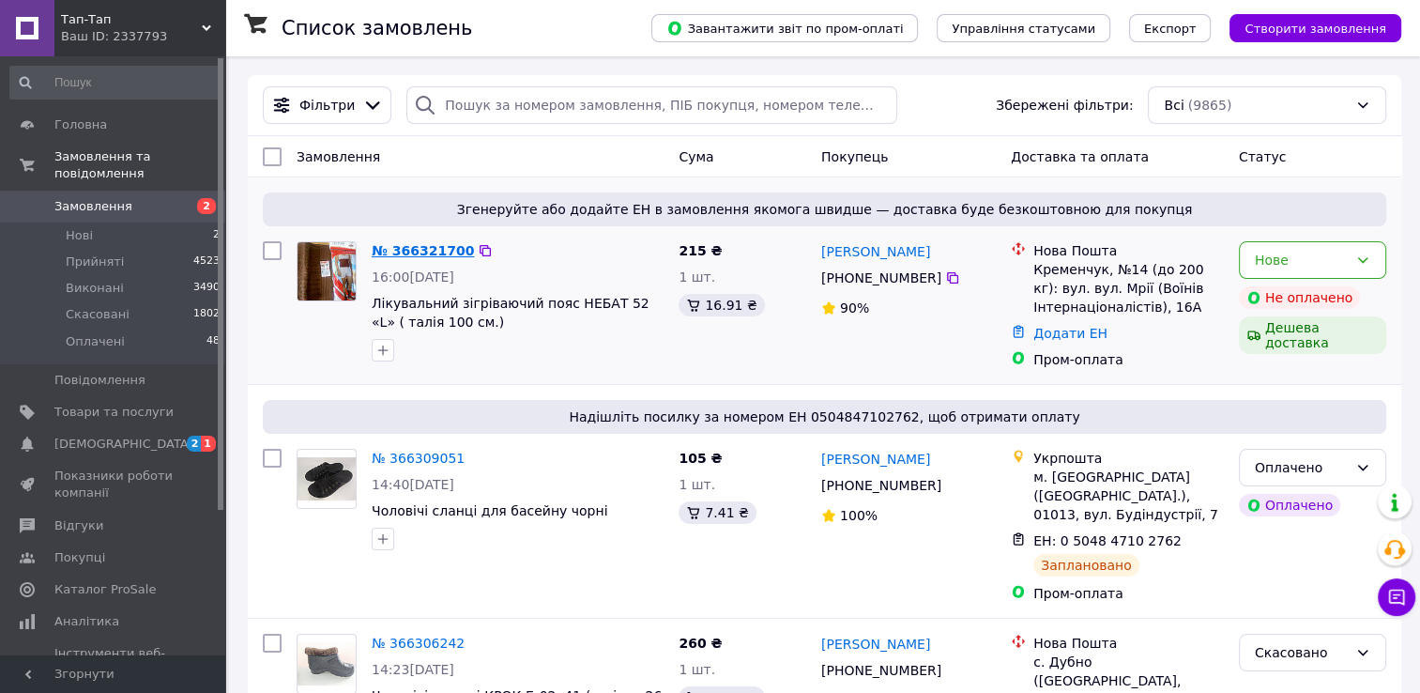
click at [438, 245] on link "№ 366321700" at bounding box center [423, 250] width 102 height 15
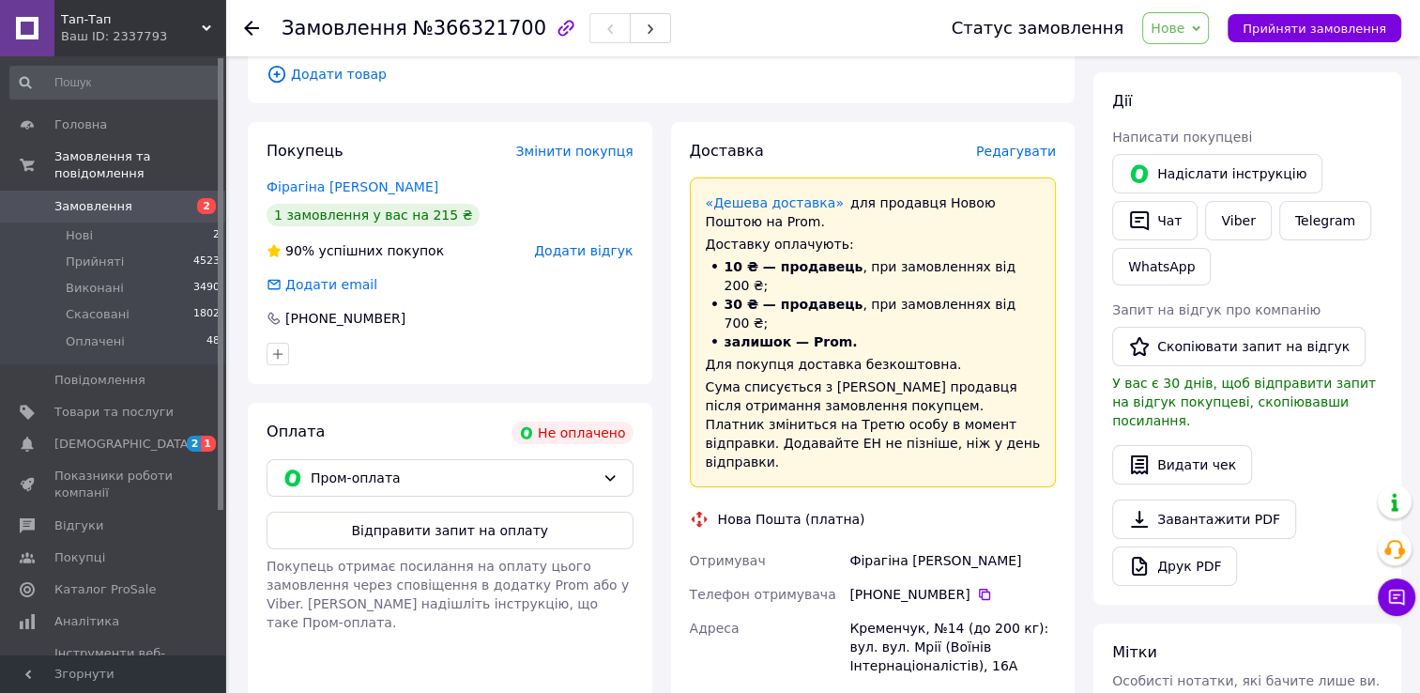
scroll to position [297, 0]
click at [439, 530] on button "Відправити запит на оплату" at bounding box center [450, 530] width 367 height 38
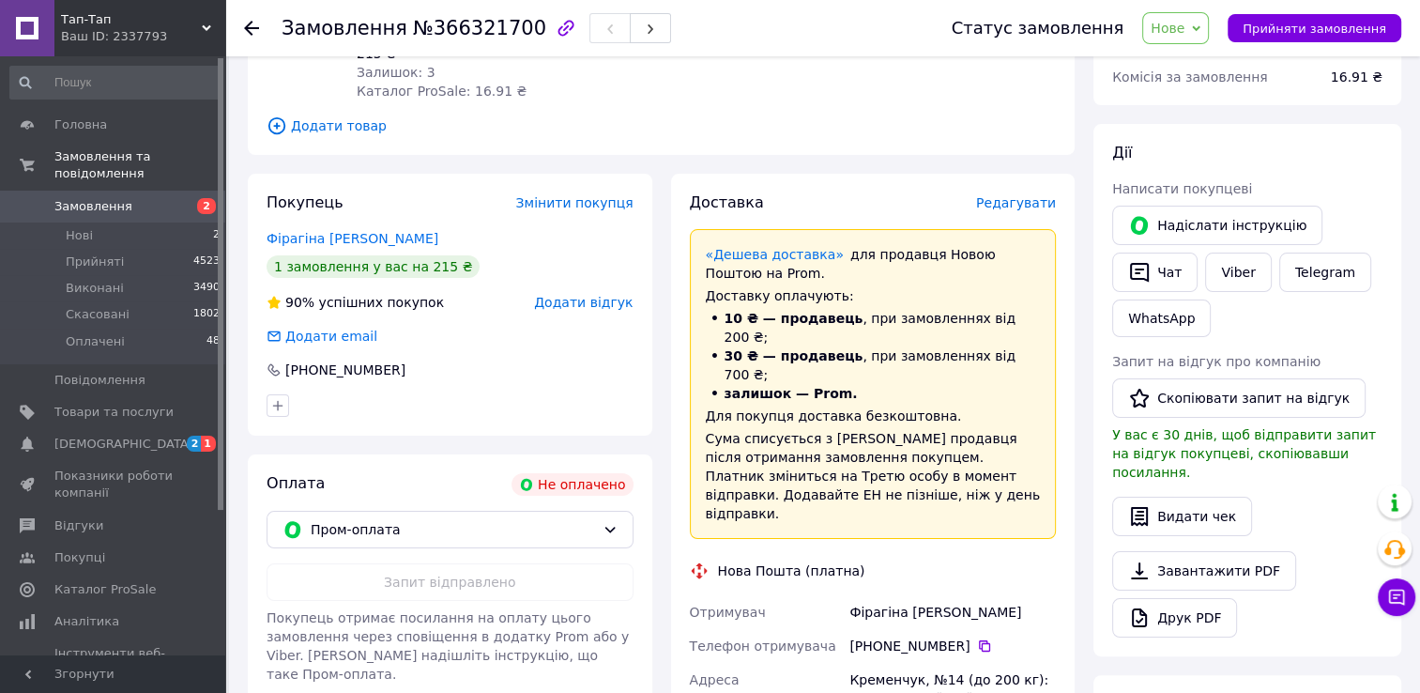
scroll to position [0, 0]
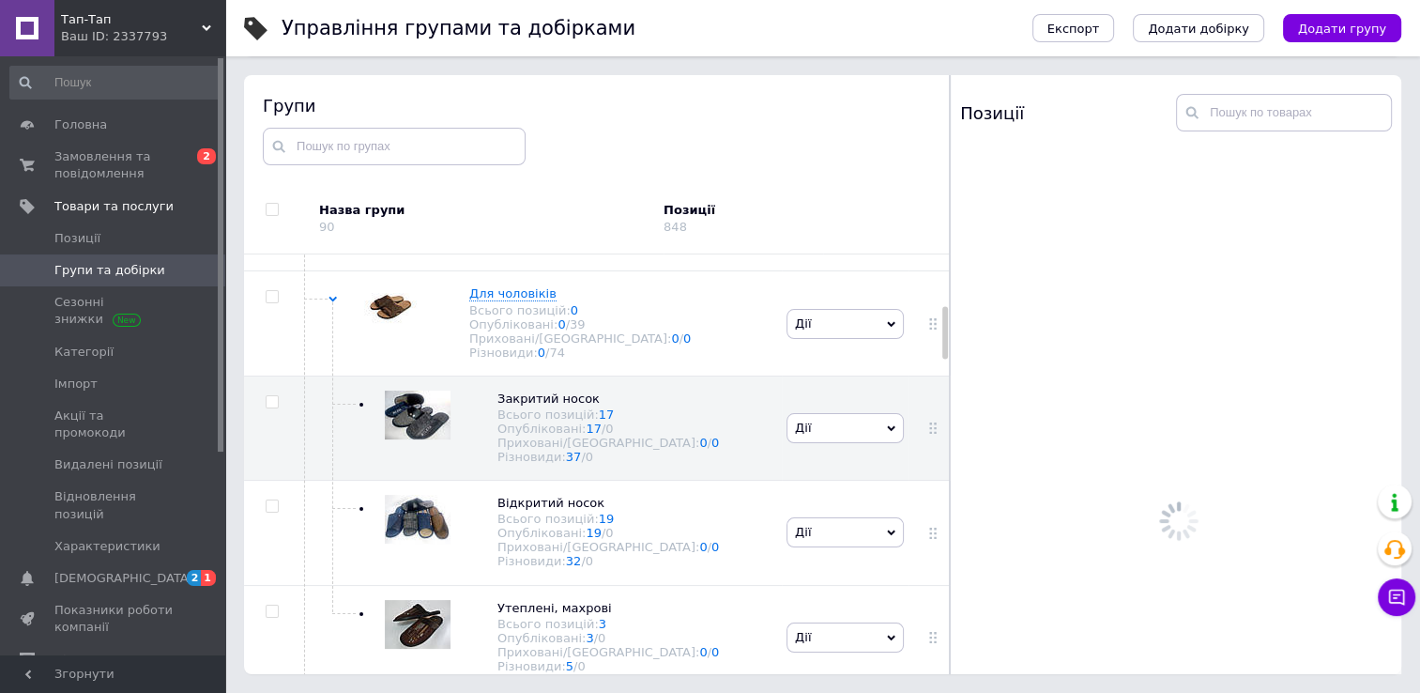
scroll to position [407, 0]
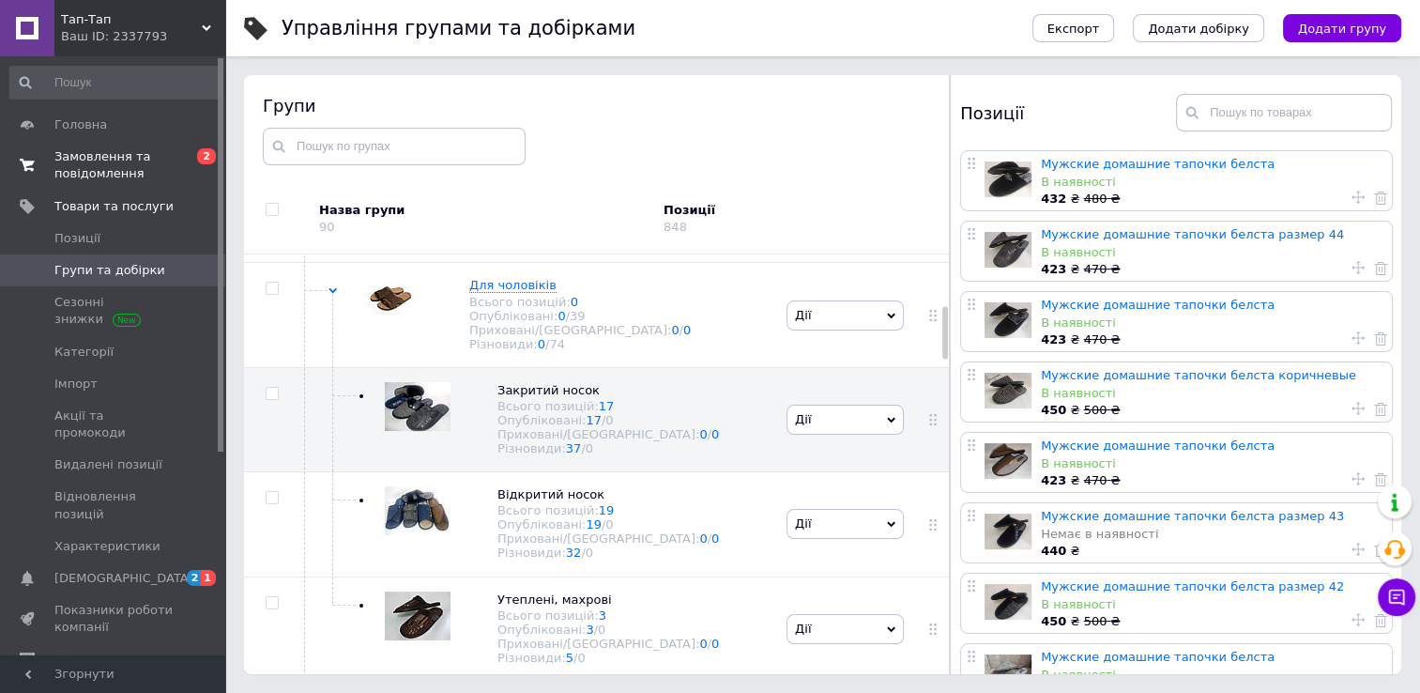
click at [78, 150] on span "Замовлення та повідомлення" at bounding box center [113, 165] width 119 height 34
